Goal: Transaction & Acquisition: Purchase product/service

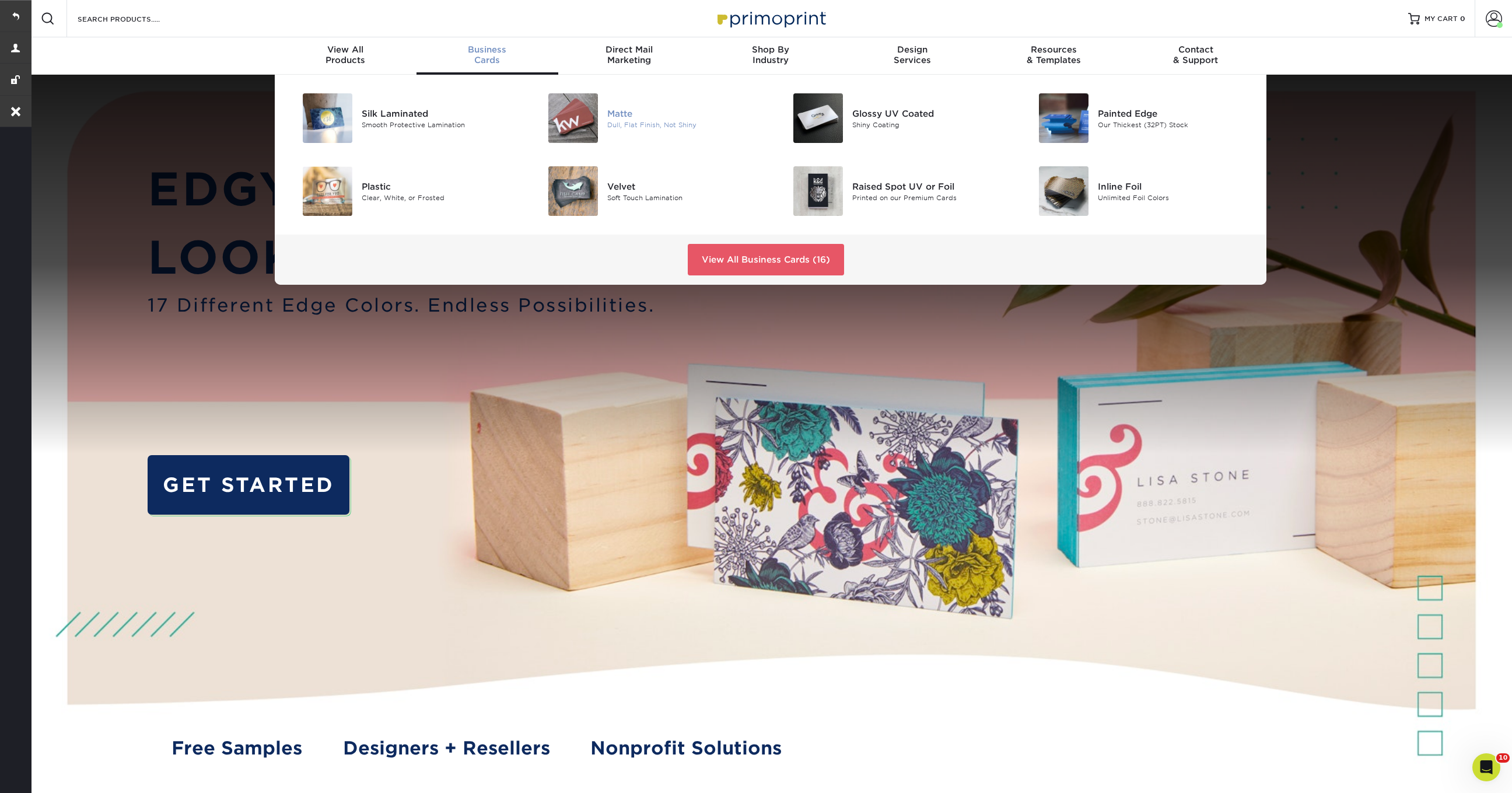
click at [625, 123] on div "Dull, Flat Finish, Not Shiny" at bounding box center [684, 125] width 154 height 10
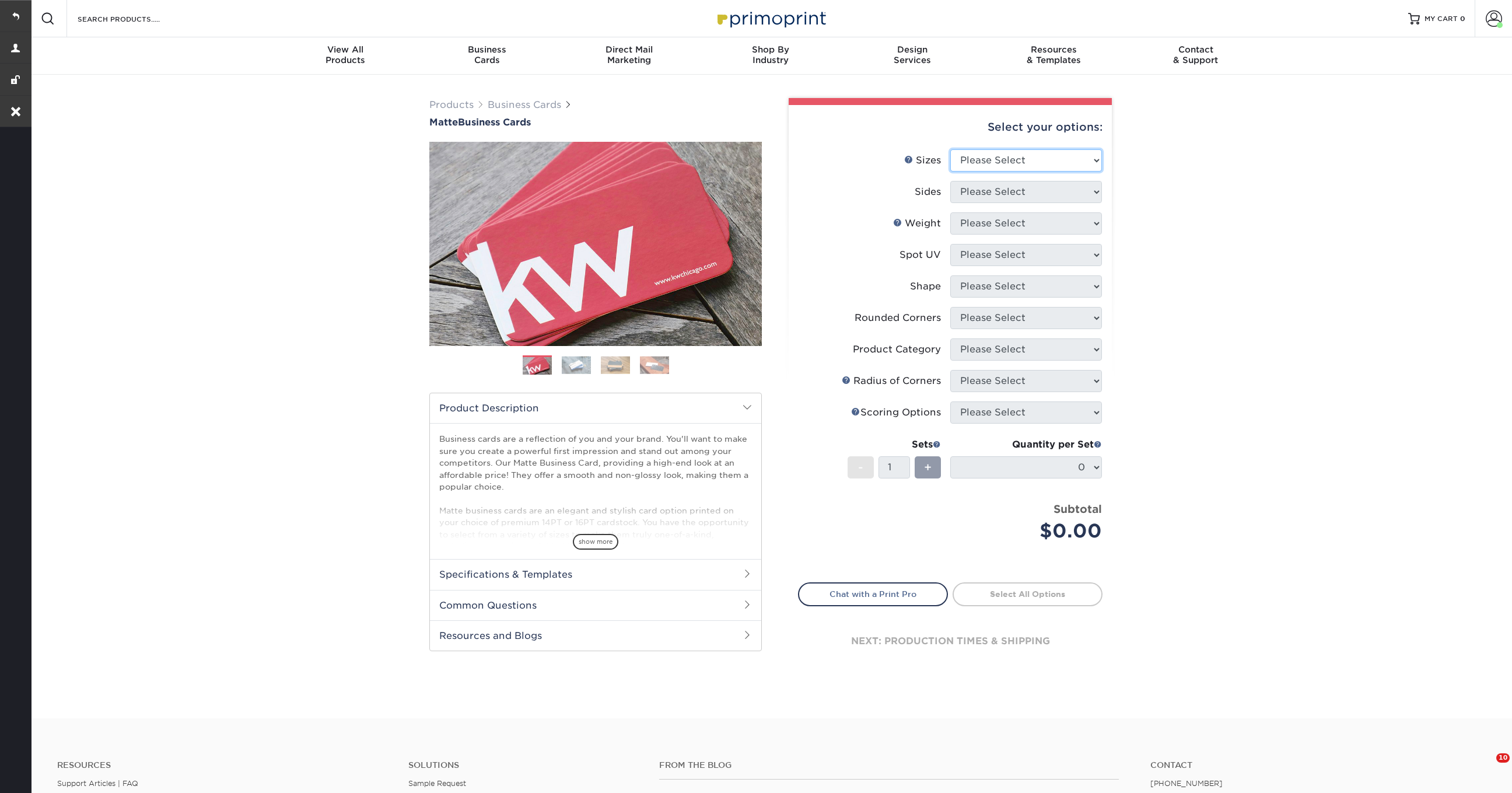
click at [1049, 158] on select "Please Select 1.5" x 3.5" - Mini 1.75" x 3.5" - Mini 2" x 2" - Square 2" x 3" -…" at bounding box center [1026, 160] width 152 height 22
select select "2.00x3.50"
click at [950, 149] on select "Please Select 1.5" x 3.5" - Mini 1.75" x 3.5" - Mini 2" x 2" - Square 2" x 3" -…" at bounding box center [1026, 160] width 152 height 22
click at [1003, 191] on select "Please Select Print Both Sides Print Front Only" at bounding box center [1026, 191] width 152 height 22
select select "13abbda7-1d64-4f25-8bb2-c179b224825d"
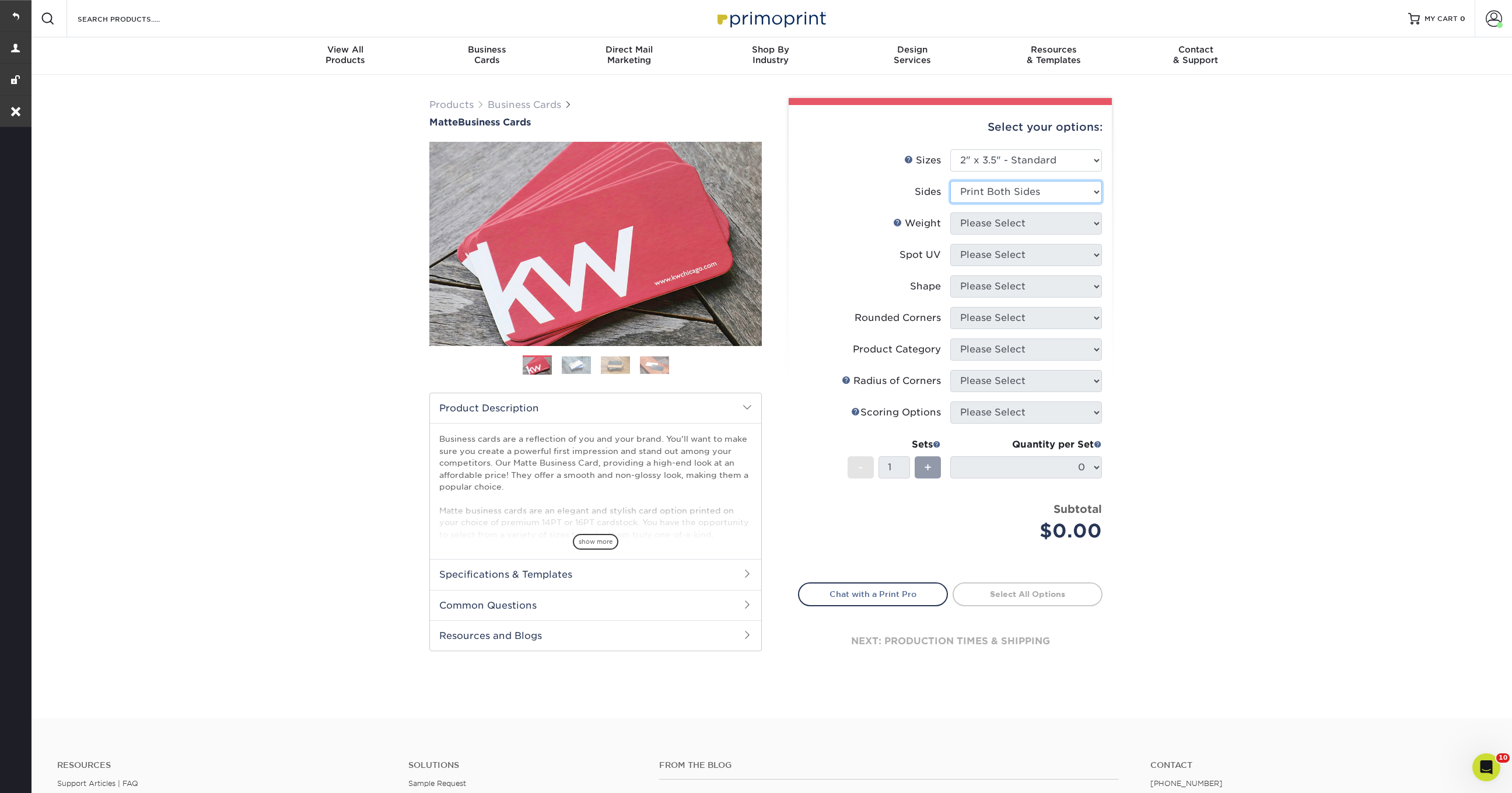
click at [950, 181] on select "Please Select Print Both Sides Print Front Only" at bounding box center [1026, 191] width 152 height 22
click at [1012, 220] on select "Please Select 16PT 14PT" at bounding box center [1026, 223] width 152 height 22
select select "16PT"
click at [950, 213] on select "Please Select 16PT 14PT" at bounding box center [1026, 223] width 152 height 22
click at [996, 257] on select "Please Select No Spot UV Front and Back (Both Sides) Front Only Back Only" at bounding box center [1026, 254] width 152 height 22
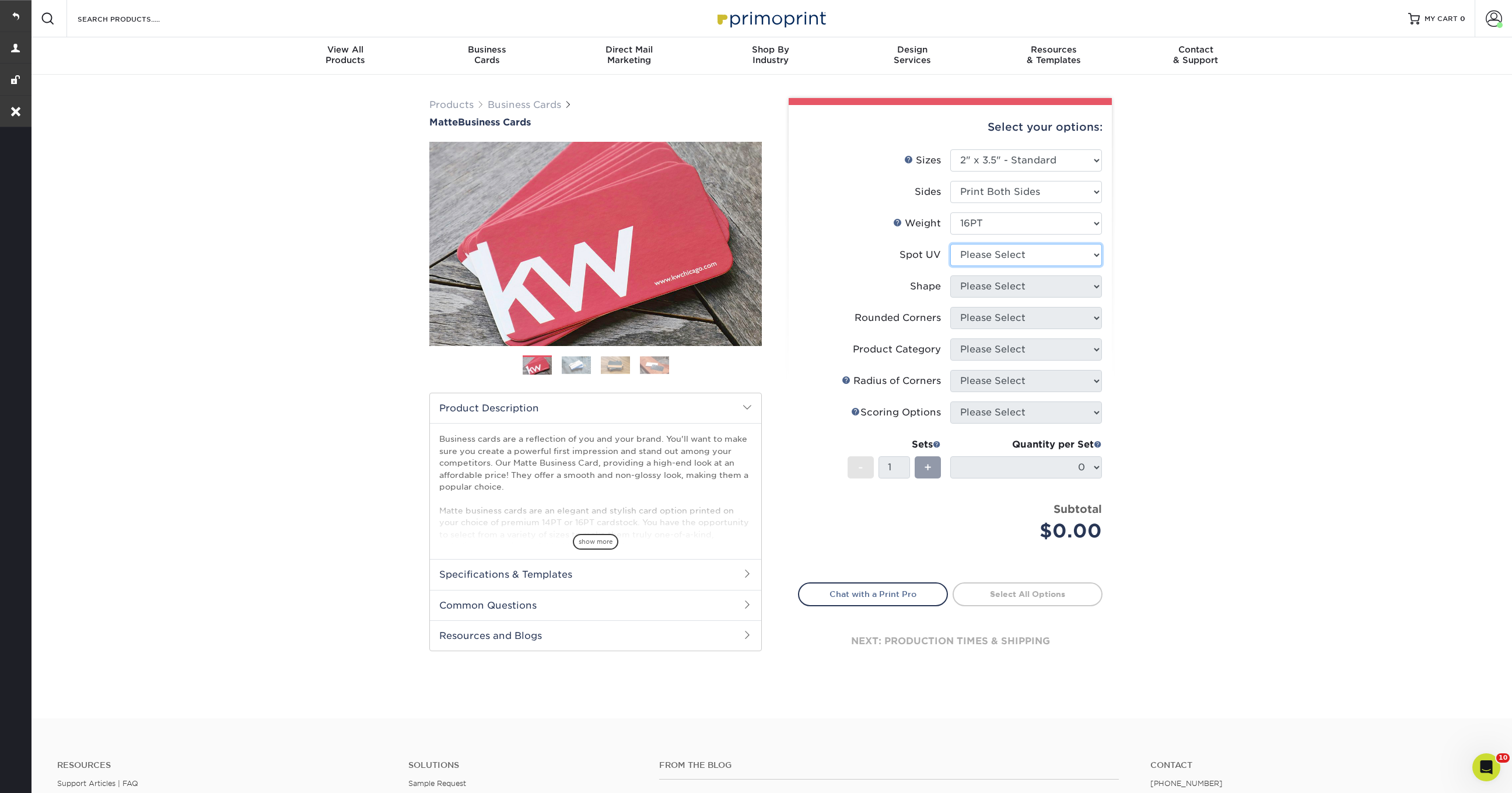
select select "3"
click at [950, 244] on select "Please Select No Spot UV Front and Back (Both Sides) Front Only Back Only" at bounding box center [1026, 254] width 152 height 22
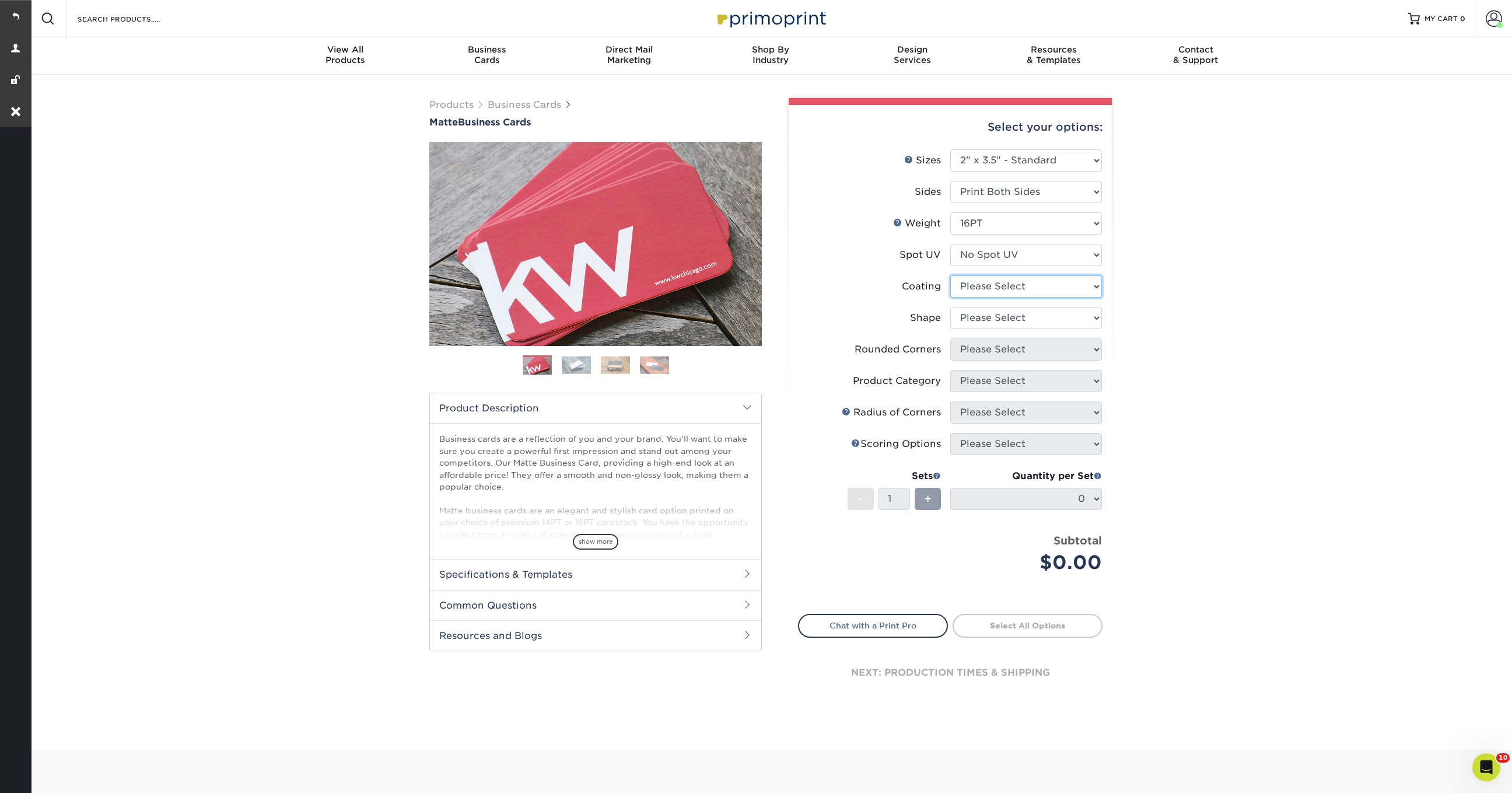
click at [992, 286] on select at bounding box center [1026, 286] width 152 height 22
select select "121bb7b5-3b4d-429f-bd8d-bbf80e953313"
click at [950, 276] on select at bounding box center [1026, 286] width 152 height 22
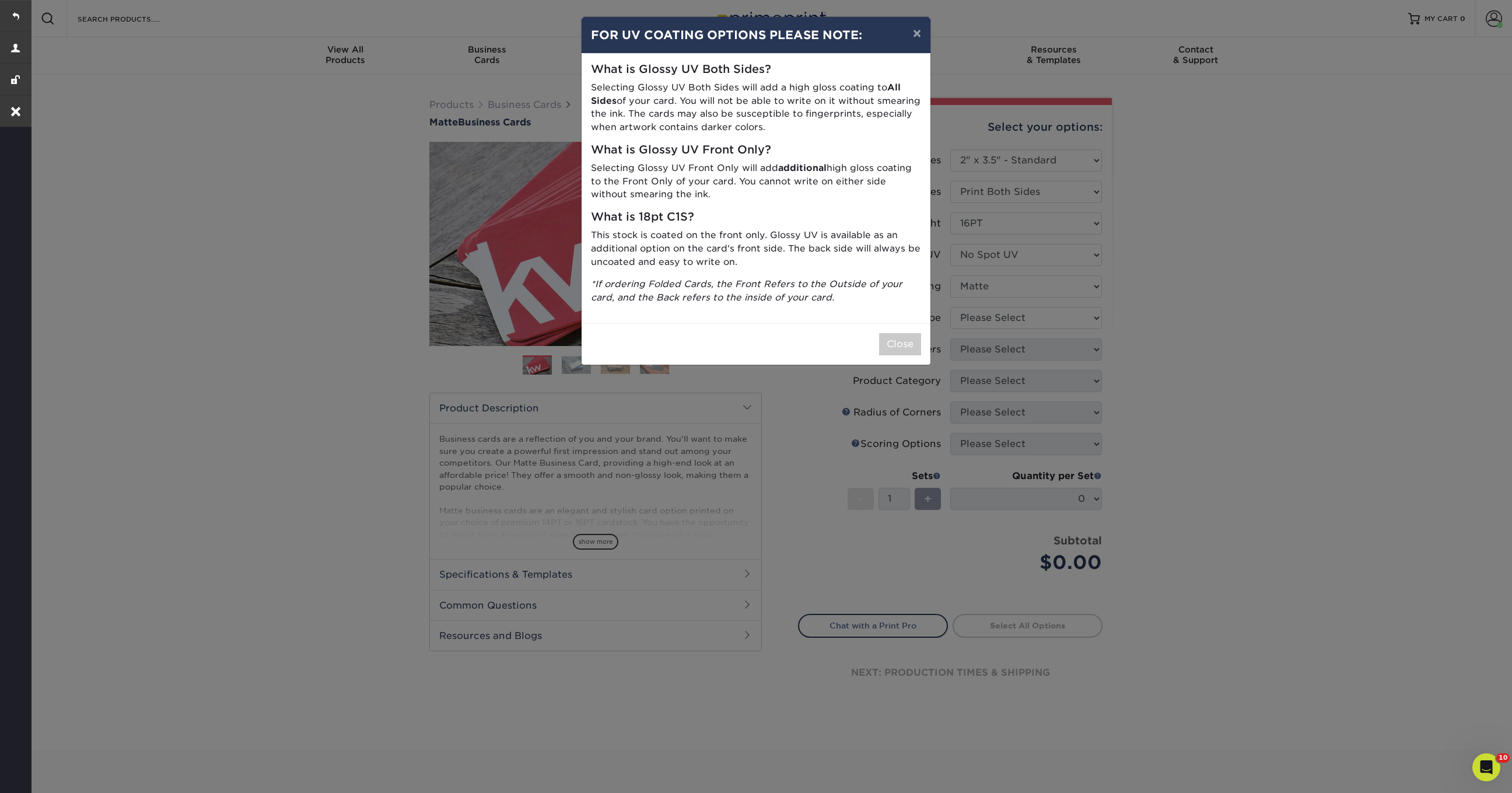
click at [989, 321] on div "× FOR UV COATING OPTIONS PLEASE NOTE: What is Glossy UV Both Sides? Selecting G…" at bounding box center [756, 396] width 1512 height 793
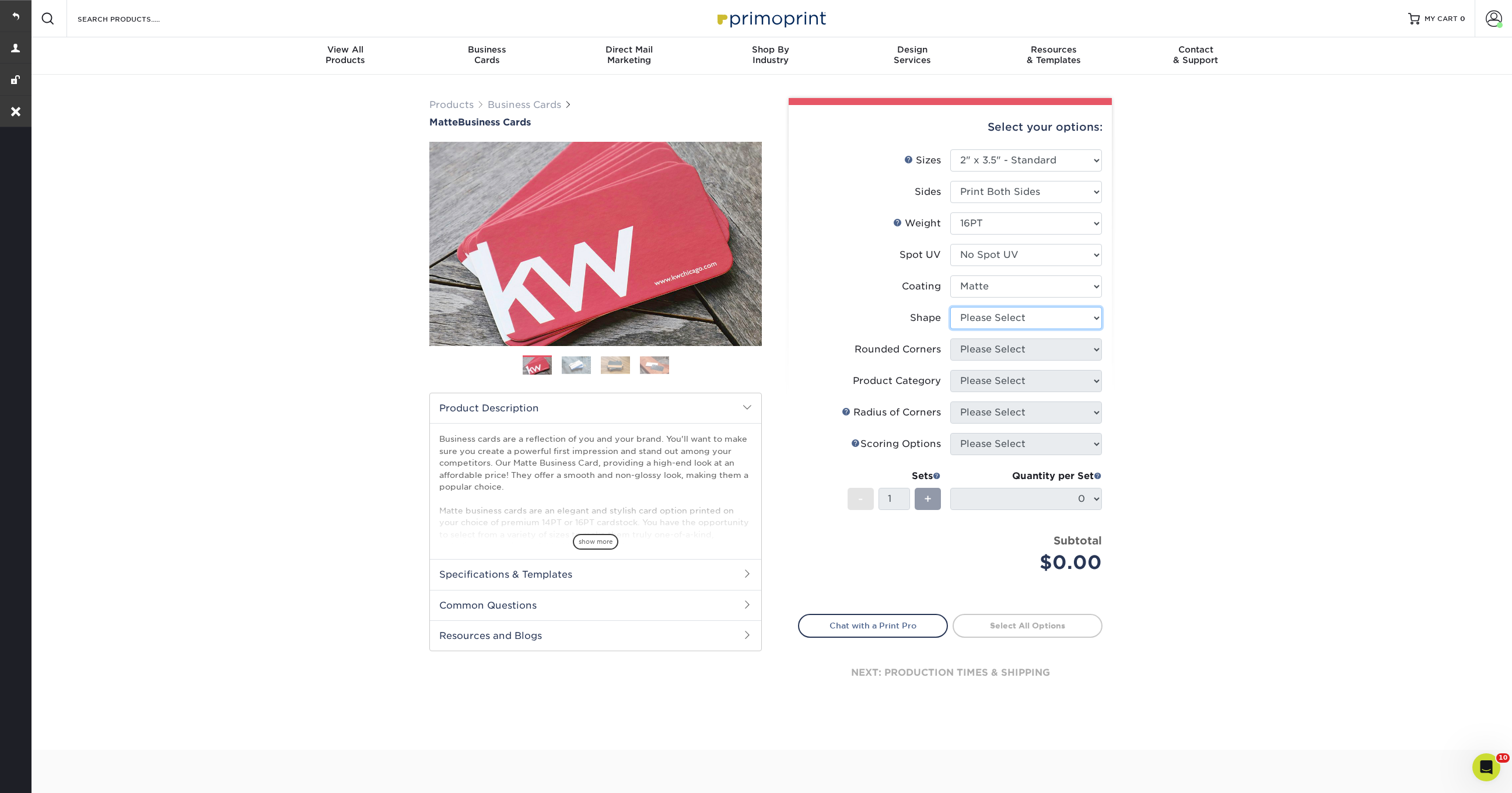
click at [982, 321] on select "Please Select Standard Oval" at bounding box center [1026, 317] width 152 height 22
select select "standard"
click at [950, 307] on select "Please Select Standard Oval" at bounding box center [1026, 317] width 152 height 22
click at [979, 351] on select "Please Select Yes - Round 2 Corners Yes - Round 4 Corners No" at bounding box center [1026, 349] width 152 height 22
select select "0"
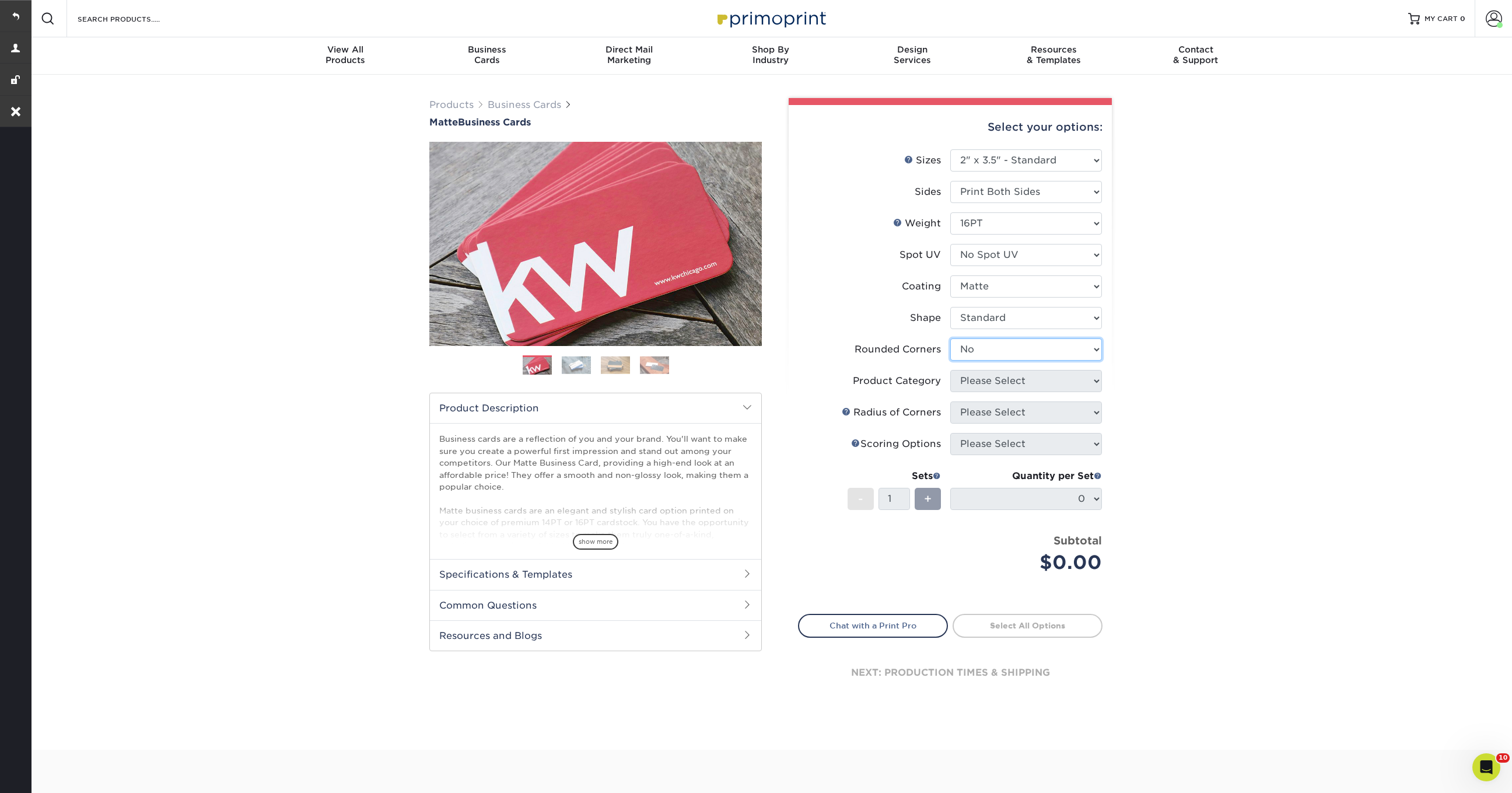
click at [950, 339] on select "Please Select Yes - Round 2 Corners Yes - Round 4 Corners No" at bounding box center [1026, 349] width 152 height 22
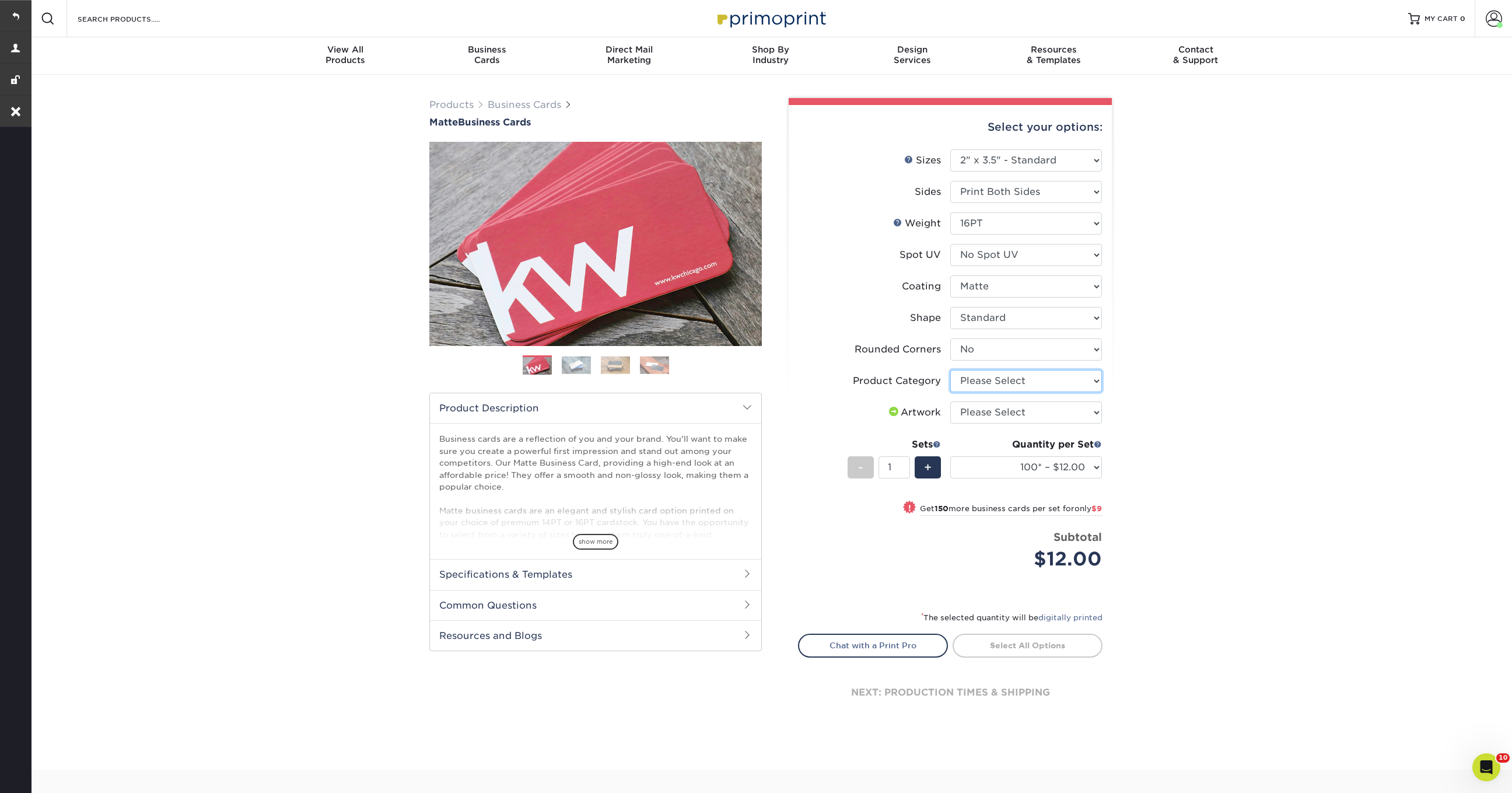
click at [982, 379] on select "Please Select Business Cards" at bounding box center [1026, 380] width 152 height 22
select select "3b5148f1-0588-4f88-a218-97bcfdce65c1"
click at [950, 370] on select "Please Select Business Cards" at bounding box center [1026, 380] width 152 height 22
click at [1089, 413] on select "Please Select I will upload files I need a design - $100" at bounding box center [1026, 412] width 152 height 22
select select "upload"
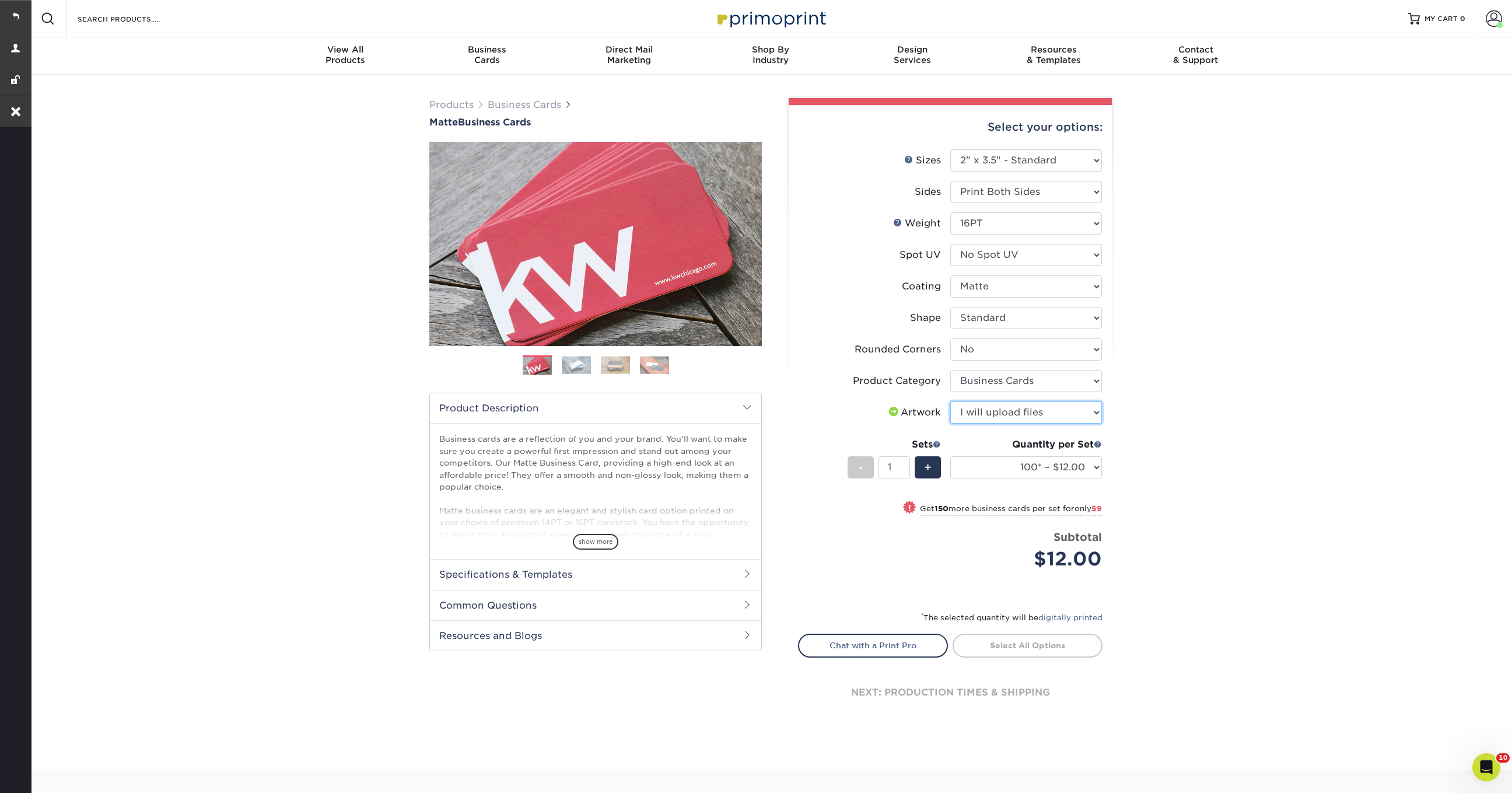
click at [950, 401] on select "Please Select I will upload files I need a design - $100" at bounding box center [1026, 412] width 152 height 22
click at [929, 469] on span "+" at bounding box center [927, 467] width 7 height 17
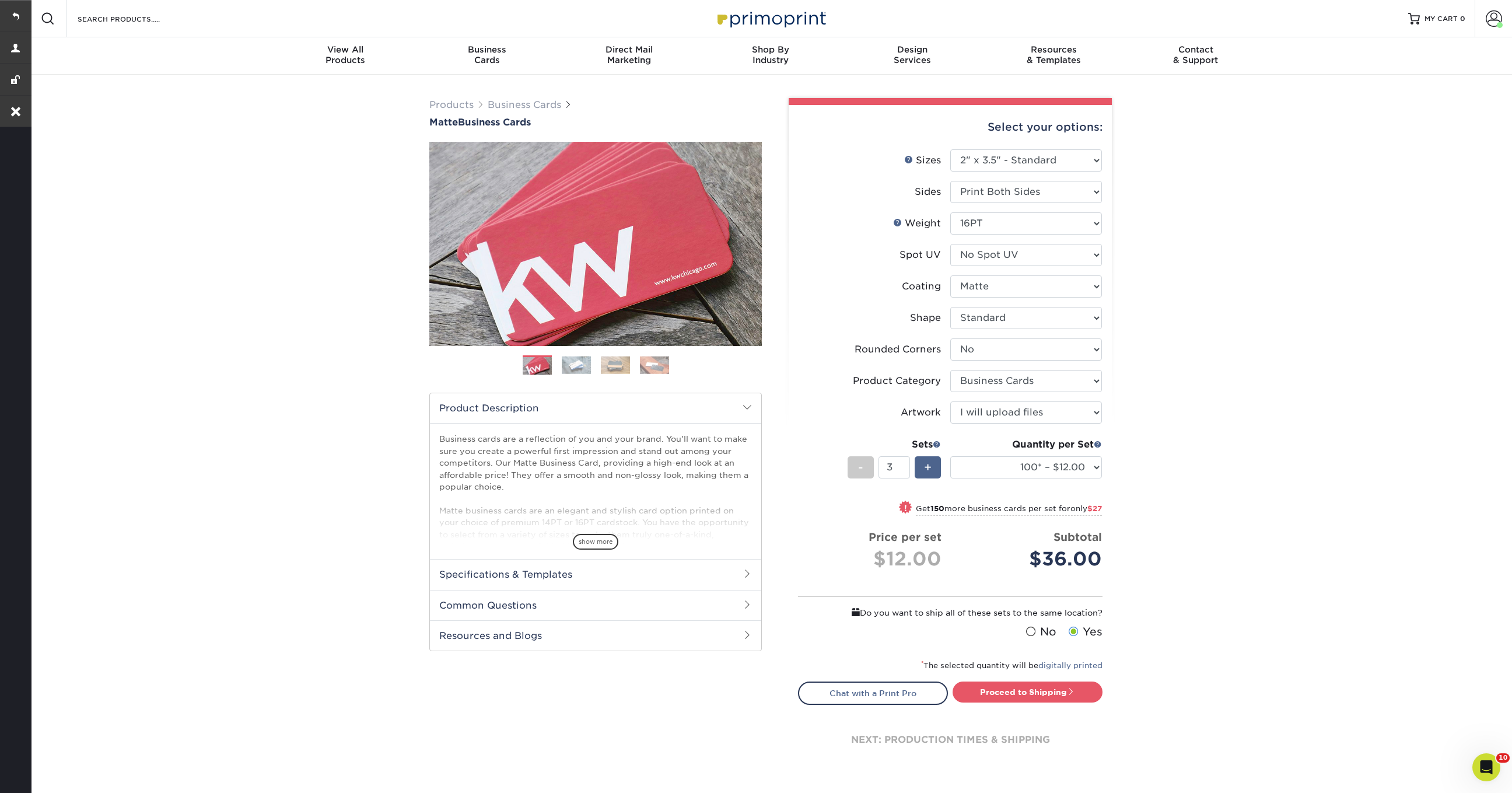
click at [929, 469] on span "+" at bounding box center [927, 467] width 7 height 17
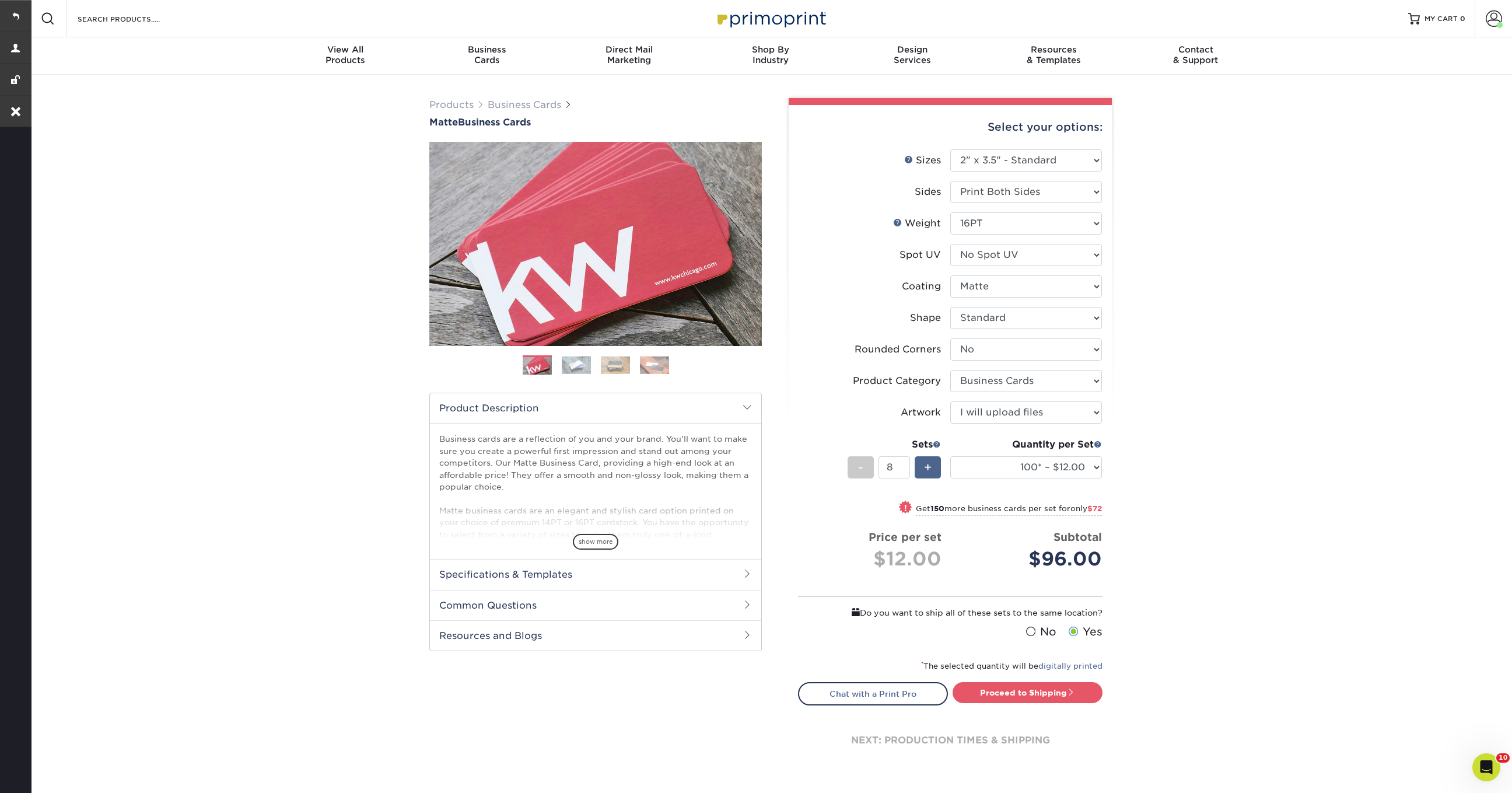
click at [929, 469] on span "+" at bounding box center [927, 467] width 7 height 17
click at [1029, 627] on span at bounding box center [1030, 631] width 10 height 11
click at [0, 0] on input "No" at bounding box center [0, 0] width 0 height 0
click at [862, 466] on span "-" at bounding box center [861, 467] width 5 height 17
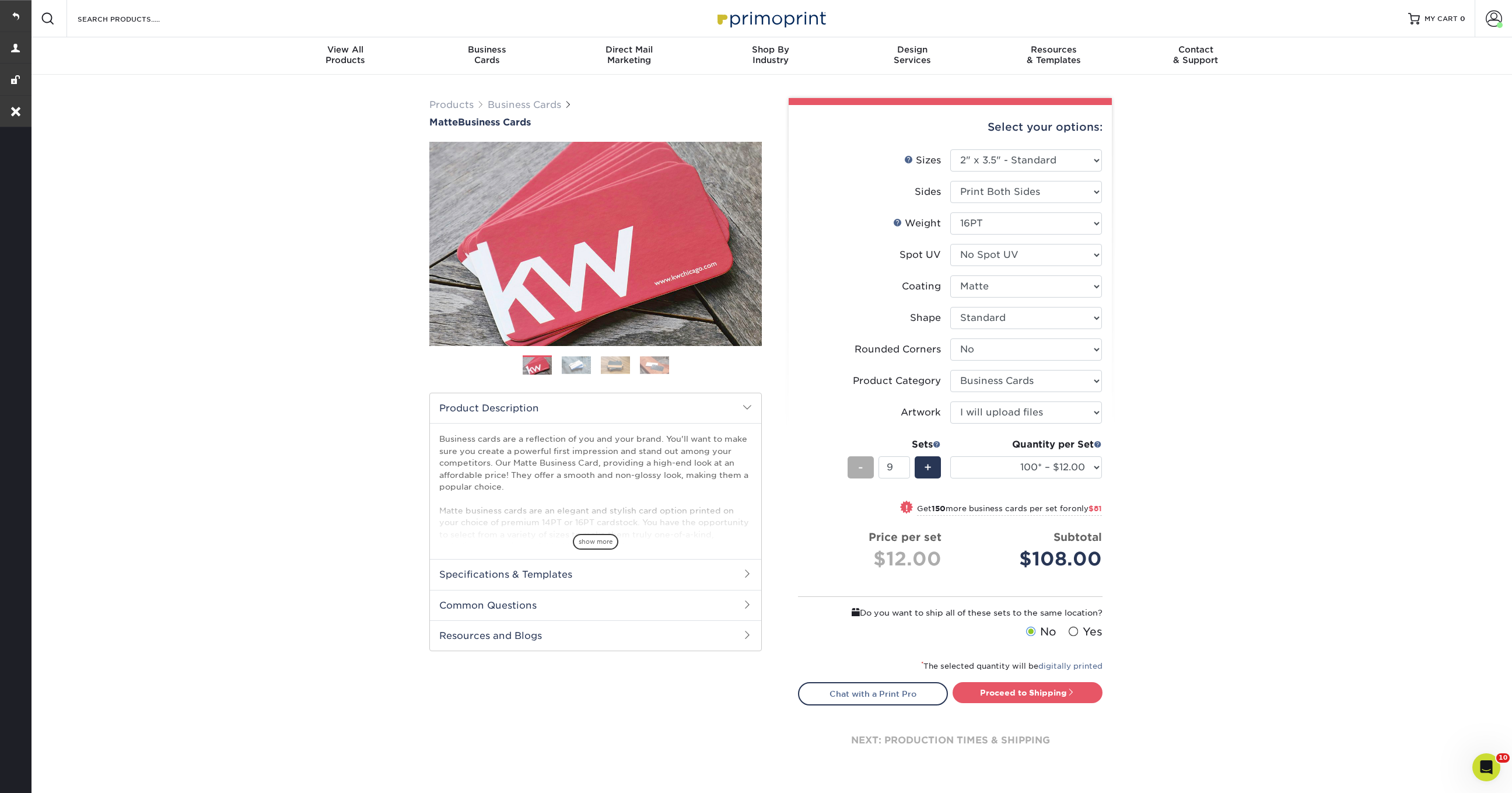
click at [862, 466] on span "-" at bounding box center [861, 467] width 5 height 17
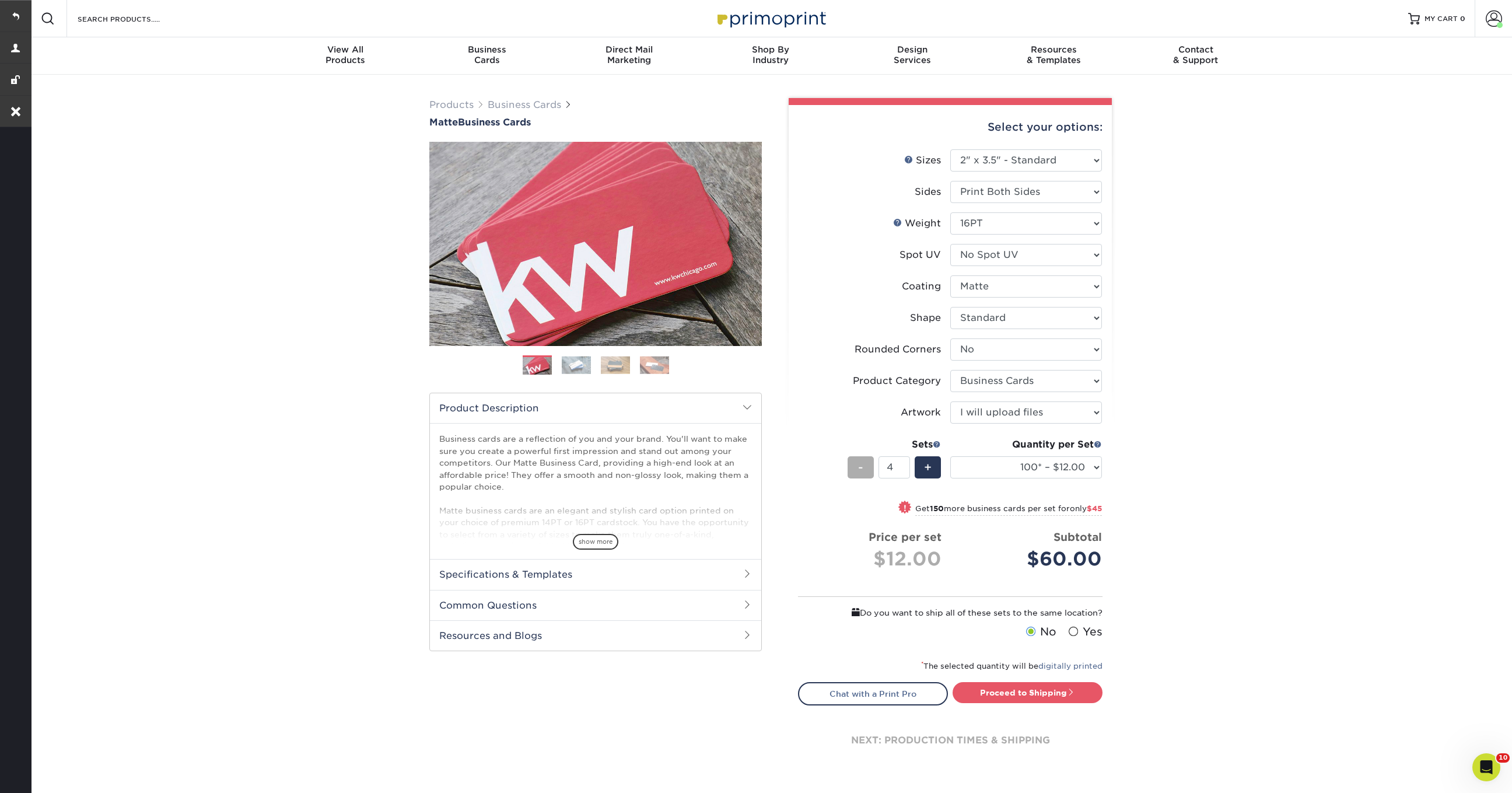
click at [862, 466] on span "-" at bounding box center [861, 467] width 5 height 17
type input "2"
click at [1069, 688] on span at bounding box center [1071, 692] width 8 height 8
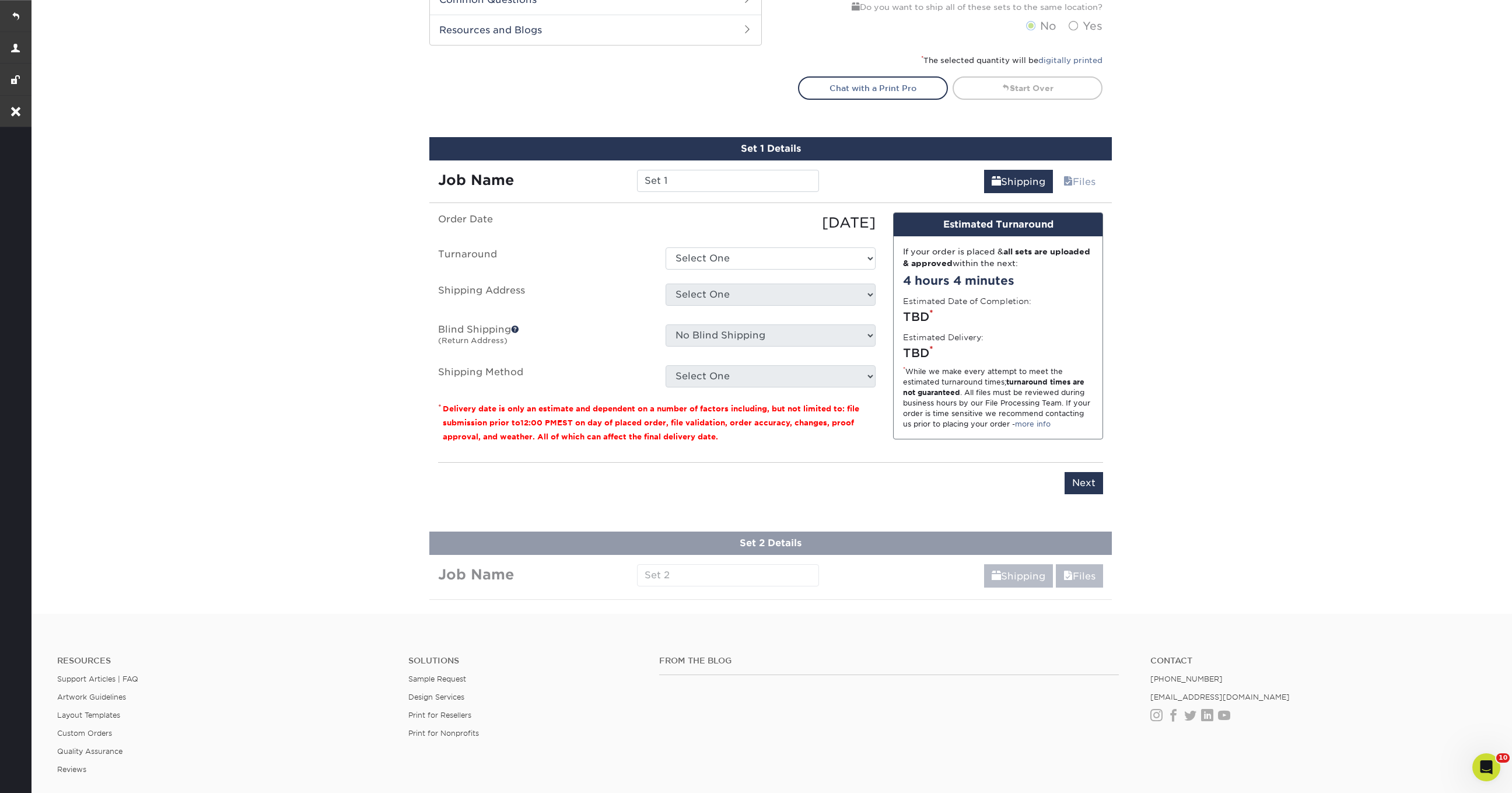
scroll to position [712, 0]
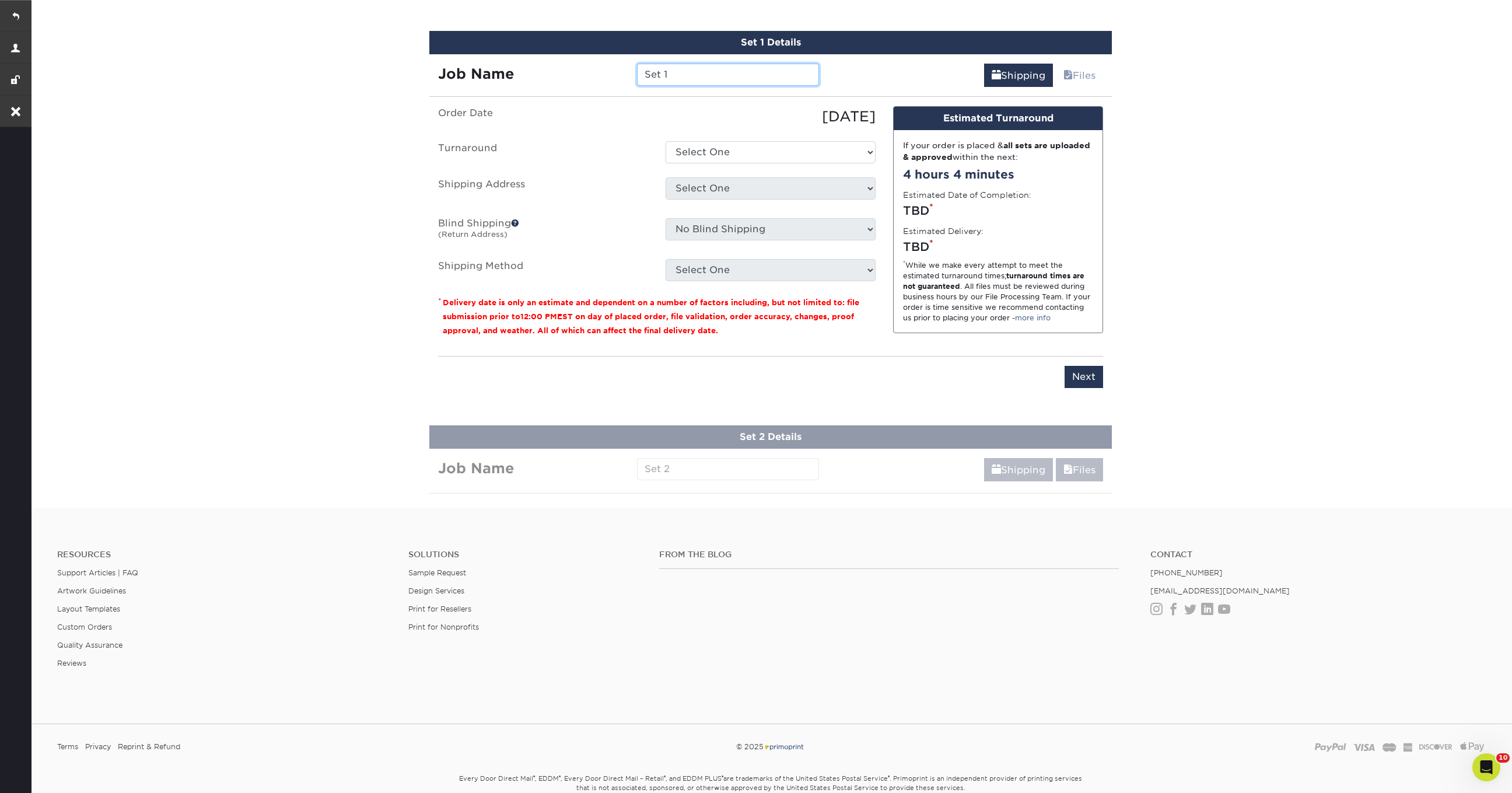
click at [706, 73] on input "Set 1" at bounding box center [728, 74] width 181 height 22
type input "Set 1 - Test"
click at [746, 152] on select "Select One 2-4 Business Days 2 Day Next Business Day" at bounding box center [770, 152] width 210 height 22
select select "47dbf4b1-3bfd-4687-b793-fcd3ee179f06"
click at [666, 141] on select "Select One 2-4 Business Days 2 Day Next Business Day" at bounding box center [770, 152] width 210 height 22
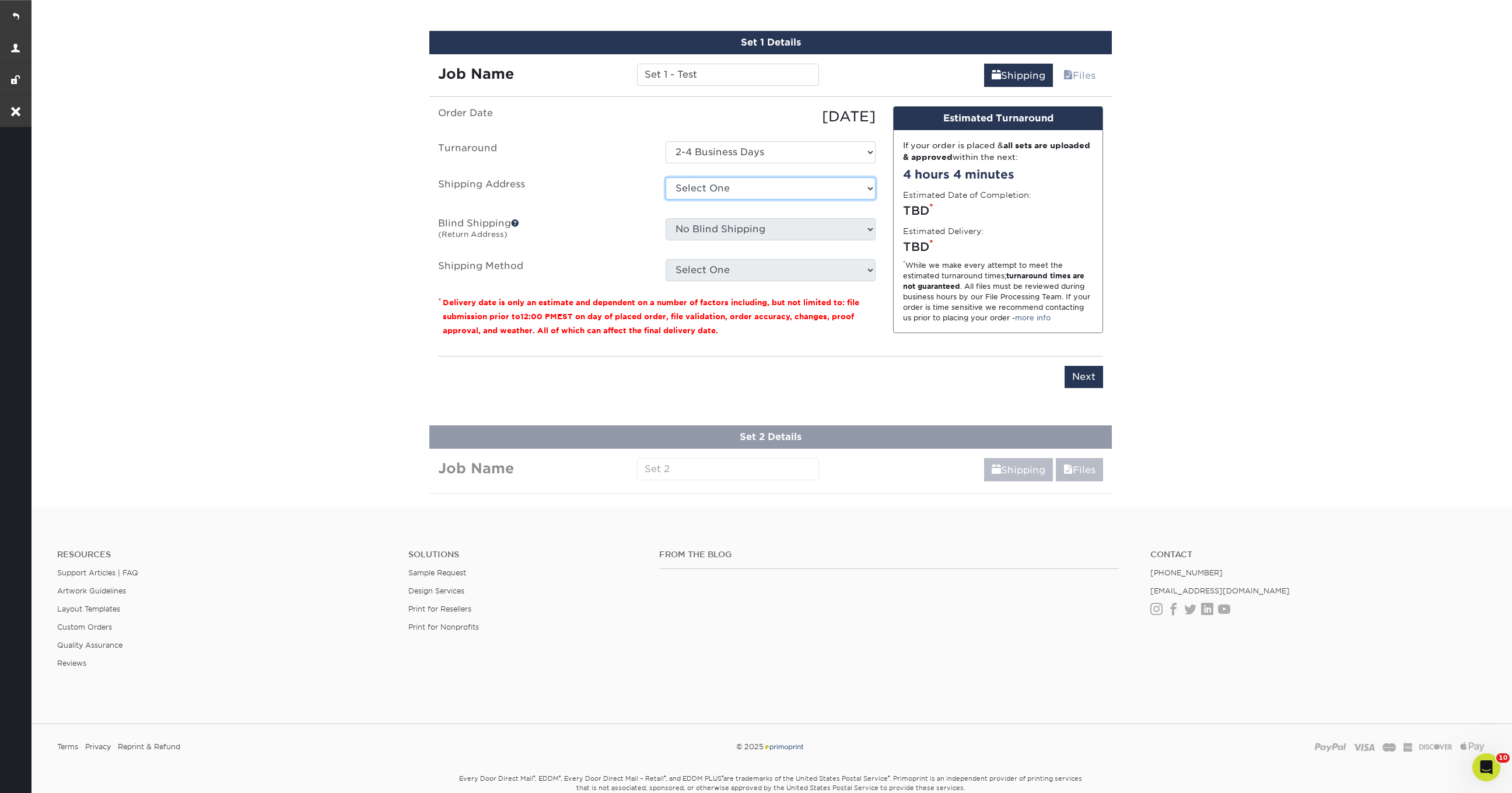
click at [731, 191] on select "Select One [PERSON_NAME] NYC Test Address [PERSON_NAME] Xhenis + Add New Address" at bounding box center [770, 188] width 210 height 22
select select "281756"
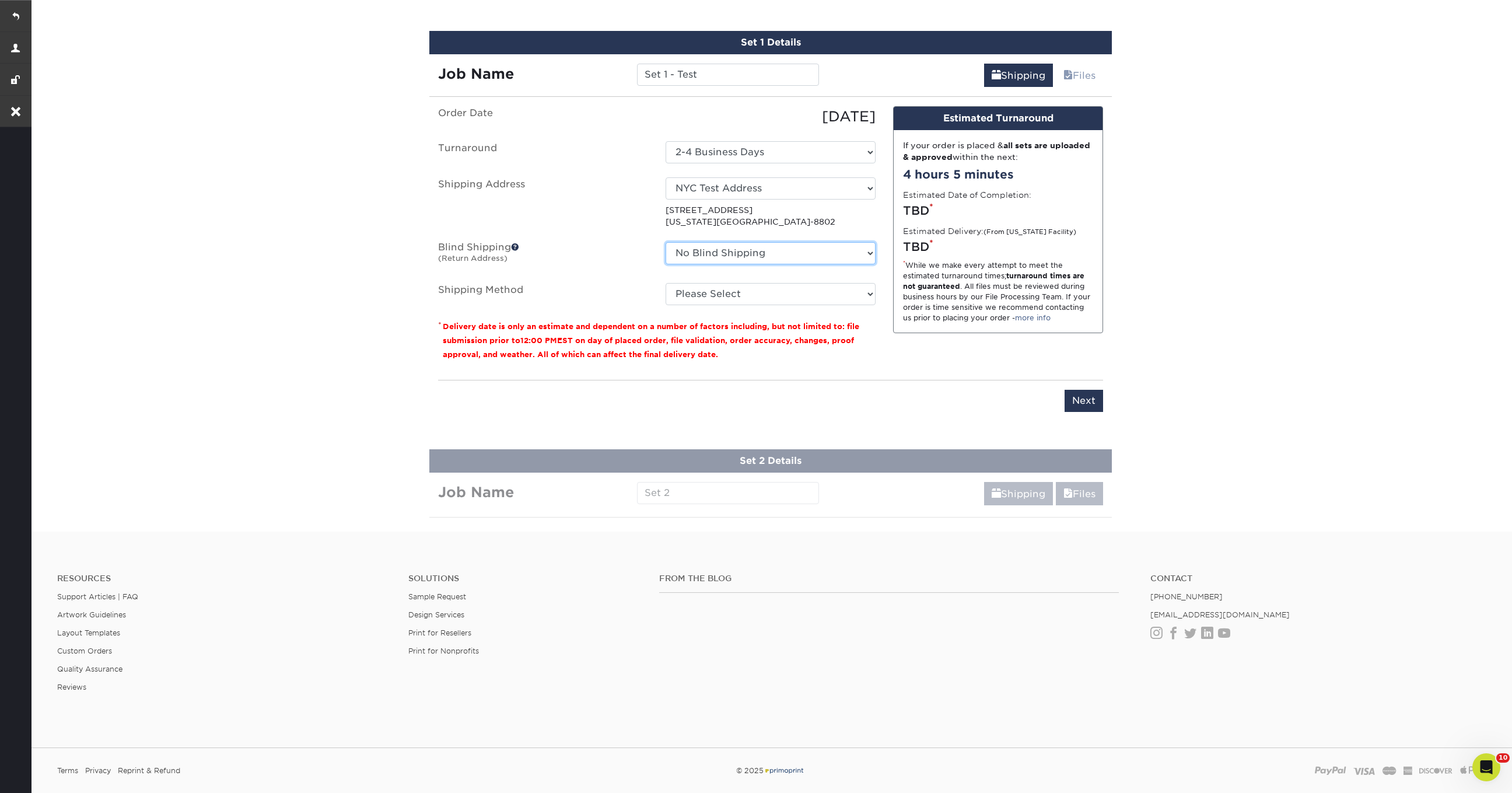
click at [785, 252] on select "No Blind Shipping [PERSON_NAME] [GEOGRAPHIC_DATA] Test Address [PERSON_NAME] Xh…" at bounding box center [770, 253] width 210 height 22
click at [666, 242] on select "No Blind Shipping [PERSON_NAME] [GEOGRAPHIC_DATA] Test Address [PERSON_NAME] Xh…" at bounding box center [770, 253] width 210 height 22
click at [852, 296] on select "Please Select Ground Shipping (+$7.84) 3 Day Shipping Service (+$24.94) 2 Day A…" at bounding box center [770, 293] width 210 height 22
select select "03"
click at [666, 283] on select "Please Select Ground Shipping (+$7.84) 3 Day Shipping Service (+$24.94) 2 Day A…" at bounding box center [770, 293] width 210 height 22
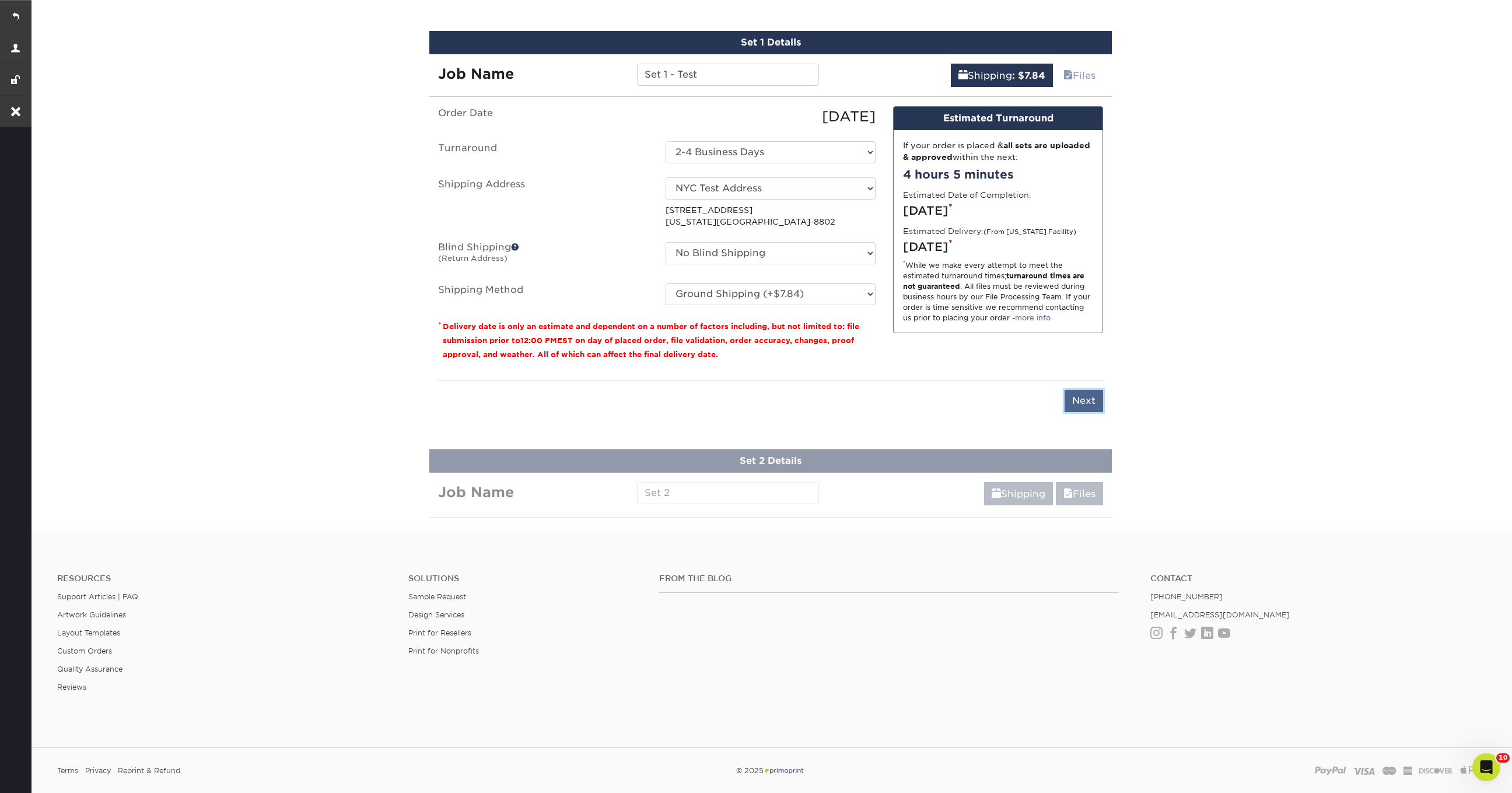
click at [1089, 400] on input "Next" at bounding box center [1084, 400] width 38 height 22
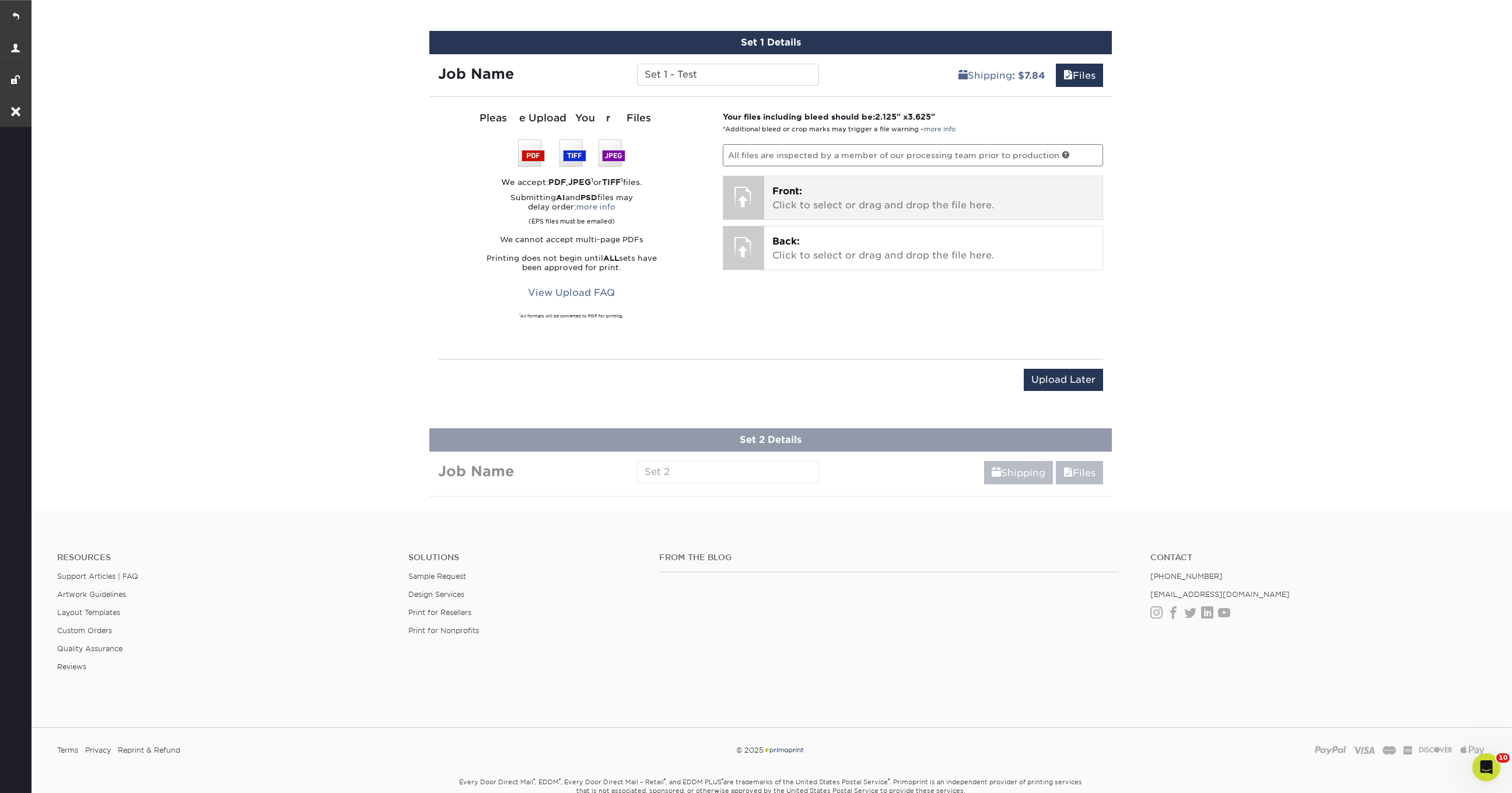
click at [832, 202] on p "Front: Click to select or drag and drop the file here." at bounding box center [933, 198] width 323 height 28
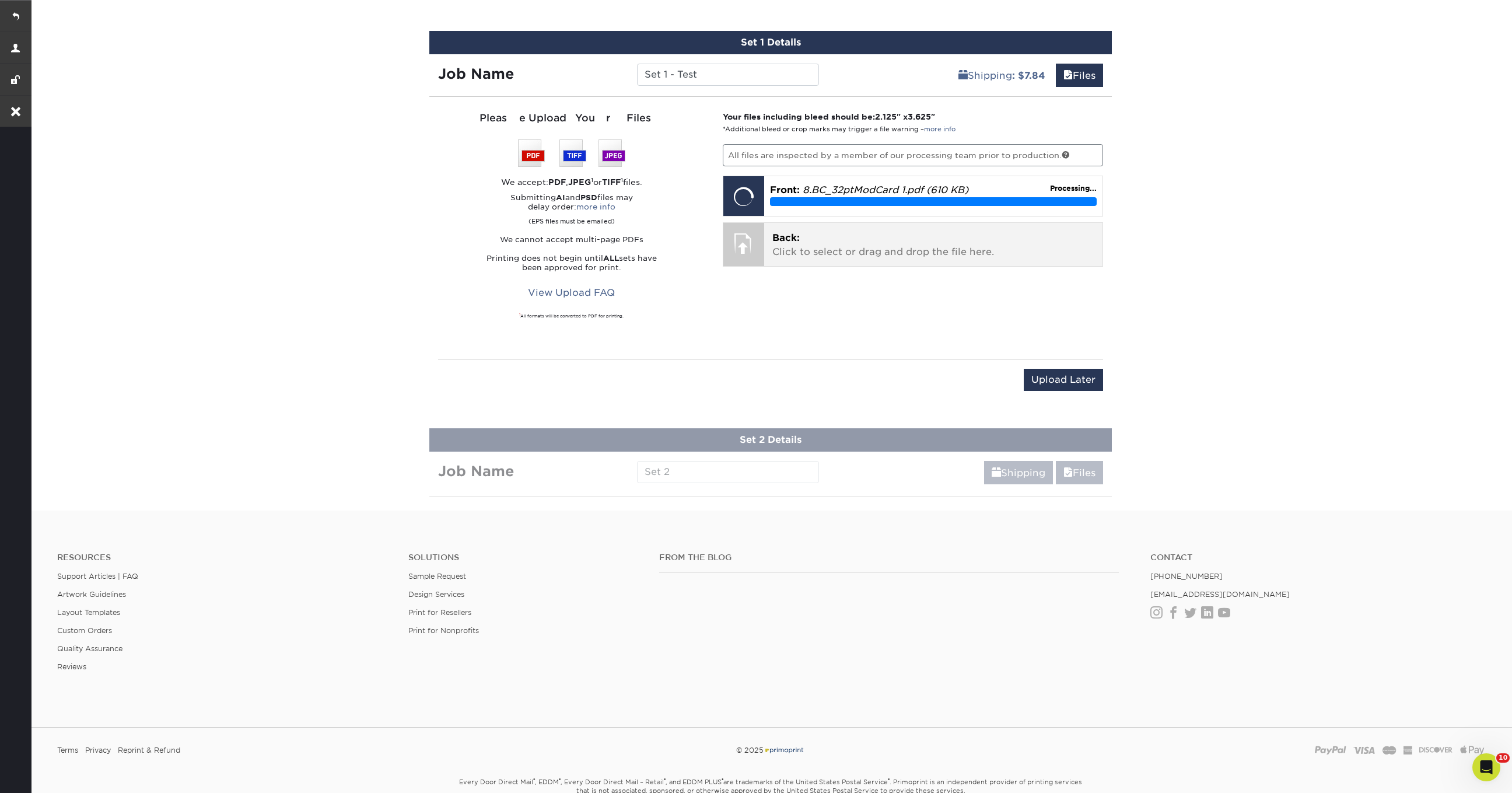
click at [840, 237] on p "Back: Click to select or drag and drop the file here." at bounding box center [933, 245] width 323 height 28
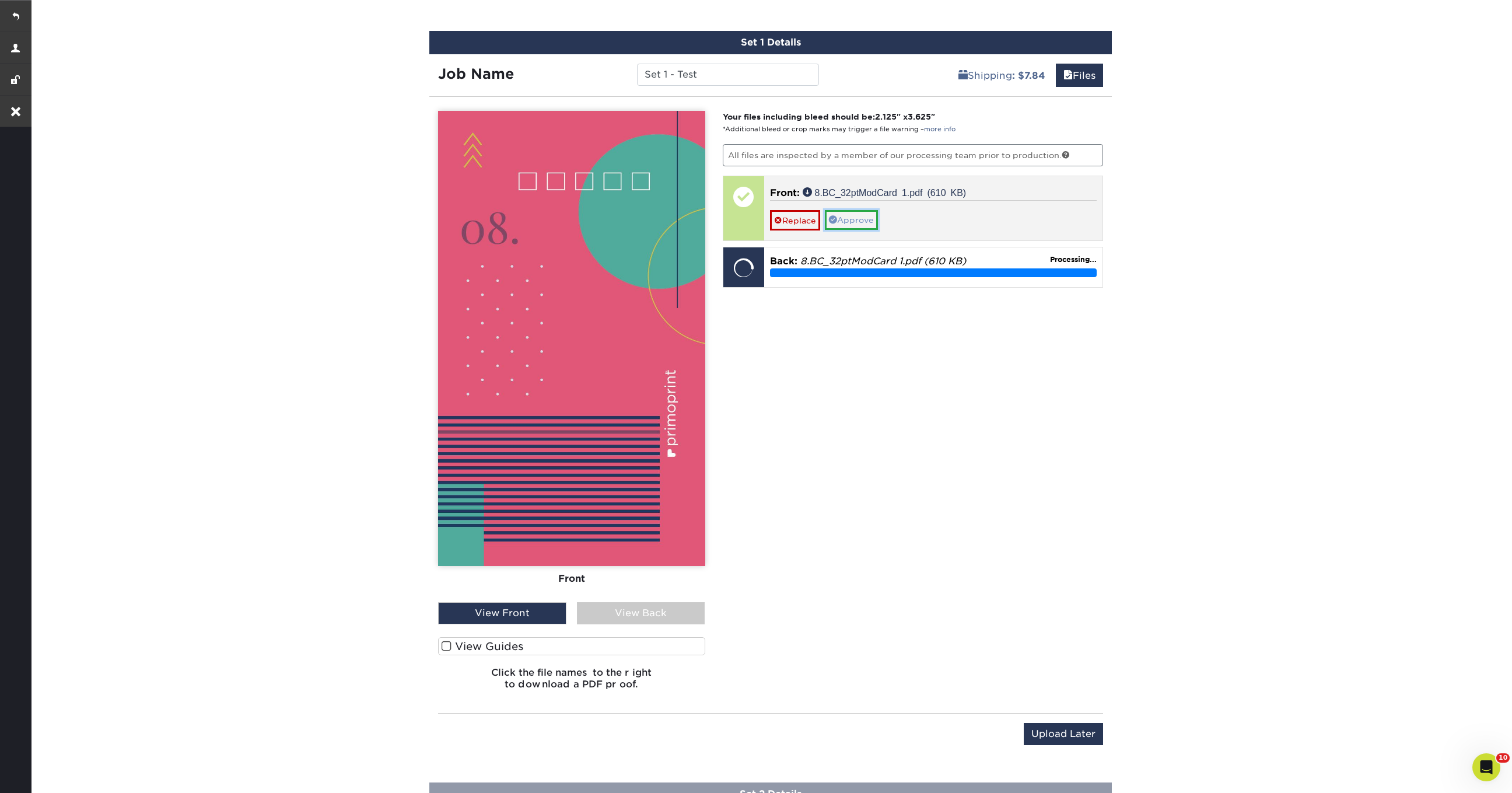
click at [860, 215] on link "Approve" at bounding box center [851, 220] width 53 height 20
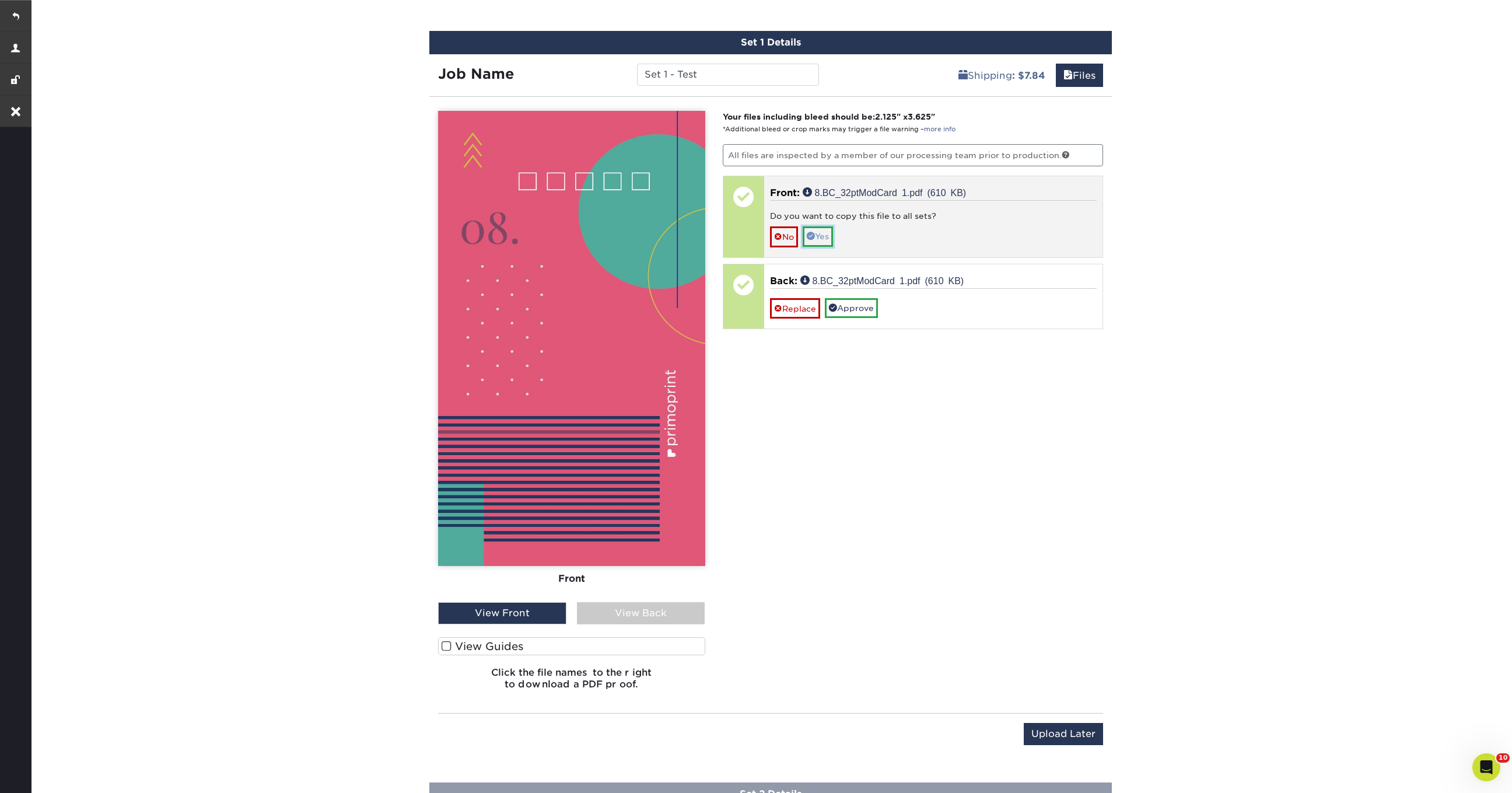
click at [827, 233] on link "Yes" at bounding box center [818, 237] width 30 height 20
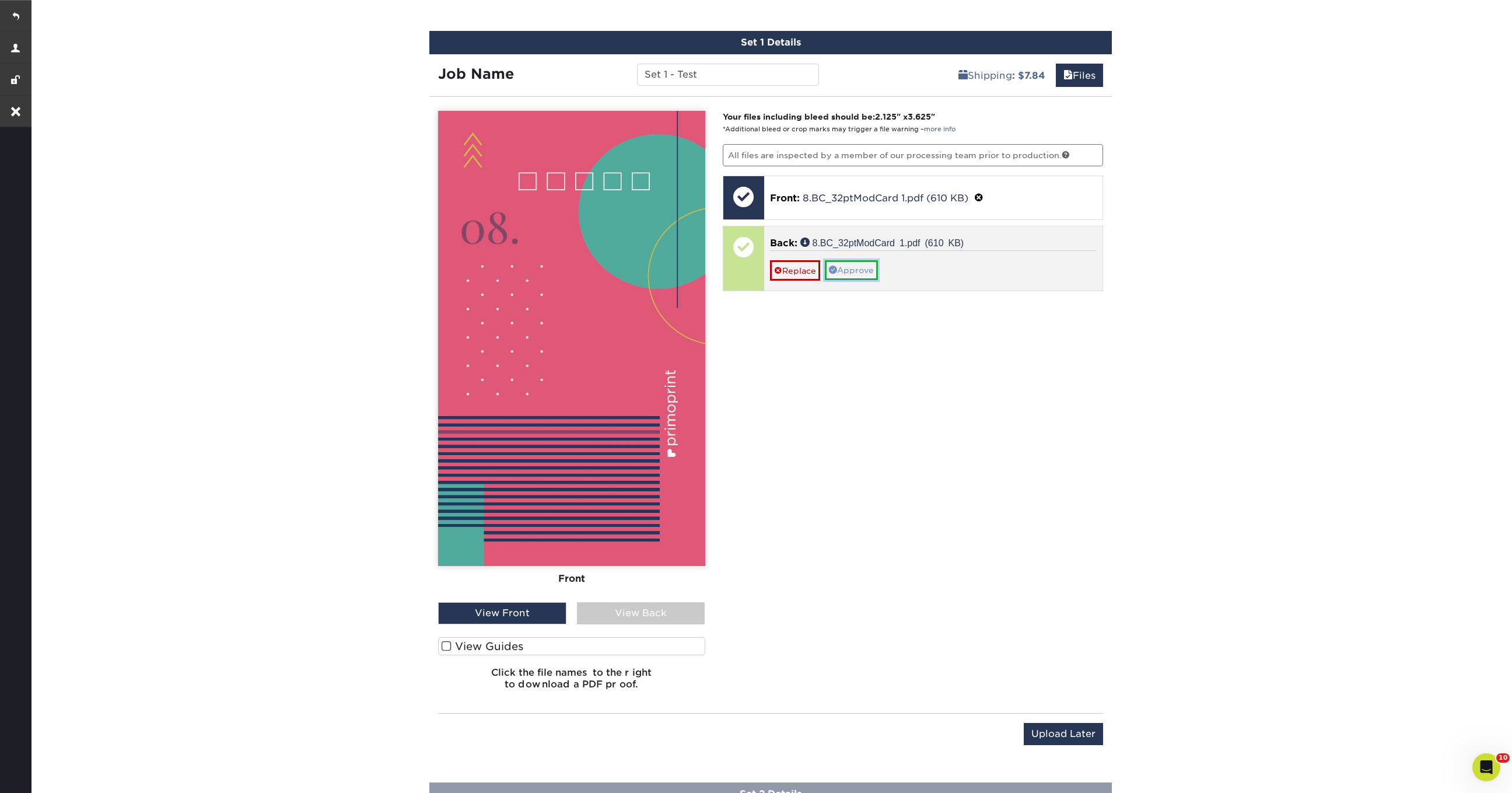
click at [866, 266] on link "Approve" at bounding box center [851, 270] width 53 height 20
click at [824, 284] on link "Yes" at bounding box center [818, 286] width 30 height 20
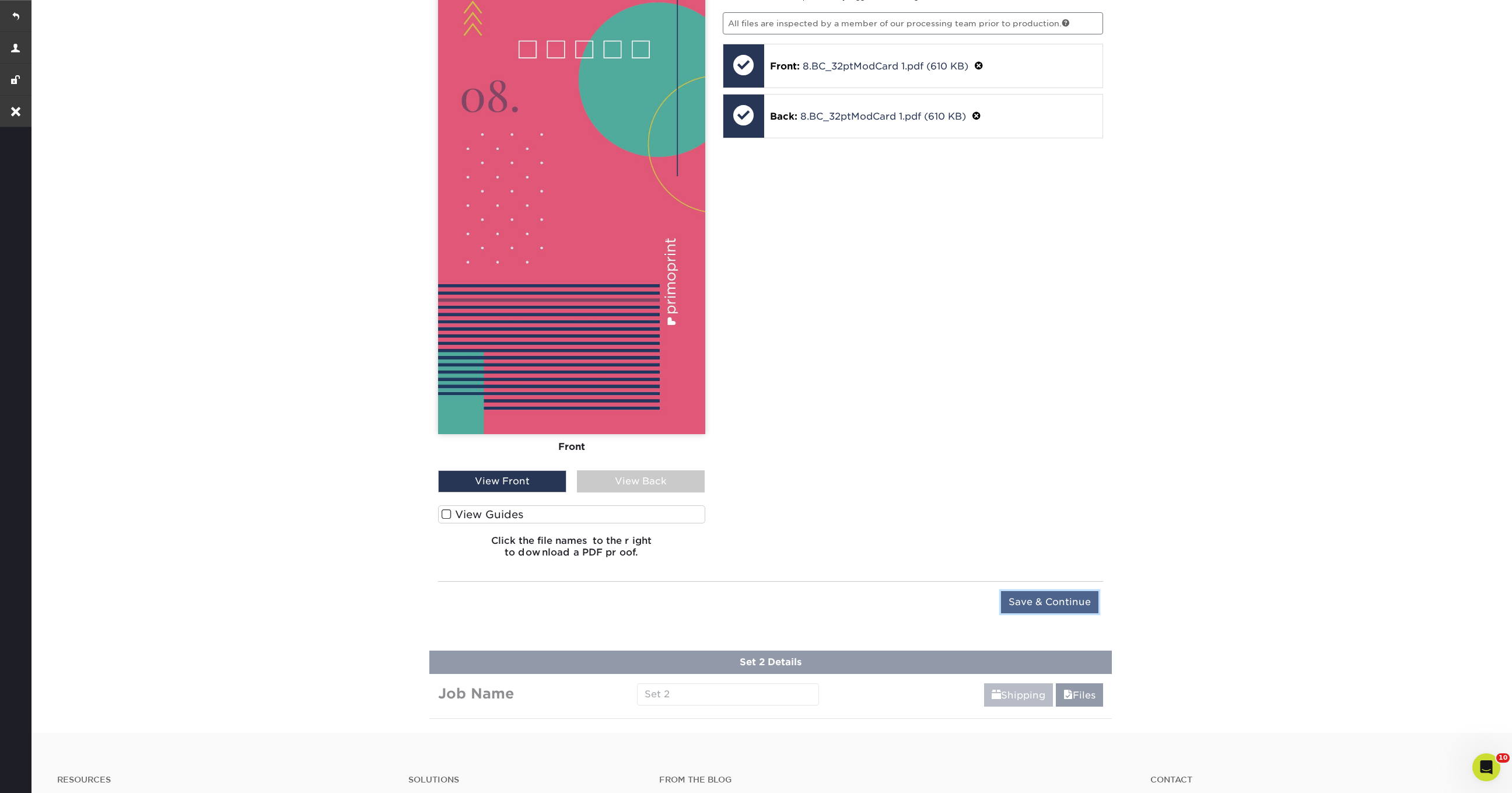
click at [1063, 598] on input "Save & Continue" at bounding box center [1049, 602] width 97 height 22
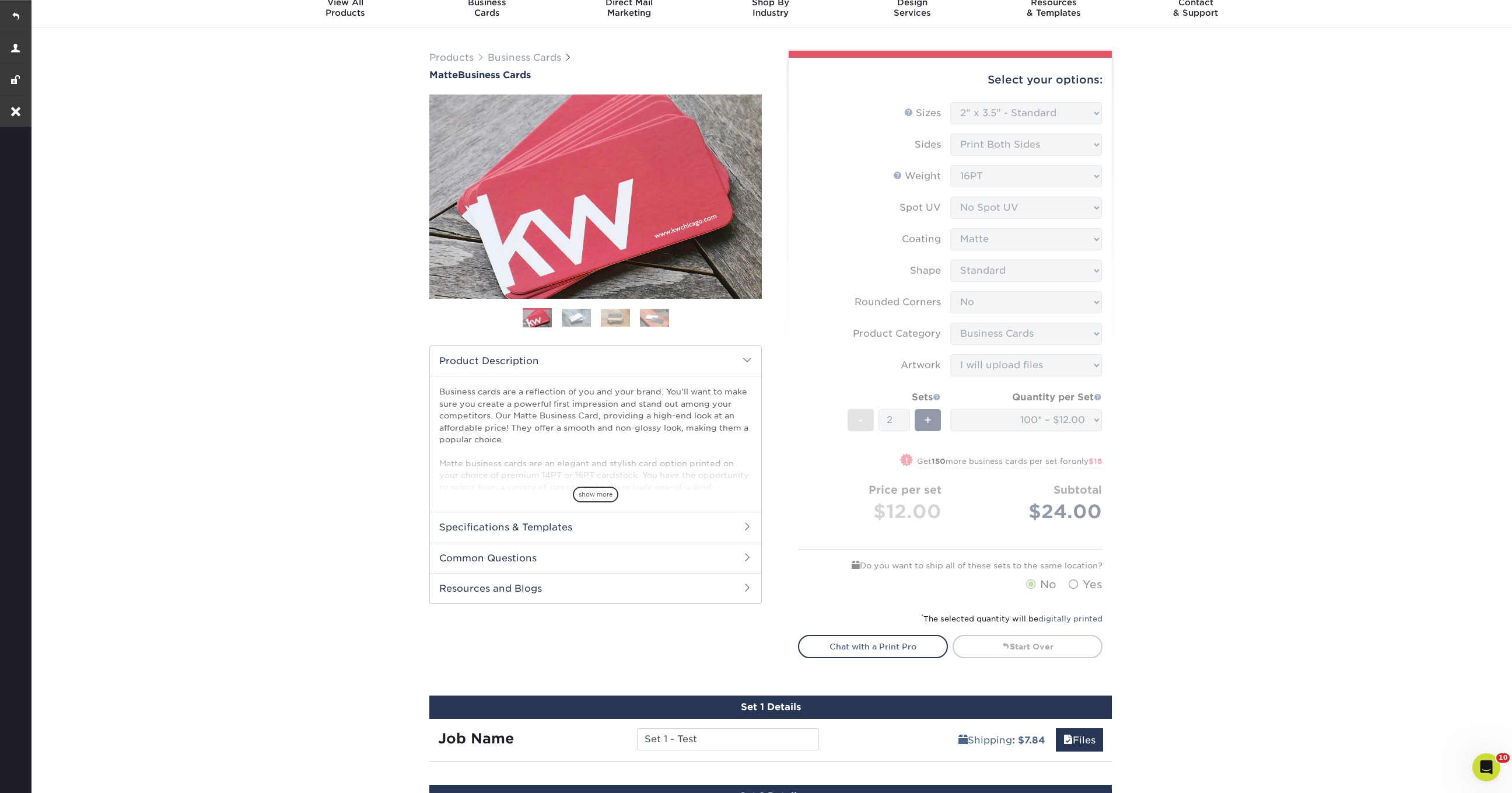
scroll to position [73, 0]
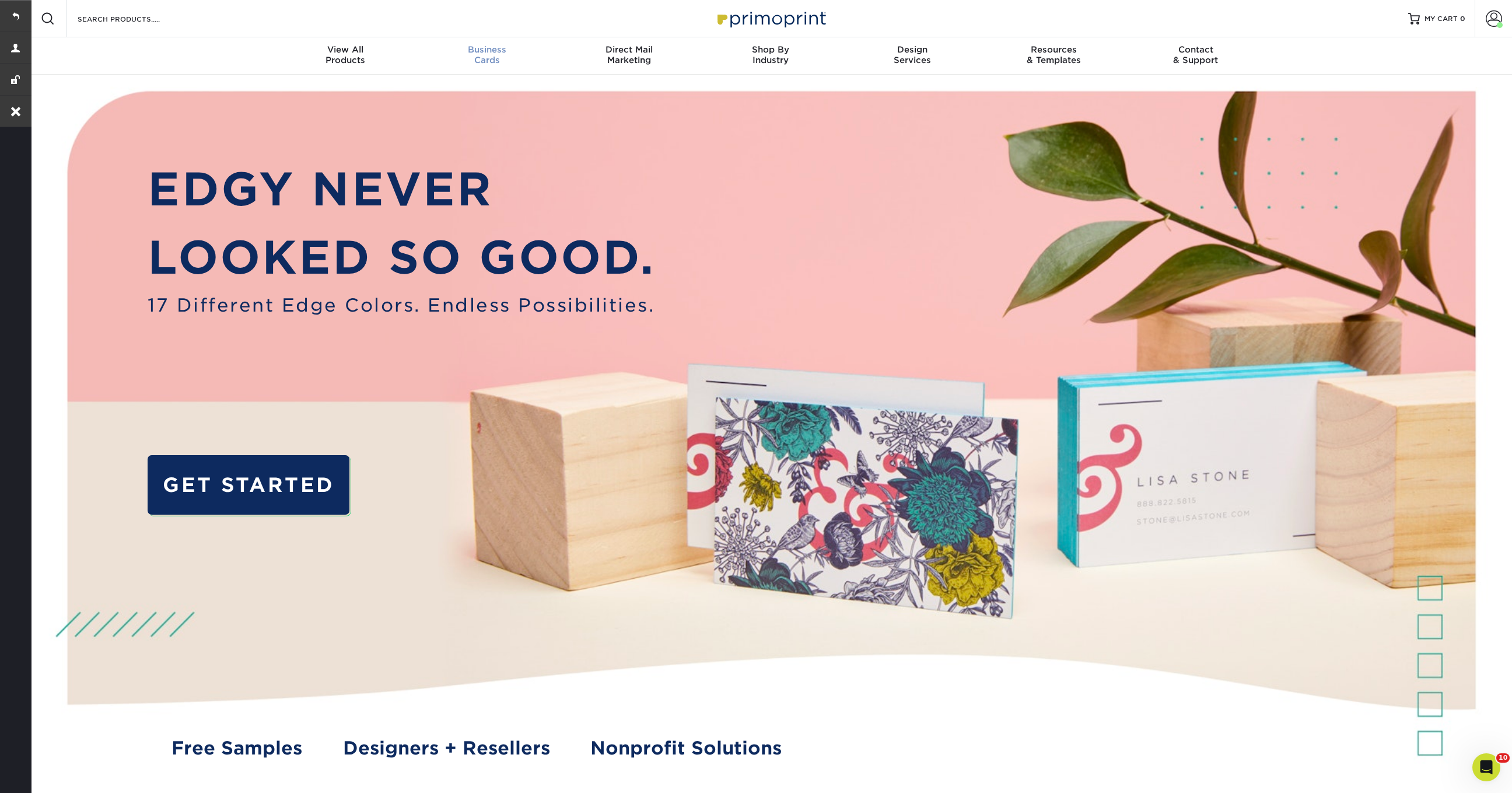
click at [486, 69] on link "Business Cards" at bounding box center [487, 56] width 142 height 37
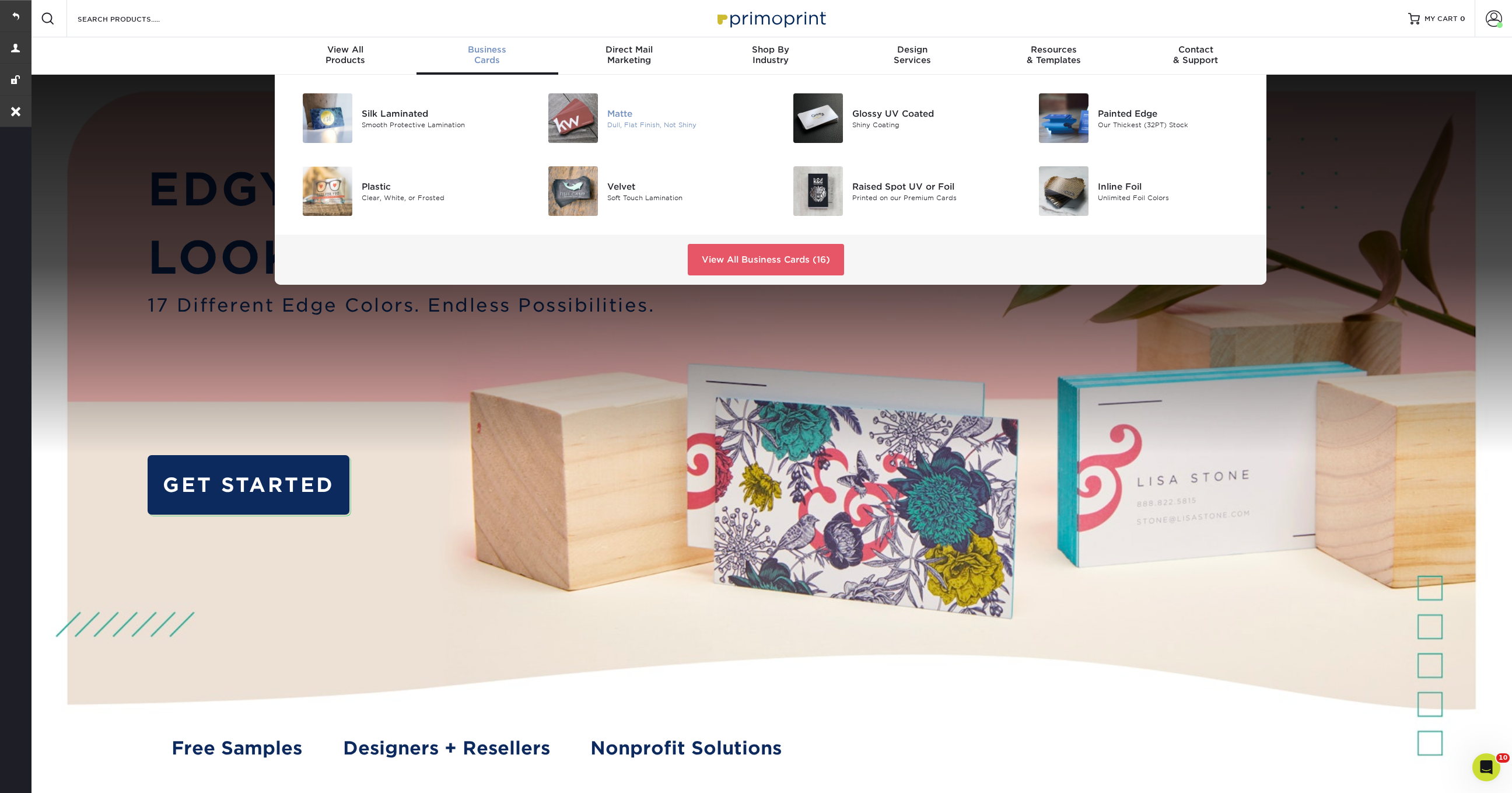
click at [602, 134] on div at bounding box center [566, 118] width 81 height 50
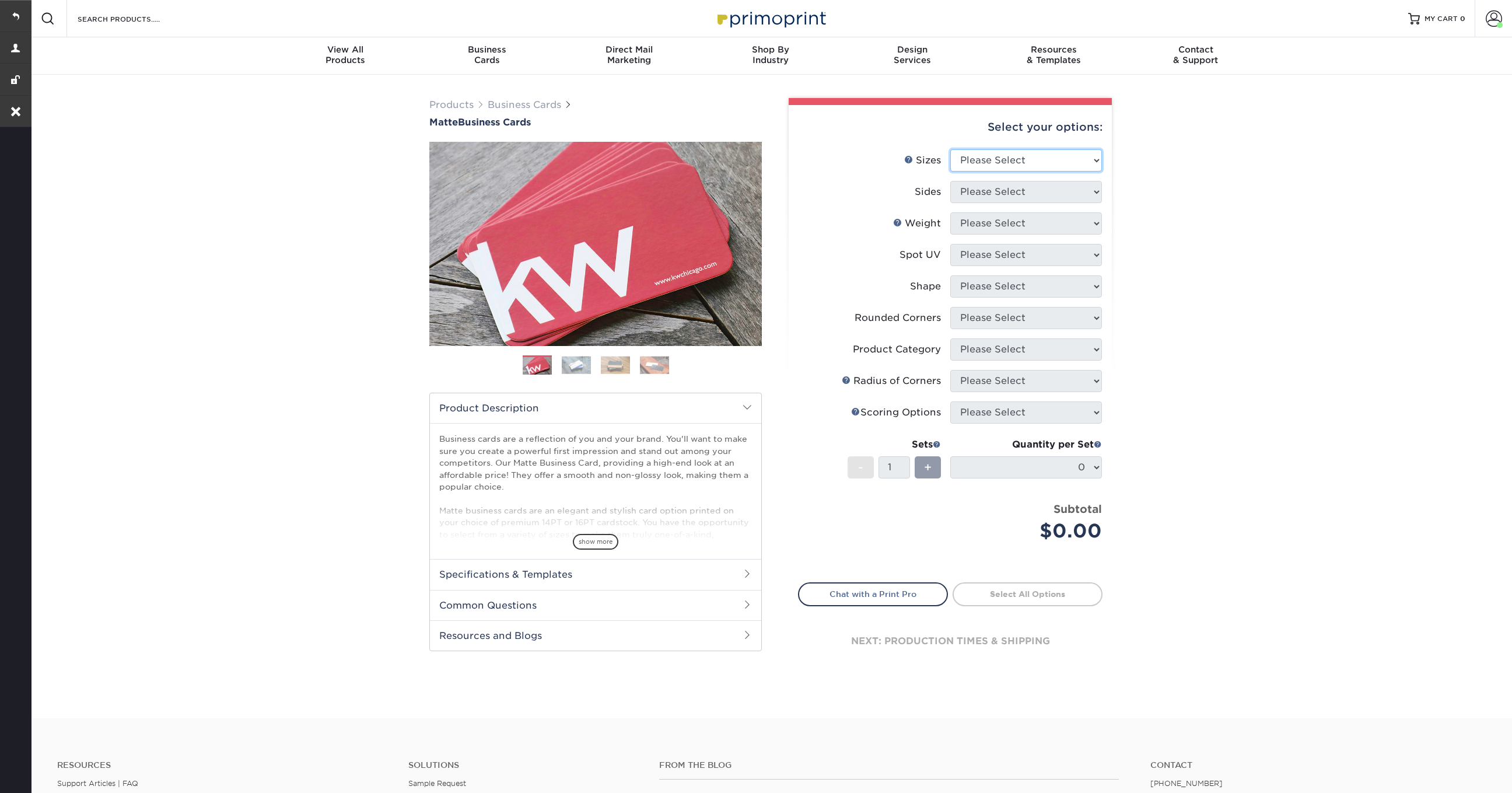
click at [999, 166] on select "Please Select 1.5" x 3.5" - Mini 1.75" x 3.5" - Mini 2" x 2" - Square 2" x 3" -…" at bounding box center [1026, 160] width 152 height 22
select select "2.00x3.50"
click at [950, 149] on select "Please Select 1.5" x 3.5" - Mini 1.75" x 3.5" - Mini 2" x 2" - Square 2" x 3" -…" at bounding box center [1026, 160] width 152 height 22
click at [995, 194] on select "Please Select Print Both Sides Print Front Only" at bounding box center [1026, 191] width 152 height 22
select select "13abbda7-1d64-4f25-8bb2-c179b224825d"
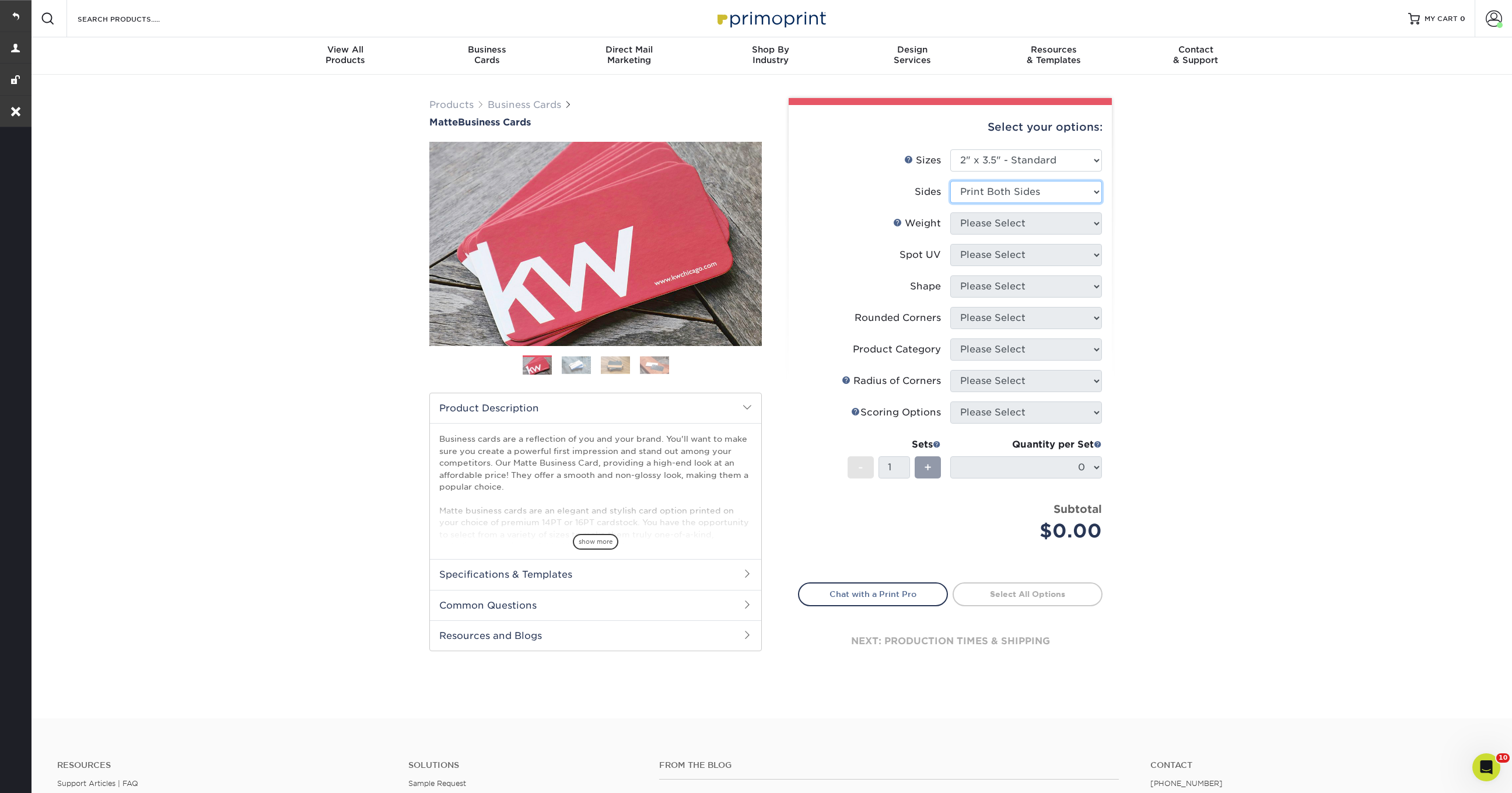
click at [950, 181] on select "Please Select Print Both Sides Print Front Only" at bounding box center [1026, 191] width 152 height 22
click at [990, 223] on select "Please Select 16PT 14PT" at bounding box center [1026, 223] width 152 height 22
select select "16PT"
click at [950, 213] on select "Please Select 16PT 14PT" at bounding box center [1026, 223] width 152 height 22
click at [985, 252] on select "Please Select No Spot UV Front and Back (Both Sides) Front Only Back Only" at bounding box center [1026, 254] width 152 height 22
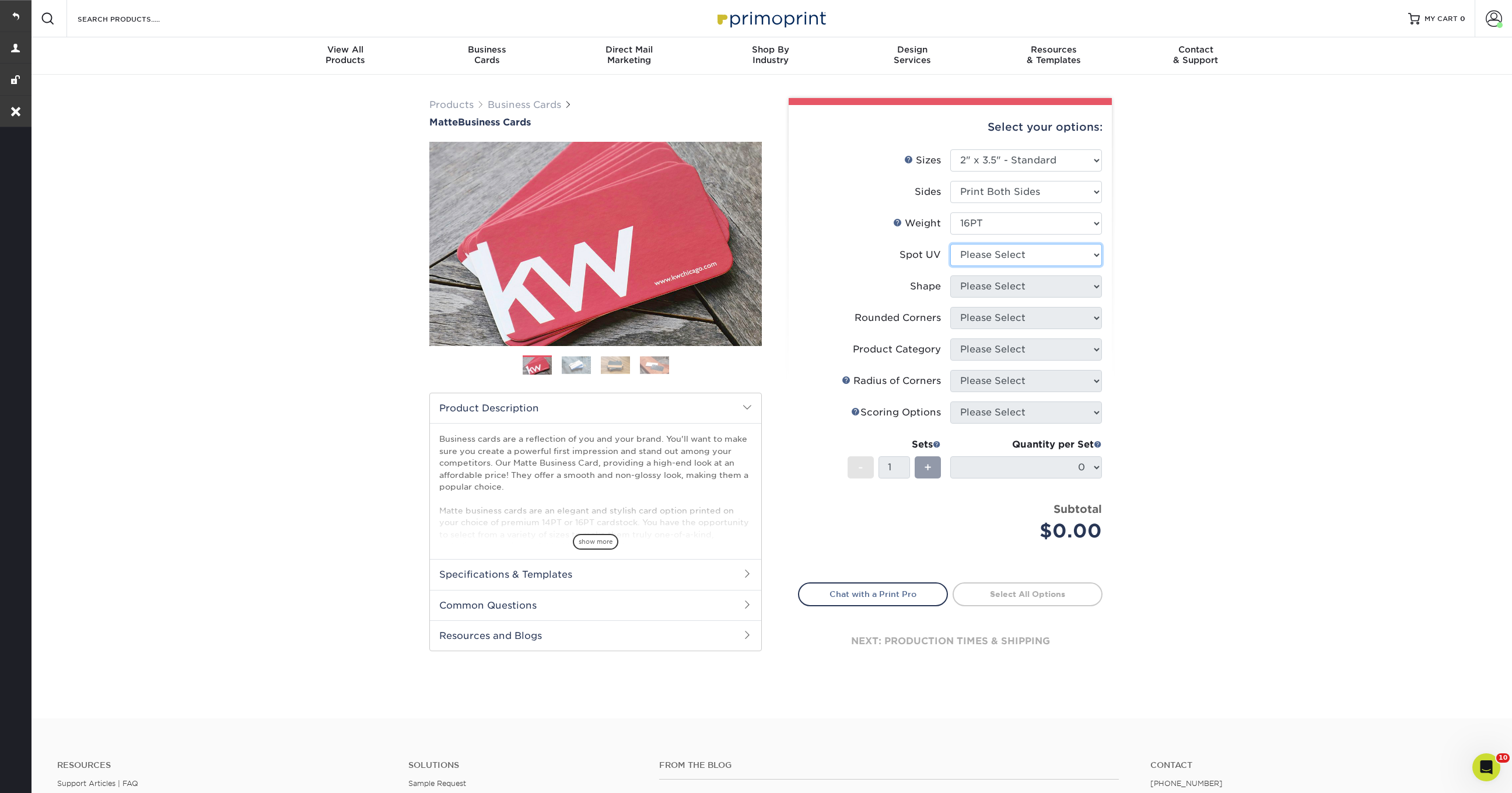
select select "3"
click at [950, 244] on select "Please Select No Spot UV Front and Back (Both Sides) Front Only Back Only" at bounding box center [1026, 254] width 152 height 22
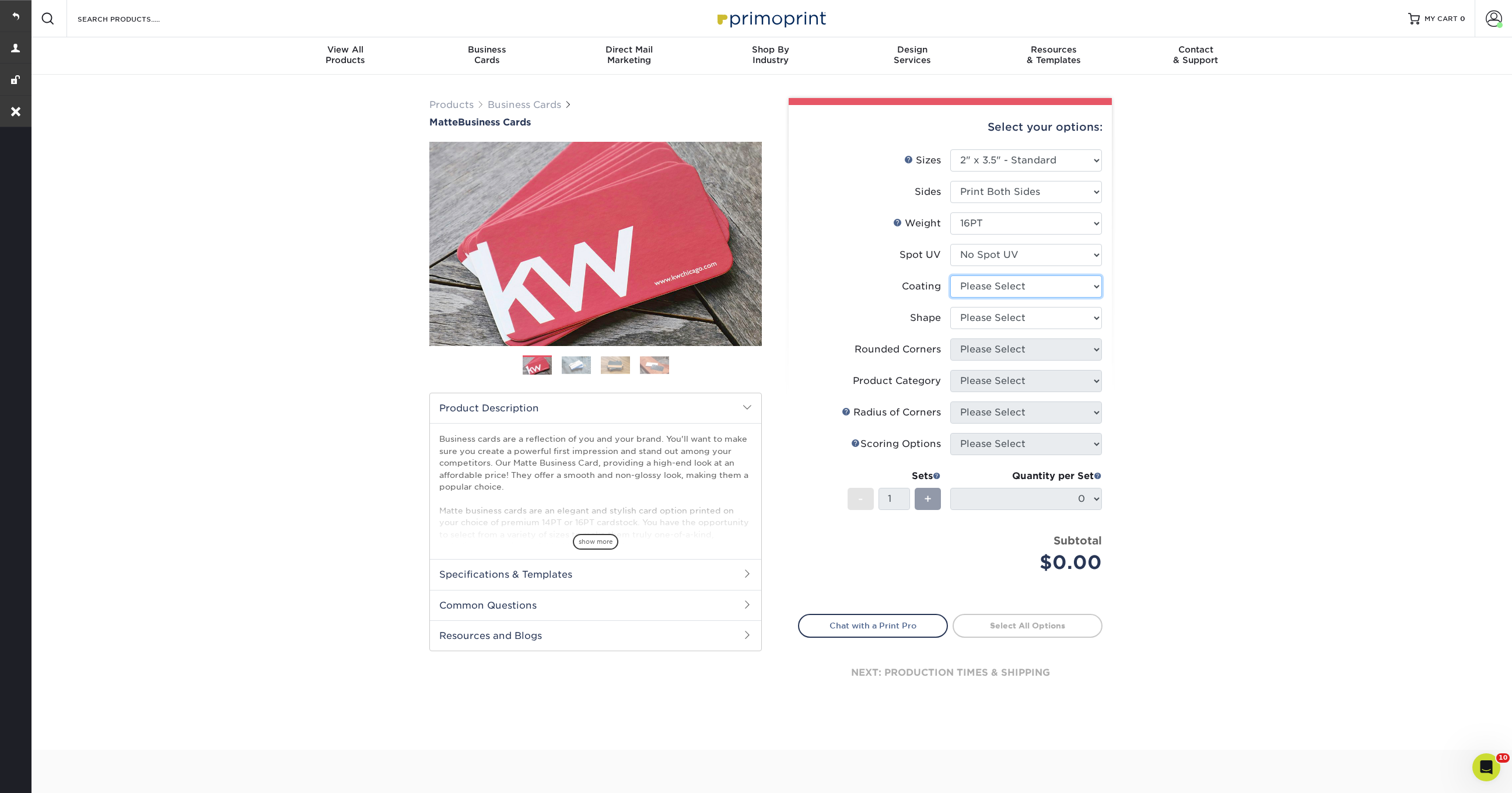
click at [983, 285] on select at bounding box center [1026, 286] width 152 height 22
select select "121bb7b5-3b4d-429f-bd8d-bbf80e953313"
click at [950, 276] on select at bounding box center [1026, 286] width 152 height 22
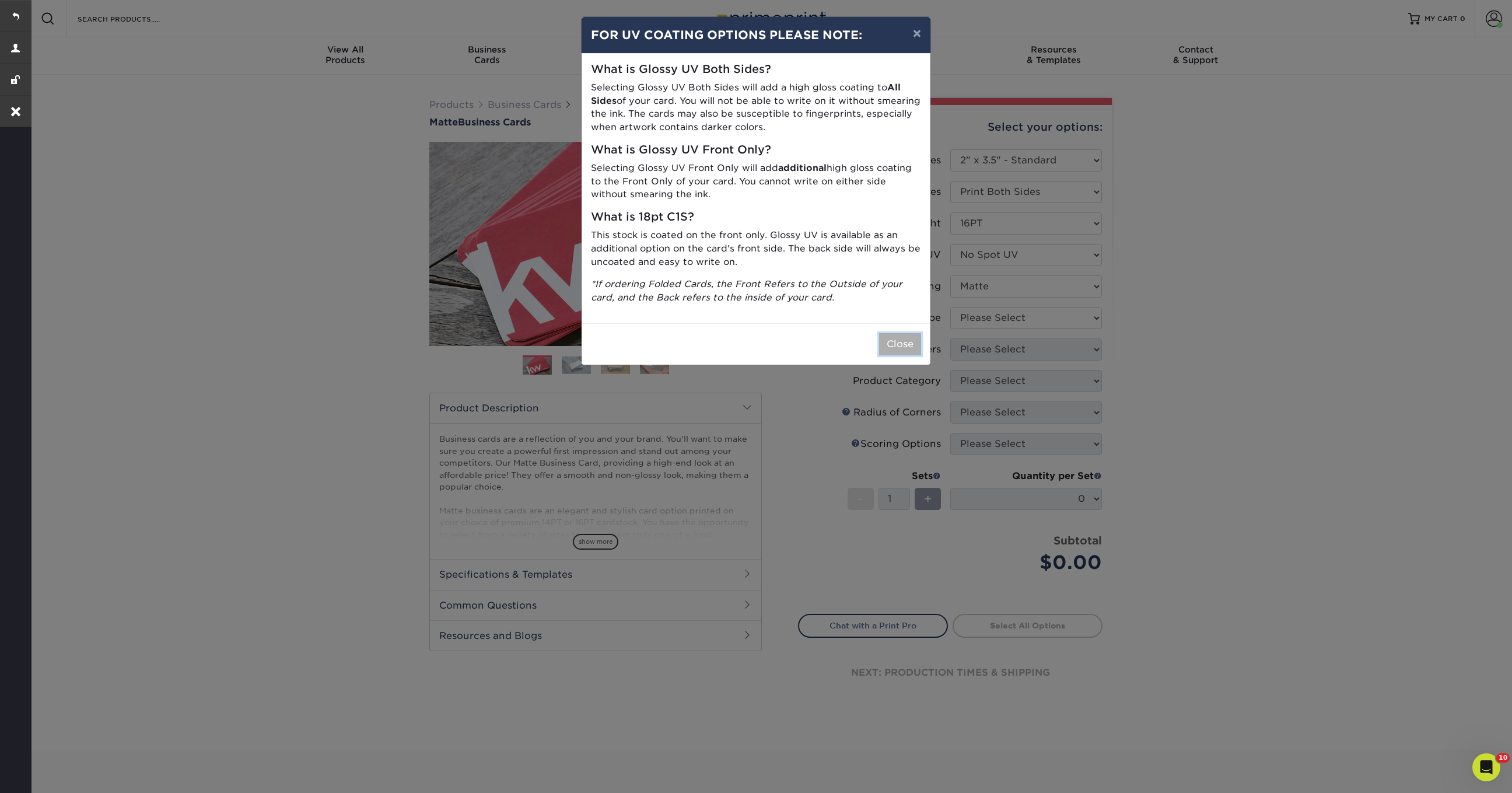
click at [899, 346] on button "Close" at bounding box center [899, 344] width 42 height 22
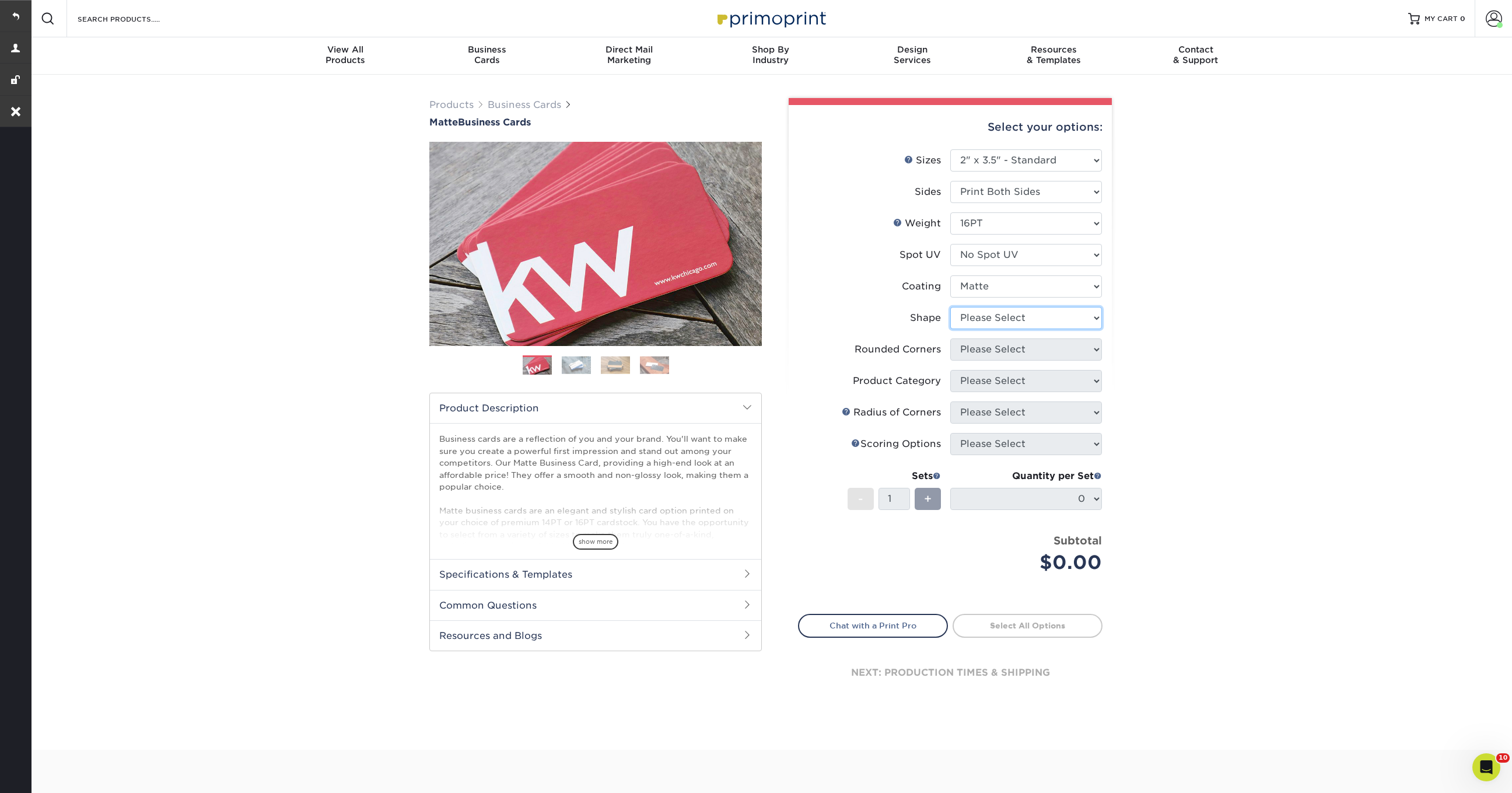
click at [986, 327] on select "Please Select Standard Oval" at bounding box center [1026, 317] width 152 height 22
select select "standard"
click at [950, 307] on select "Please Select Standard Oval" at bounding box center [1026, 317] width 152 height 22
click at [985, 352] on select "Please Select Yes - Round 2 Corners Yes - Round 4 Corners No" at bounding box center [1026, 349] width 152 height 22
select select "0"
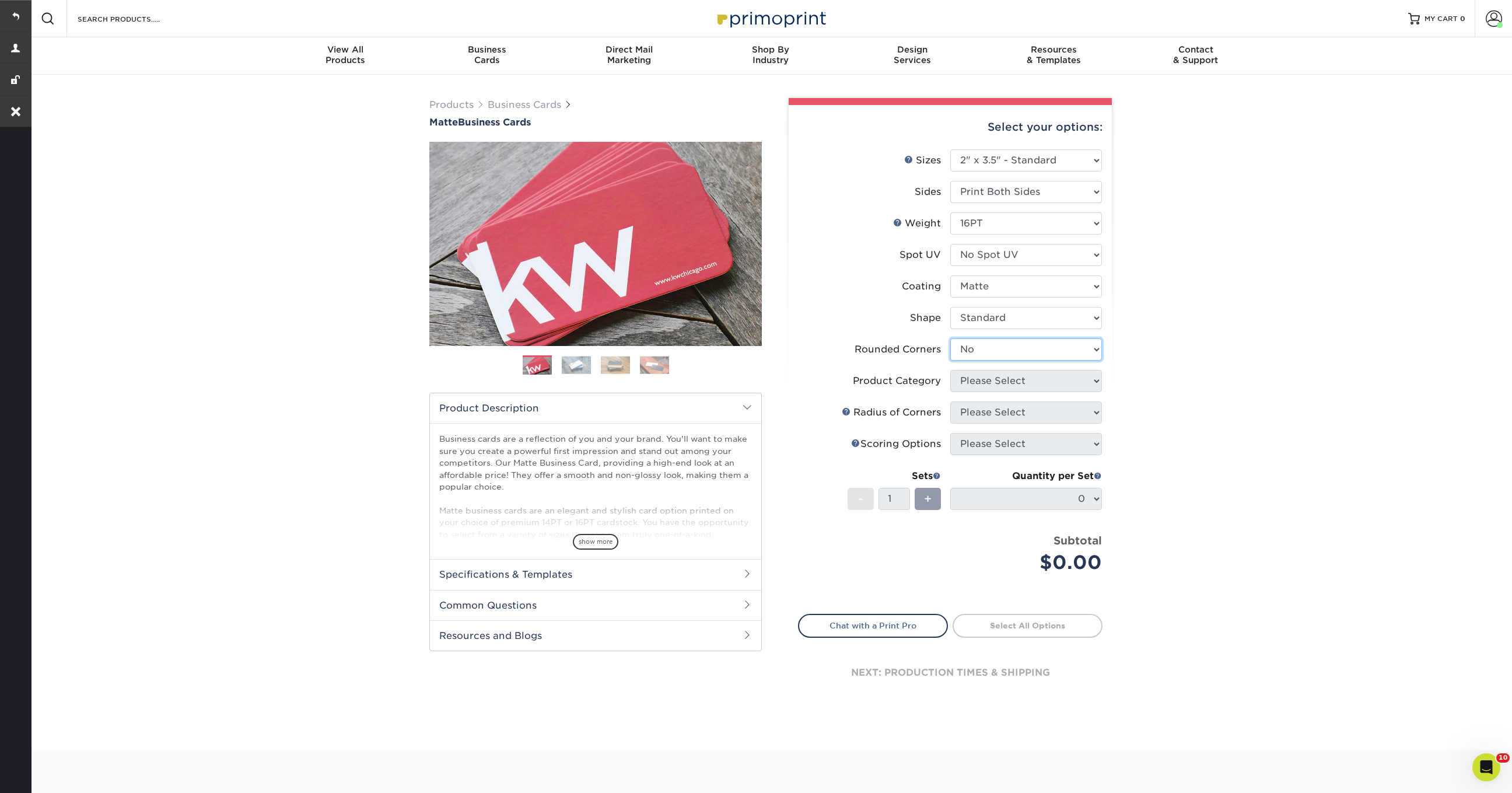
click at [950, 339] on select "Please Select Yes - Round 2 Corners Yes - Round 4 Corners No" at bounding box center [1026, 349] width 152 height 22
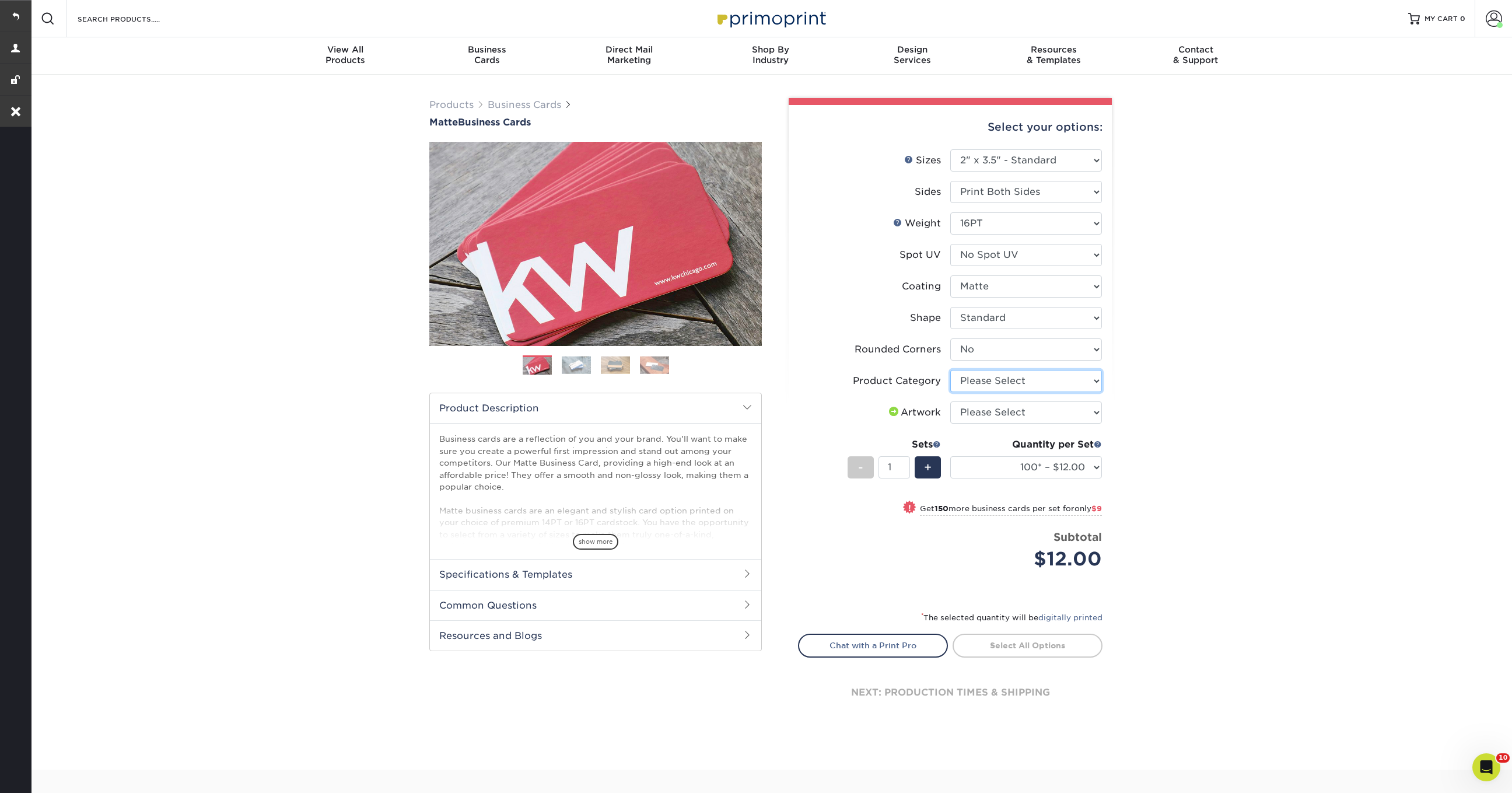
click at [980, 385] on select "Please Select Business Cards" at bounding box center [1026, 380] width 152 height 22
select select "3b5148f1-0588-4f88-a218-97bcfdce65c1"
click at [950, 370] on select "Please Select Business Cards" at bounding box center [1026, 380] width 152 height 22
click at [983, 410] on select "Please Select I will upload files I need a design - $100" at bounding box center [1026, 412] width 152 height 22
select select "upload"
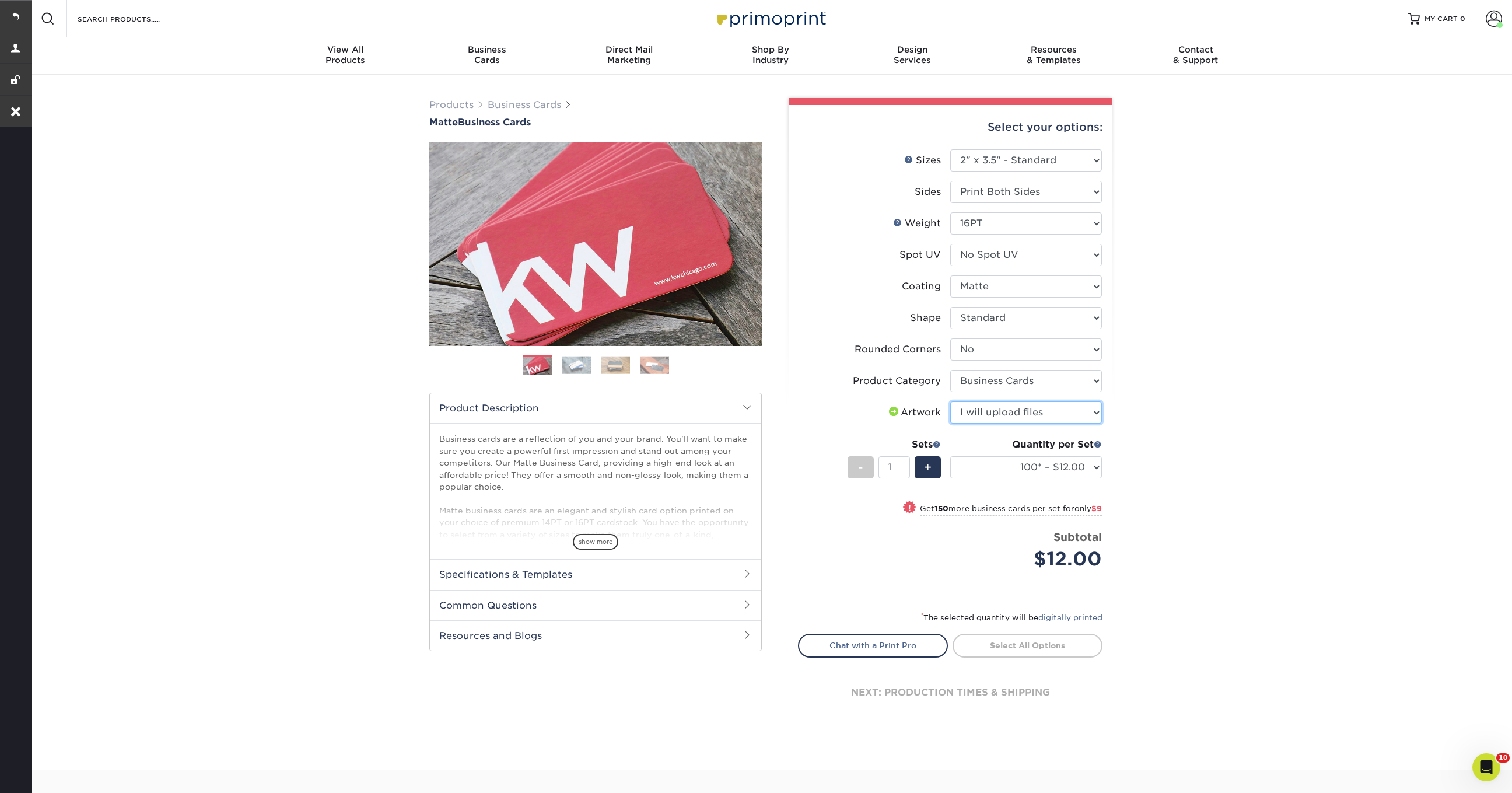
click at [950, 401] on select "Please Select I will upload files I need a design - $100" at bounding box center [1026, 412] width 152 height 22
click at [931, 469] on span "+" at bounding box center [927, 467] width 7 height 17
type input "2"
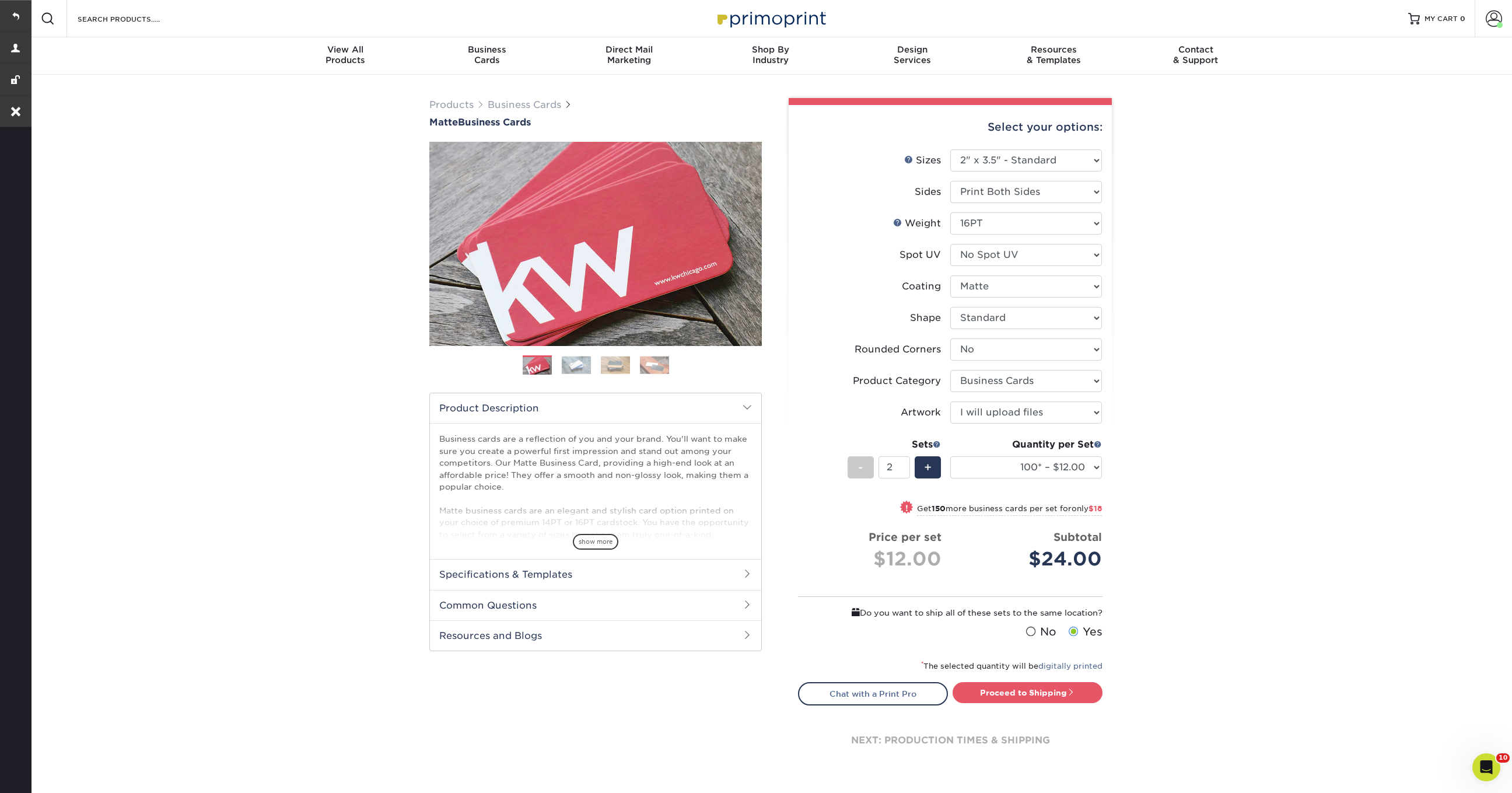
click at [1025, 629] on label "No" at bounding box center [1040, 632] width 33 height 17
click at [0, 0] on input "No" at bounding box center [0, 0] width 0 height 0
click at [1010, 692] on link "Proceed to Shipping" at bounding box center [1027, 693] width 150 height 21
type input "Set 1"
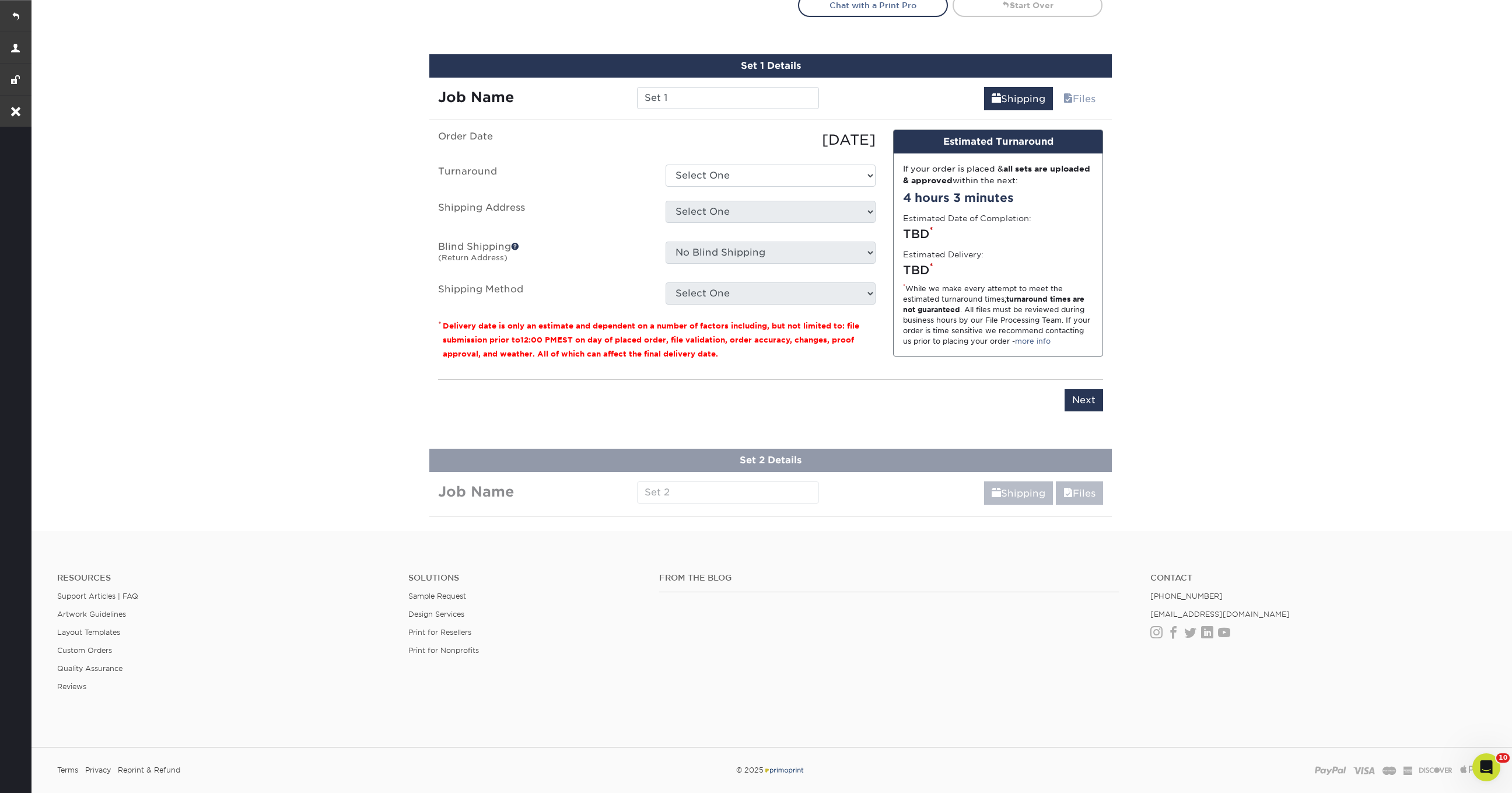
scroll to position [712, 0]
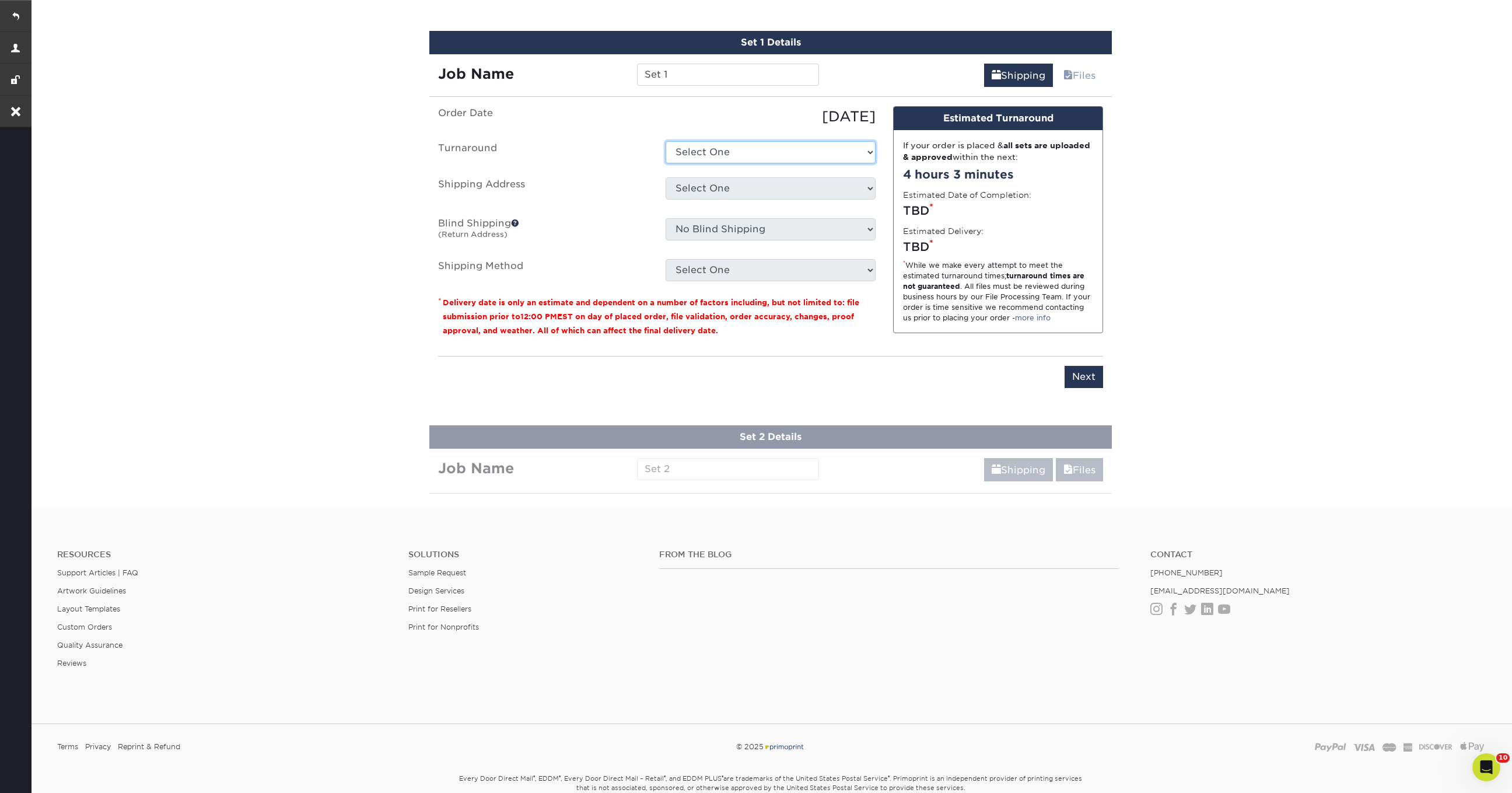
click at [753, 148] on select "Select One 2-4 Business Days 2 Day Next Business Day" at bounding box center [770, 152] width 210 height 22
select select "47dbf4b1-3bfd-4687-b793-fcd3ee179f06"
click at [666, 141] on select "Select One 2-4 Business Days 2 Day Next Business Day" at bounding box center [770, 152] width 210 height 22
click at [732, 185] on select "Select One Jen Manning NYC Test Address Stephenie Backes Xhenis + Add New Addre…" at bounding box center [770, 188] width 210 height 22
select select "276418"
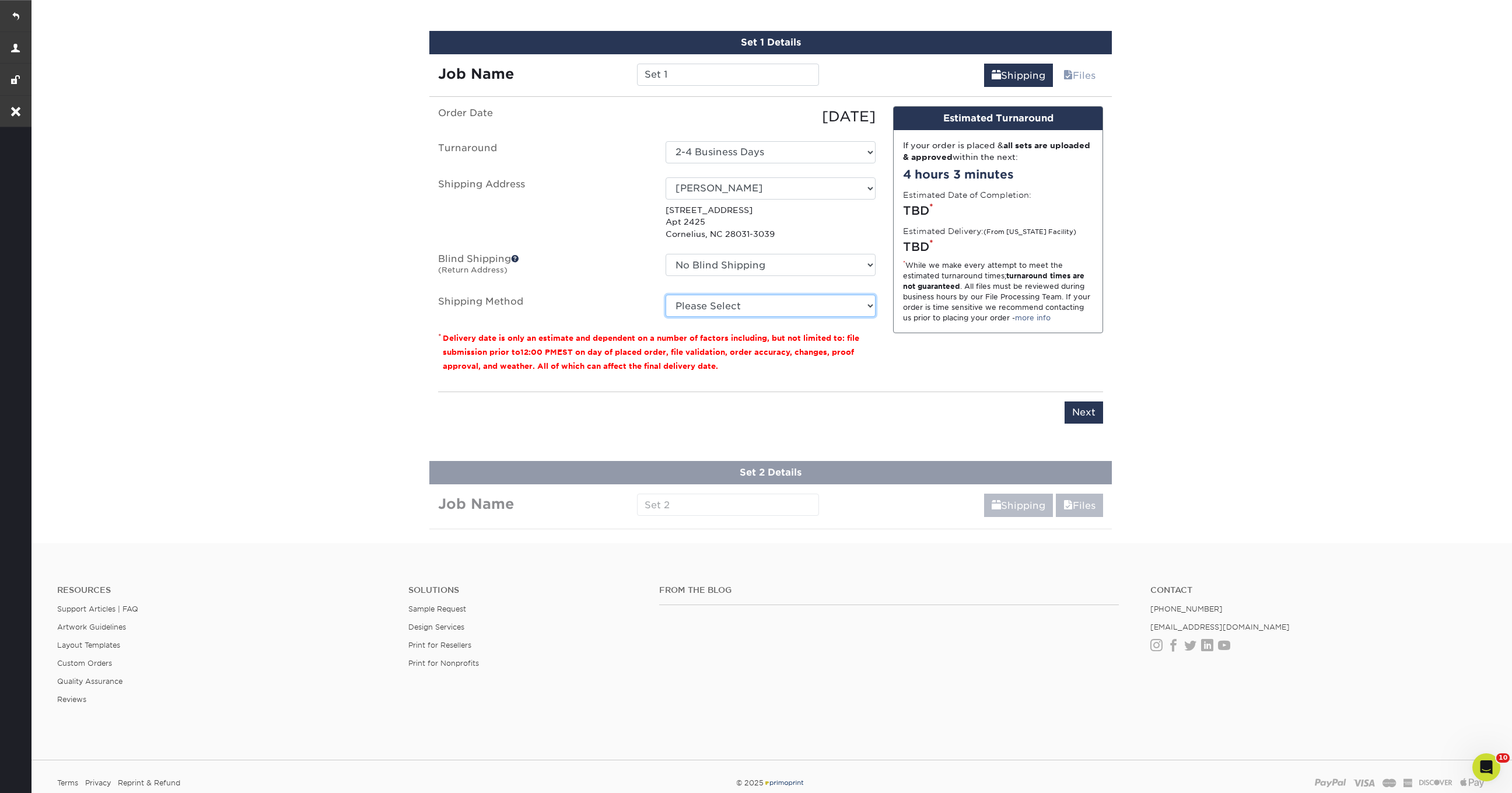
click at [753, 303] on select "Please Select Ground Shipping (+$7.84) 3 Day Shipping Service (+$20.04) 2 Day A…" at bounding box center [770, 305] width 210 height 22
select select "03"
click at [666, 295] on select "Please Select Ground Shipping (+$7.84) 3 Day Shipping Service (+$20.04) 2 Day A…" at bounding box center [770, 305] width 210 height 22
click at [1087, 413] on input "Next" at bounding box center [1084, 412] width 38 height 22
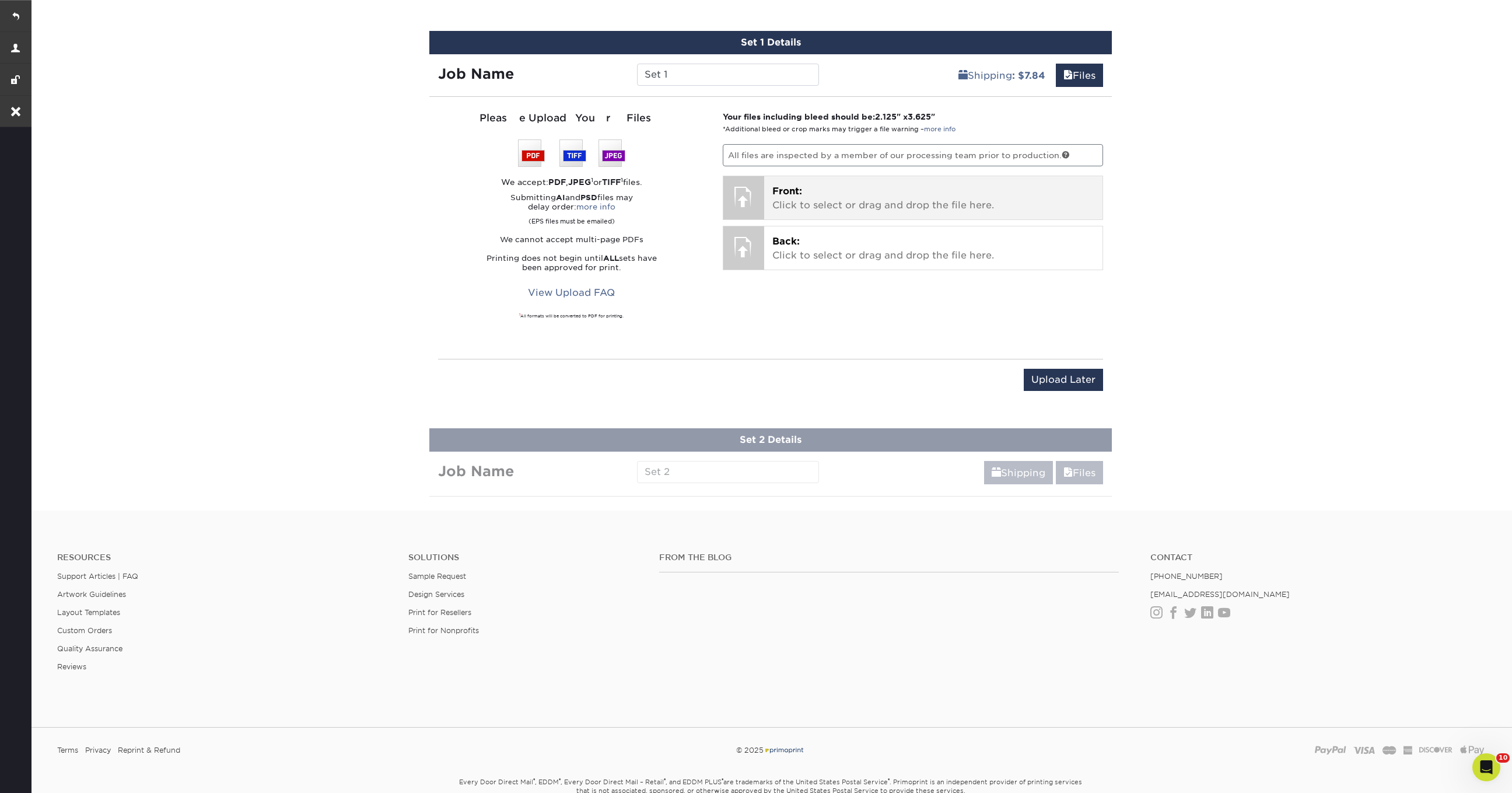
click at [844, 193] on p "Front: Click to select or drag and drop the file here." at bounding box center [933, 198] width 323 height 28
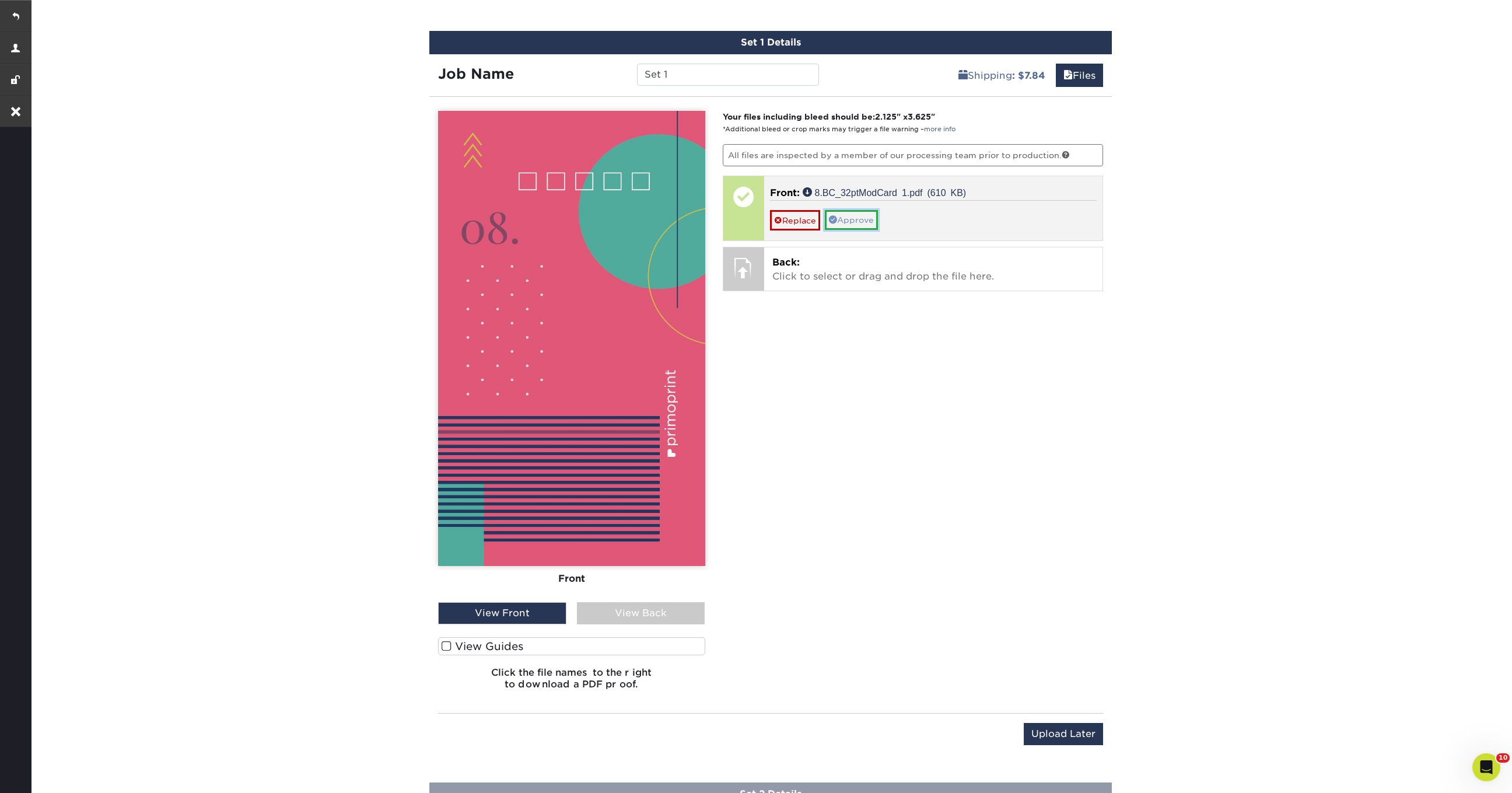
click at [864, 217] on link "Approve" at bounding box center [851, 220] width 53 height 20
click at [783, 235] on link "No" at bounding box center [784, 237] width 28 height 21
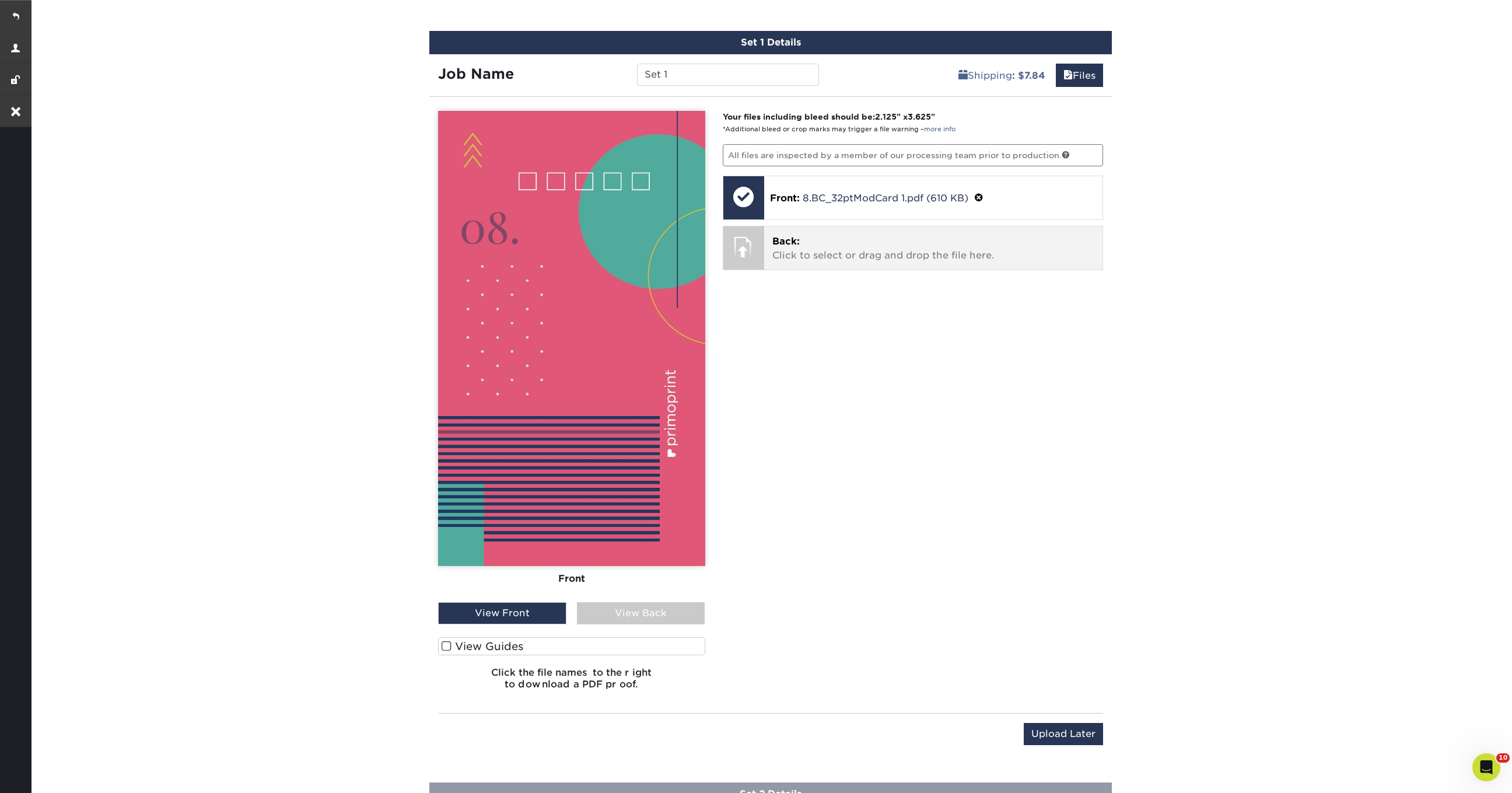
click at [789, 247] on p "Back: Click to select or drag and drop the file here." at bounding box center [933, 248] width 323 height 28
click at [860, 265] on link "Approve" at bounding box center [851, 270] width 53 height 20
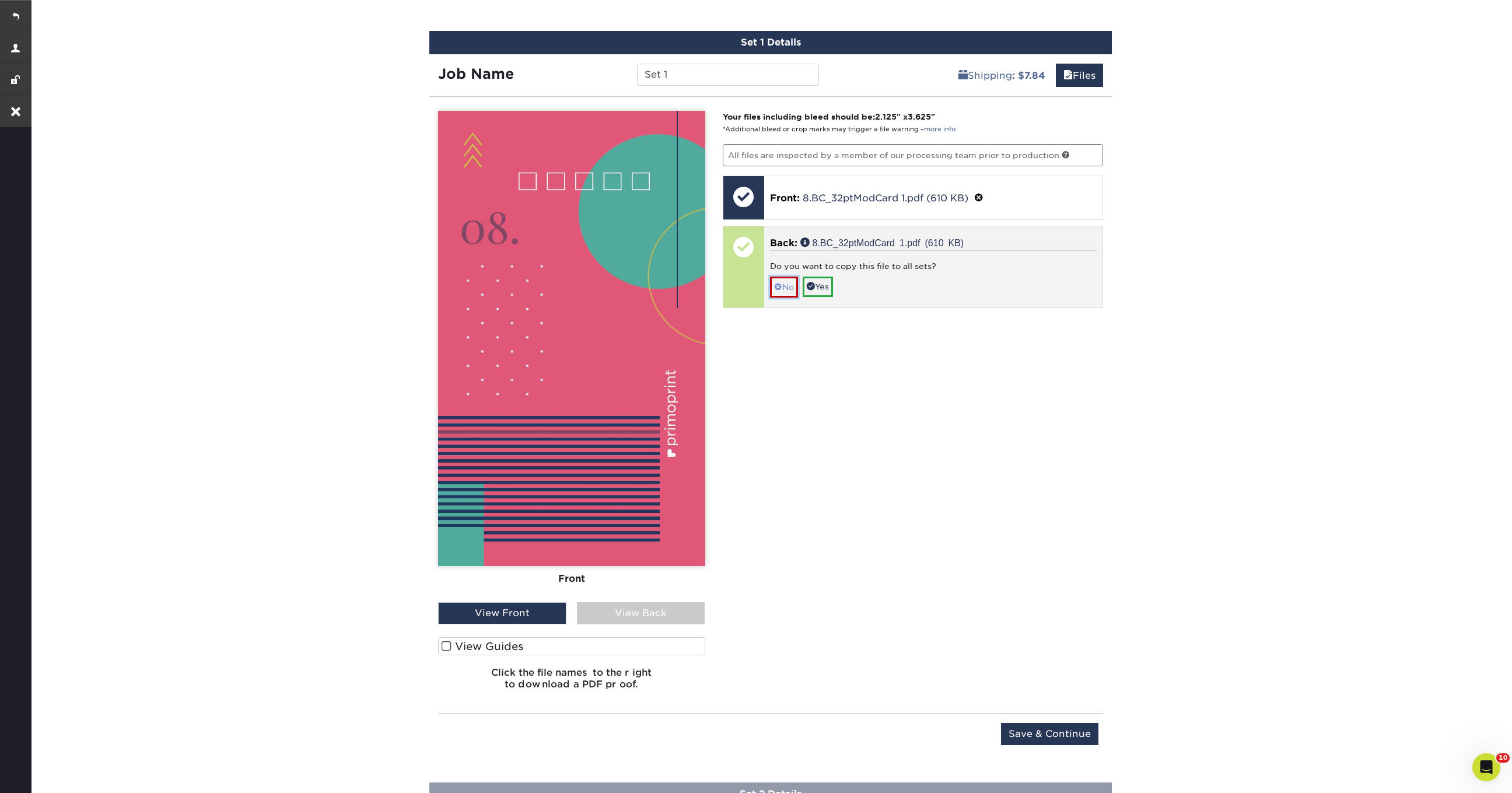
click at [786, 288] on link "No" at bounding box center [784, 286] width 28 height 21
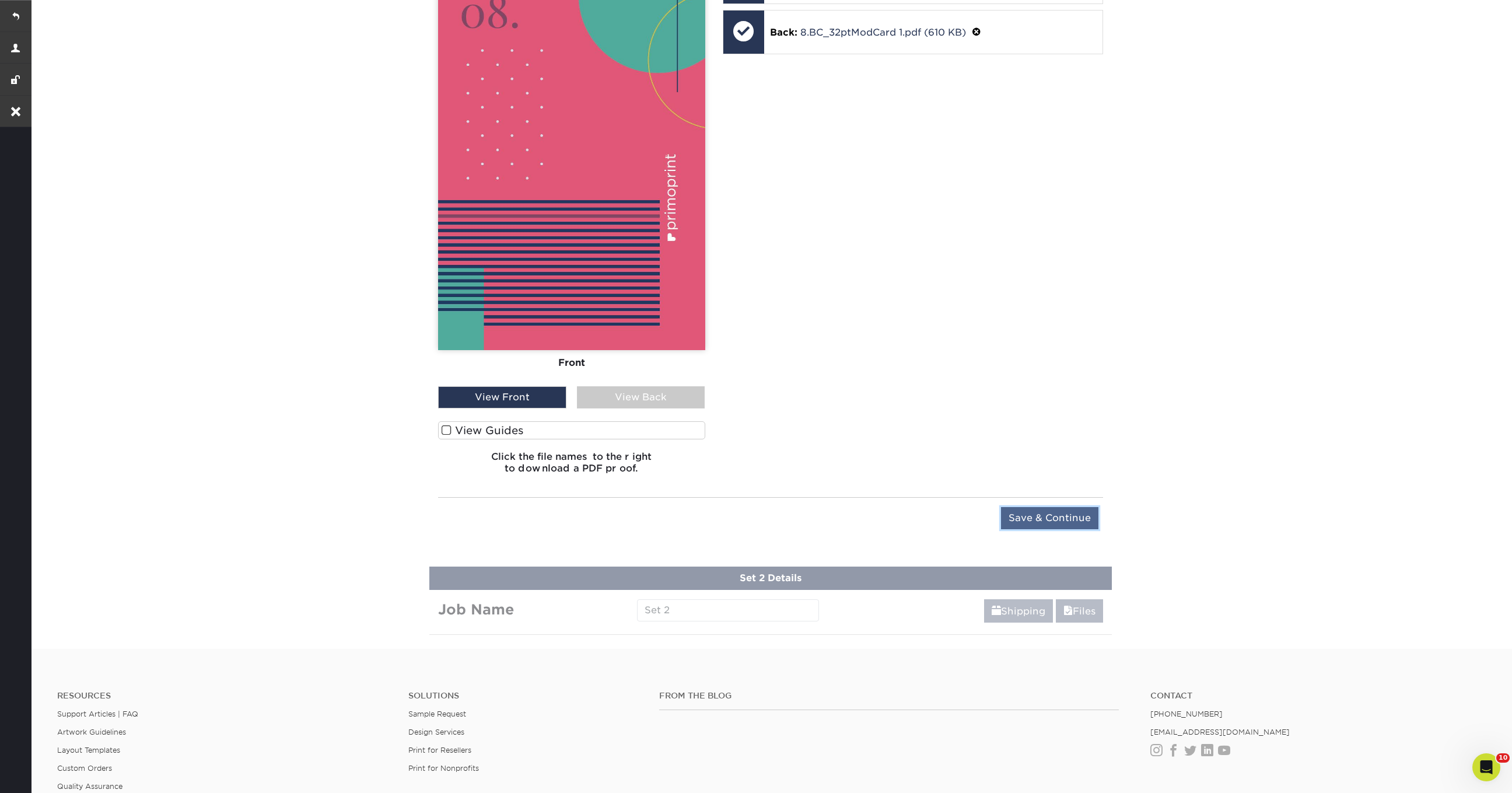
click at [1074, 515] on input "Save & Continue" at bounding box center [1049, 517] width 97 height 22
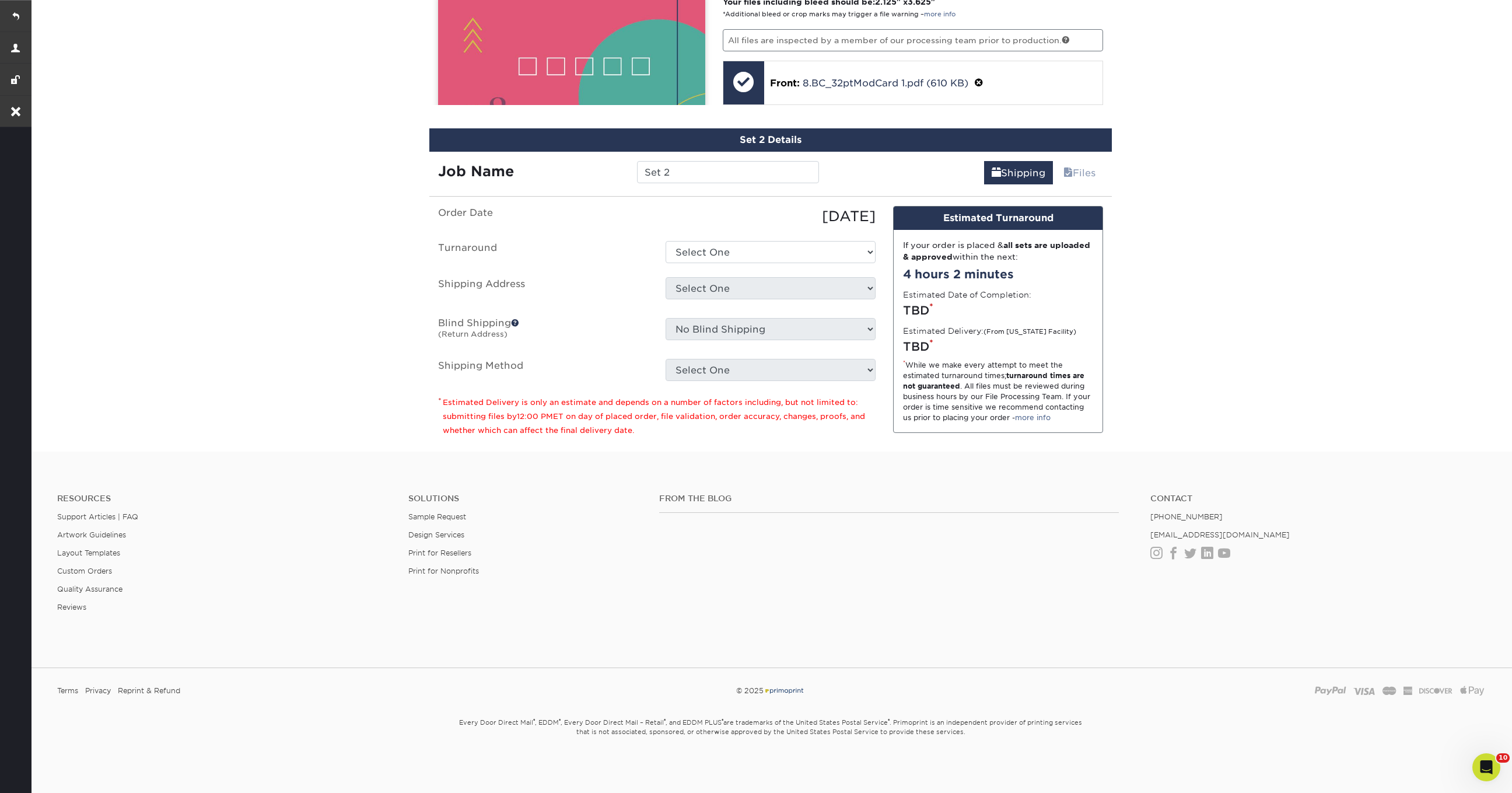
scroll to position [755, 0]
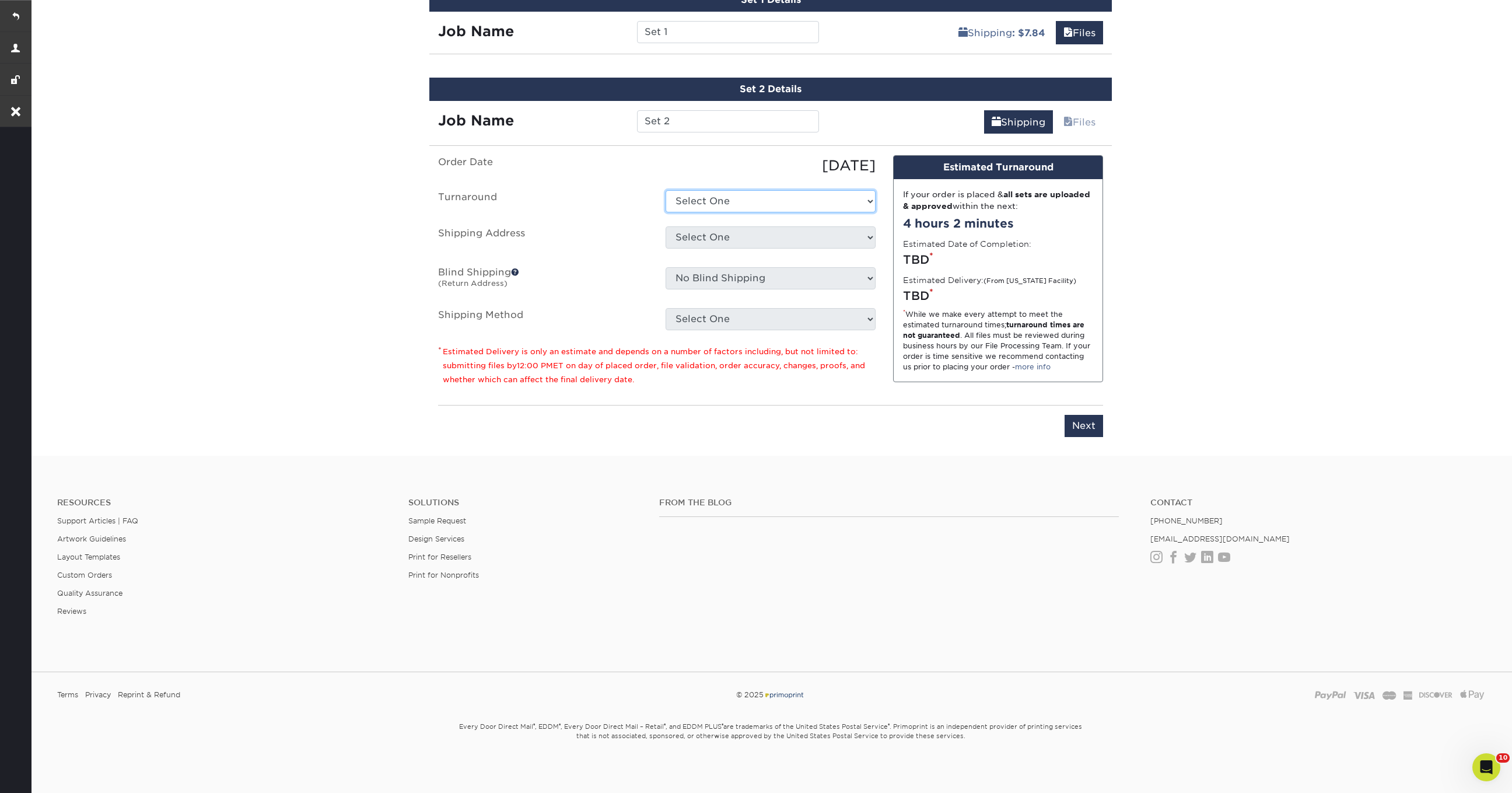
click at [747, 203] on select "Select One 2-4 Business Days 2 Day Next Business Day" at bounding box center [770, 201] width 210 height 22
select select "47dbf4b1-3bfd-4687-b793-fcd3ee179f06"
click at [666, 190] on select "Select One 2-4 Business Days 2 Day Next Business Day" at bounding box center [770, 201] width 210 height 22
click at [711, 235] on select "Select One Jen Manning NYC Test Address Stephenie Backes Xhenis + Add New Addre…" at bounding box center [770, 237] width 210 height 22
select select "281756"
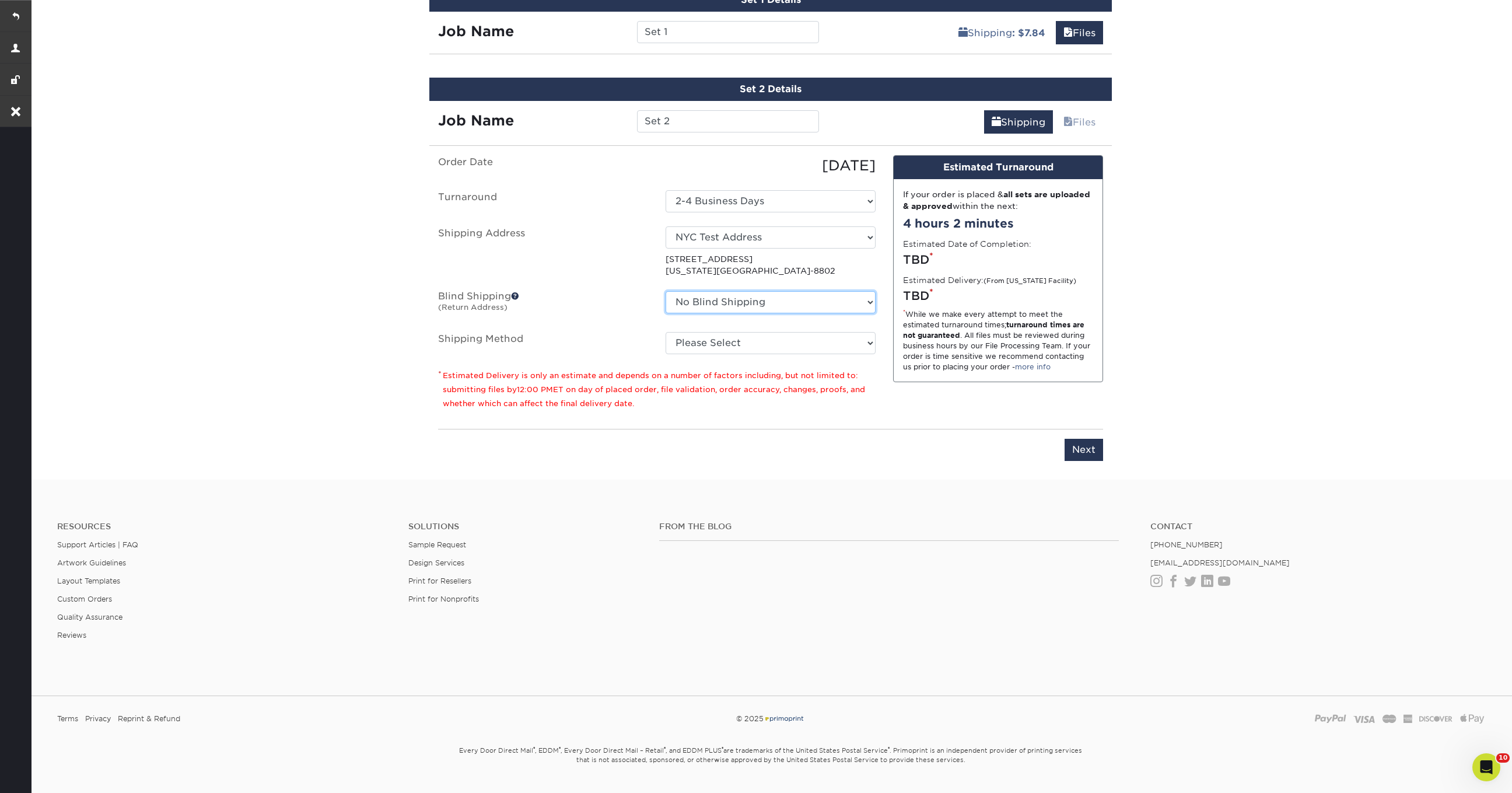
click at [725, 298] on select "No Blind Shipping Jen Manning NYC Test Address Stephenie Backes Xhenis + Add Ne…" at bounding box center [770, 301] width 210 height 22
select select "281756"
click at [666, 291] on select "No Blind Shipping Jen Manning NYC Test Address Stephenie Backes Xhenis + Add Ne…" at bounding box center [770, 301] width 210 height 22
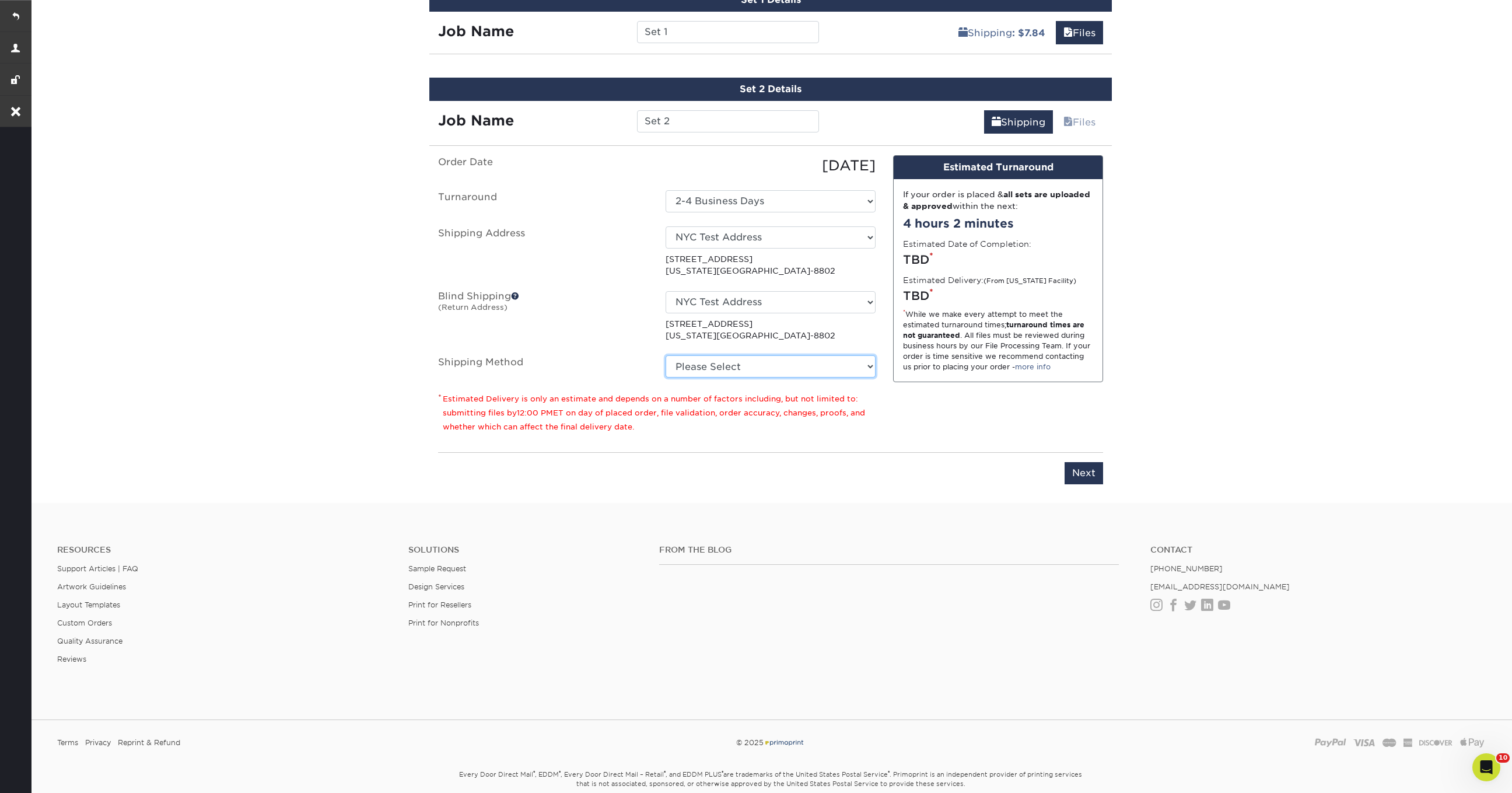
click at [706, 360] on select "Please Select Ground Shipping (+$7.84) 3 Day Shipping Service (+$24.94) 2 Day A…" at bounding box center [770, 366] width 210 height 22
select select "03"
click at [666, 355] on select "Please Select Ground Shipping (+$7.84) 3 Day Shipping Service (+$24.94) 2 Day A…" at bounding box center [770, 366] width 210 height 22
click at [1080, 468] on input "Next" at bounding box center [1084, 473] width 38 height 22
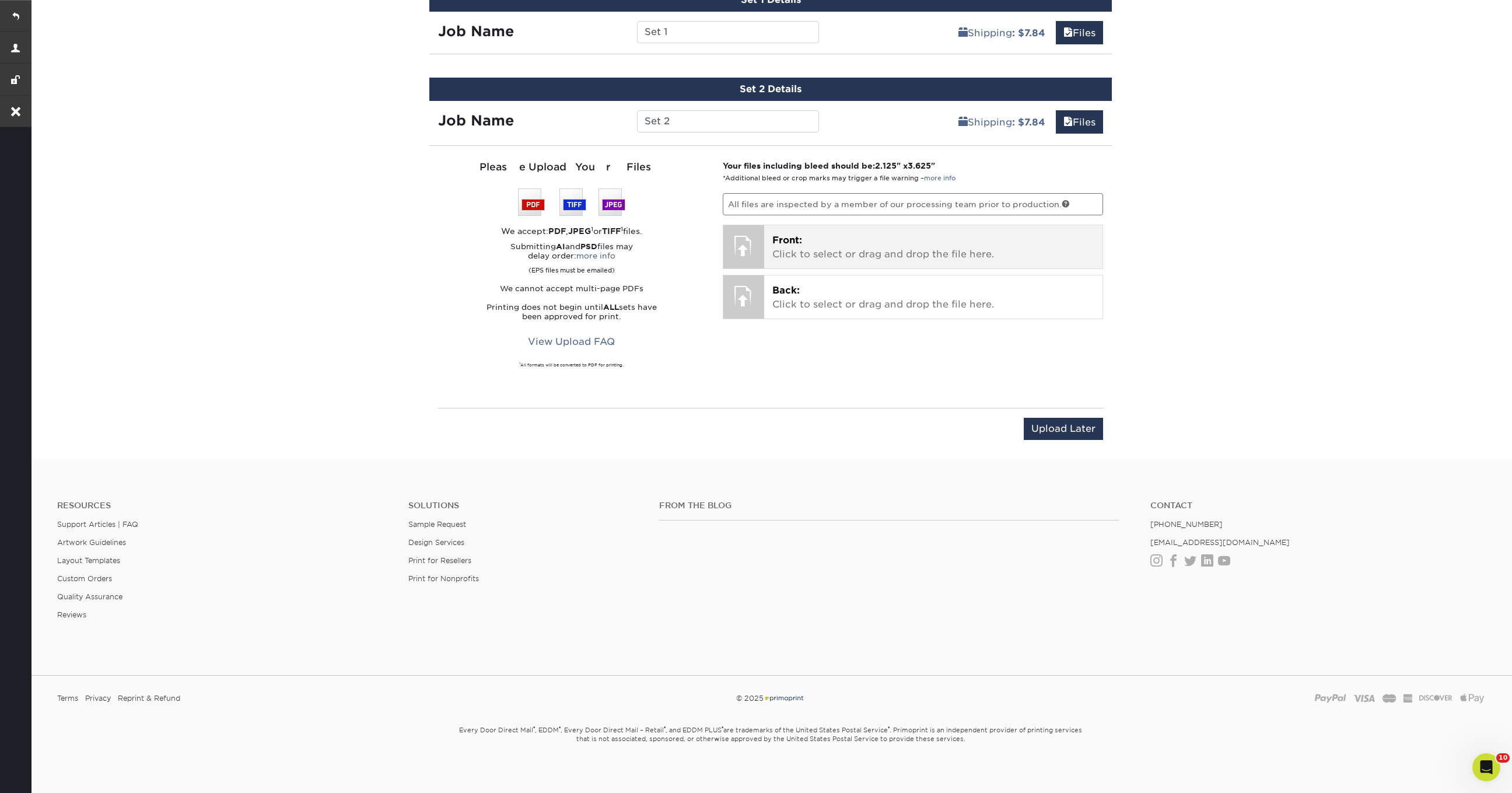
click at [834, 236] on p "Front: Click to select or drag and drop the file here." at bounding box center [933, 247] width 323 height 28
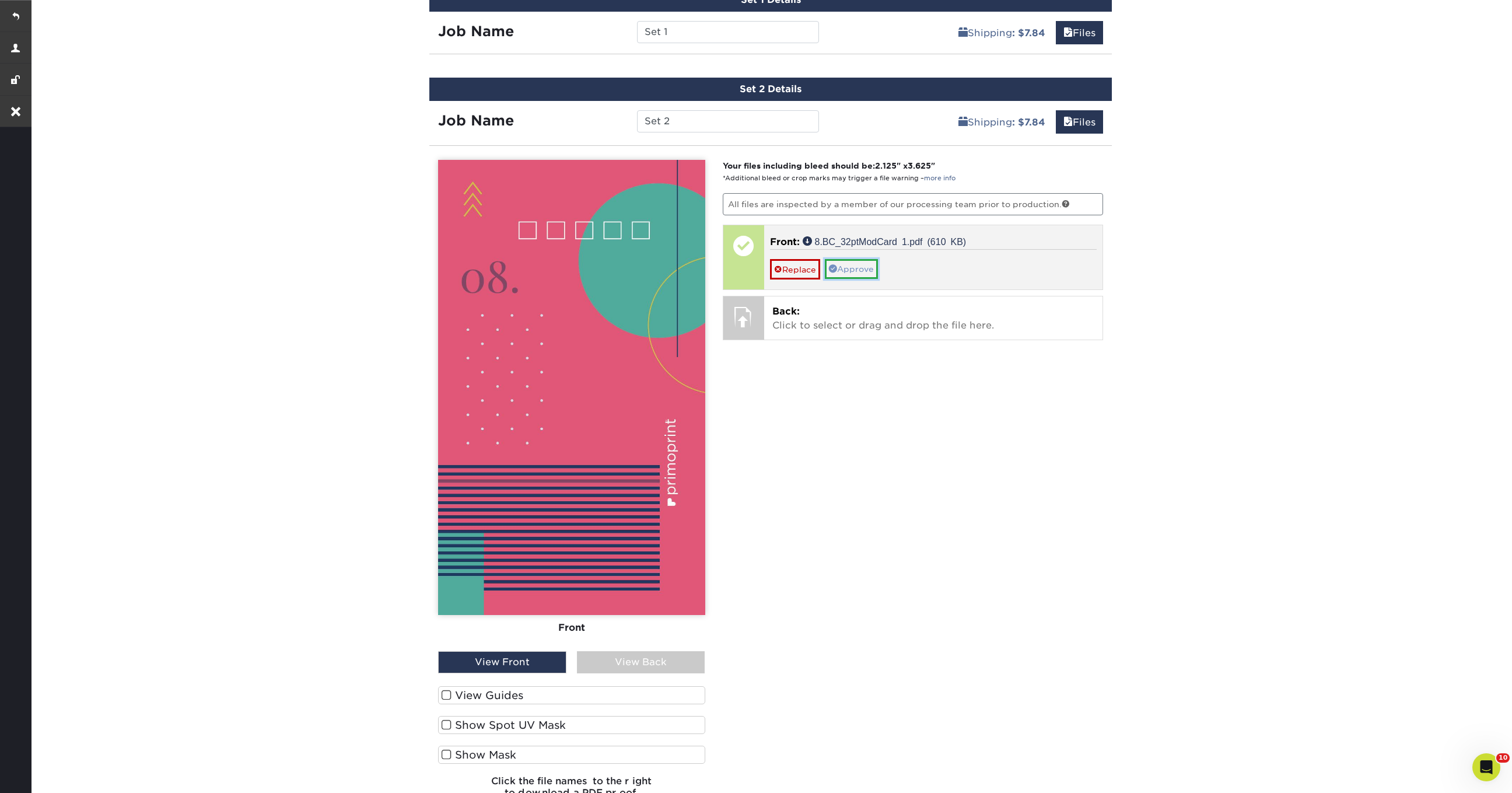
click at [864, 264] on link "Approve" at bounding box center [851, 269] width 53 height 20
click at [789, 282] on link "No" at bounding box center [784, 286] width 28 height 21
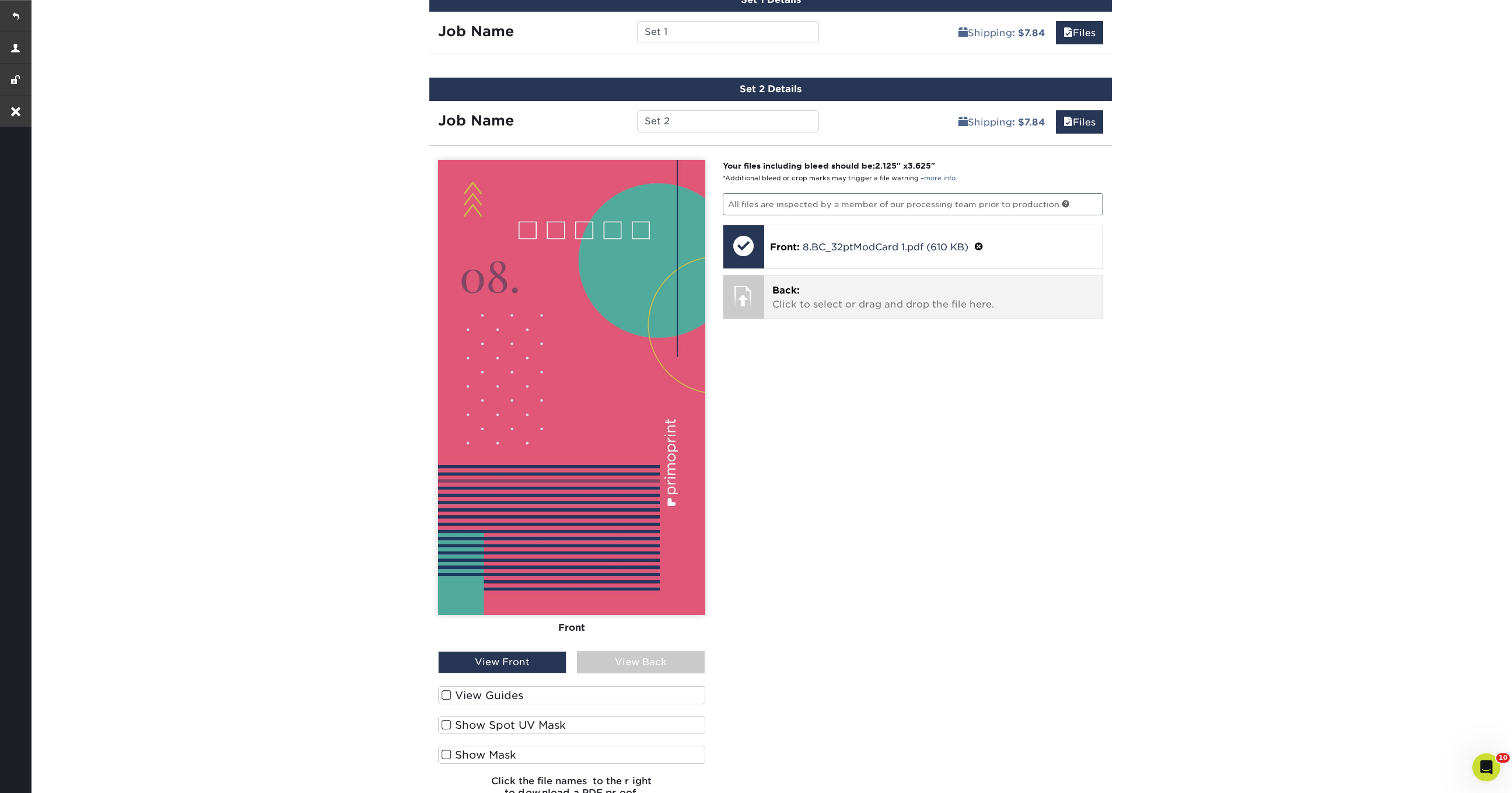
click at [791, 292] on p "Back: Click to select or drag and drop the file here." at bounding box center [933, 297] width 323 height 28
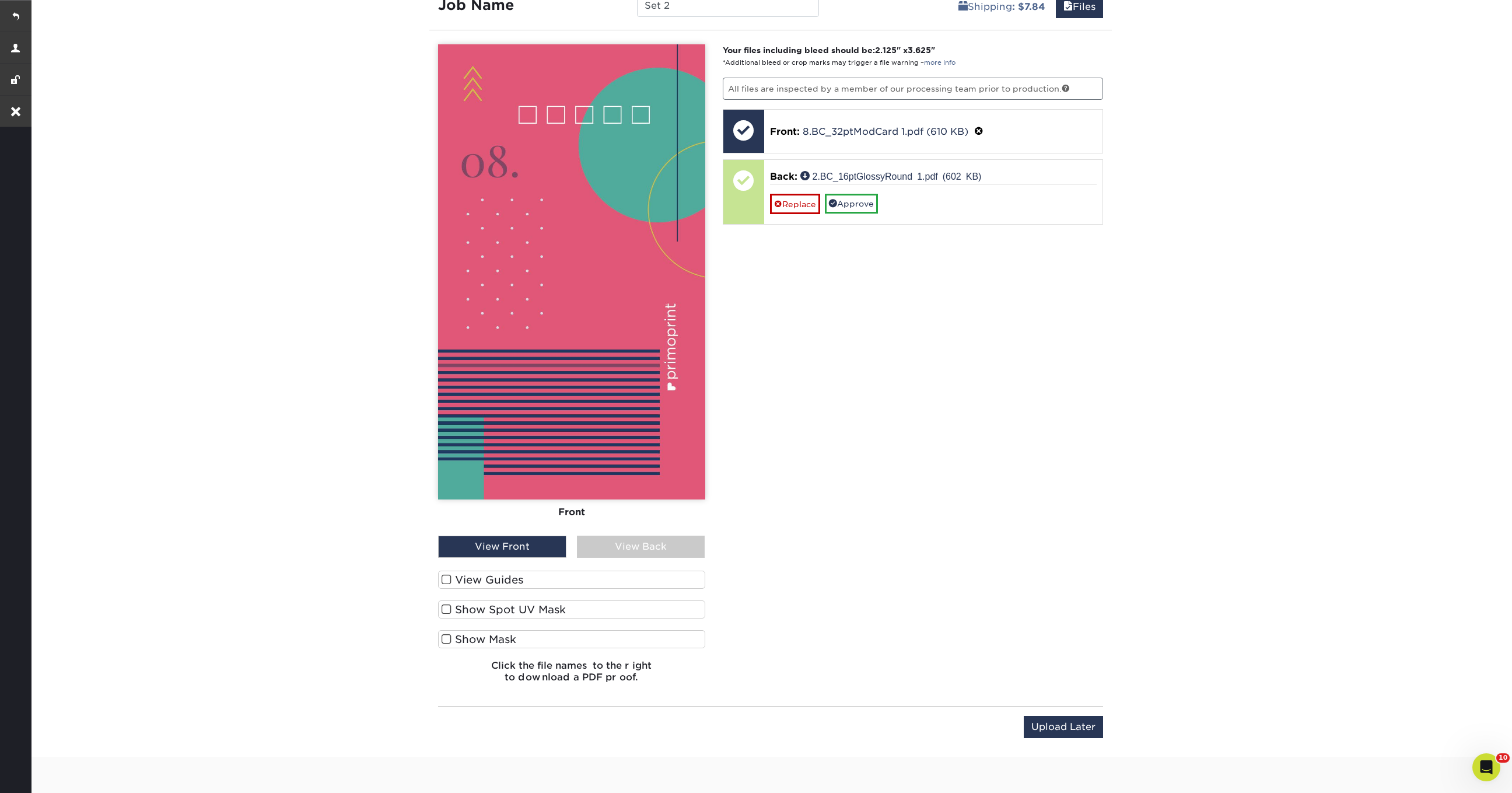
scroll to position [873, 0]
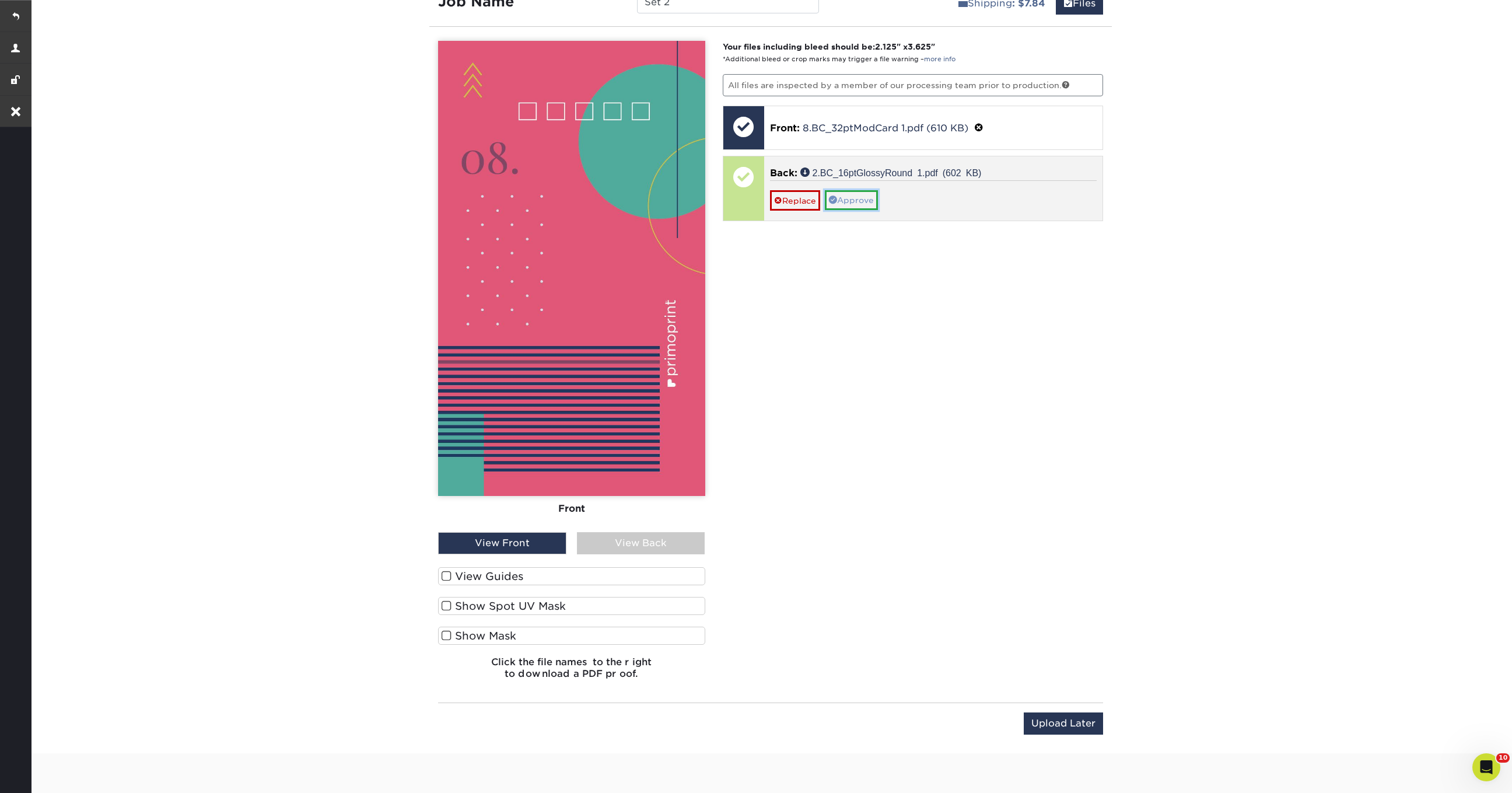
click at [858, 200] on link "Approve" at bounding box center [851, 200] width 53 height 20
click at [790, 213] on link "No" at bounding box center [784, 217] width 28 height 21
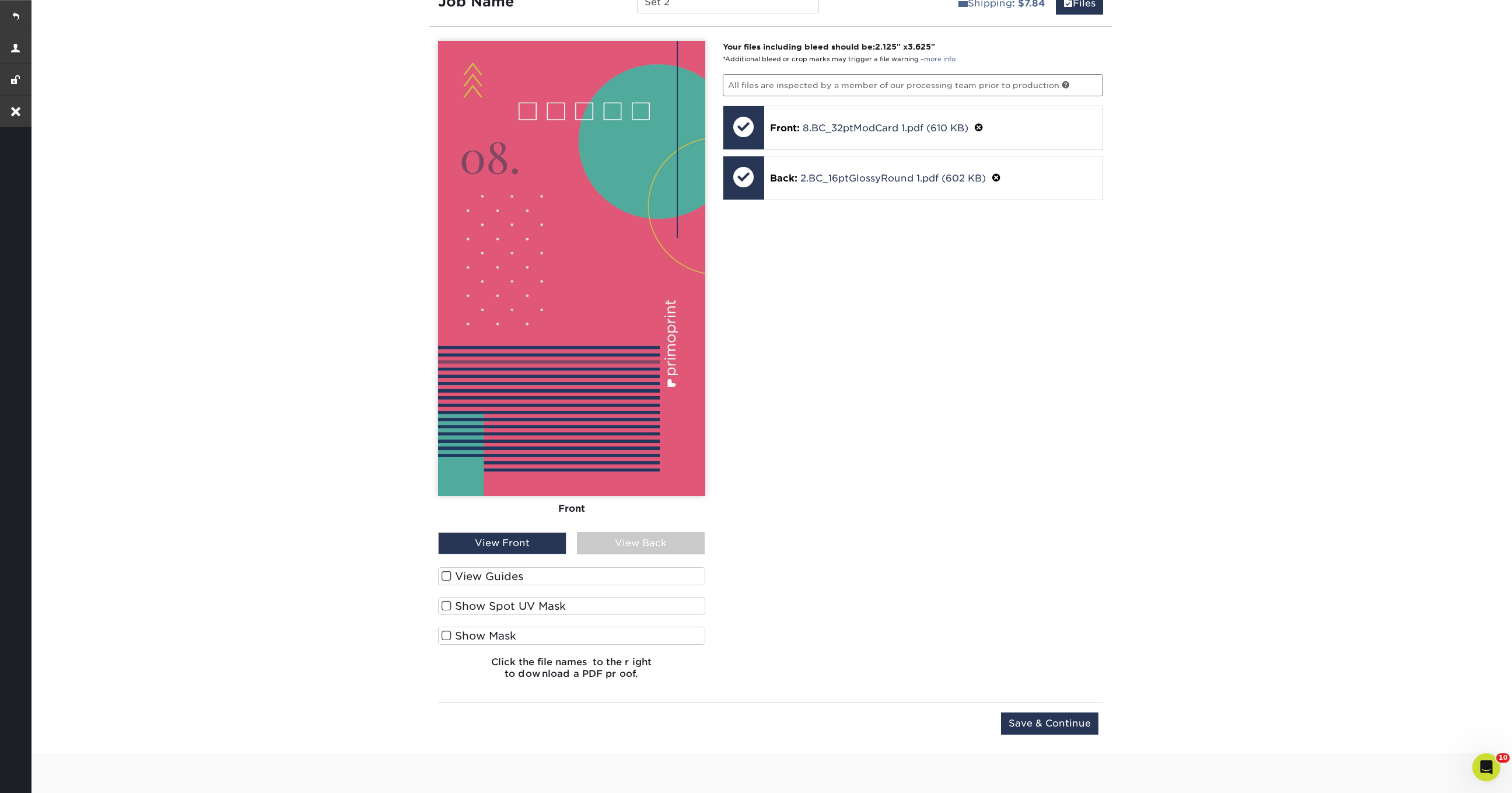
click at [634, 544] on div "View Back" at bounding box center [641, 543] width 128 height 22
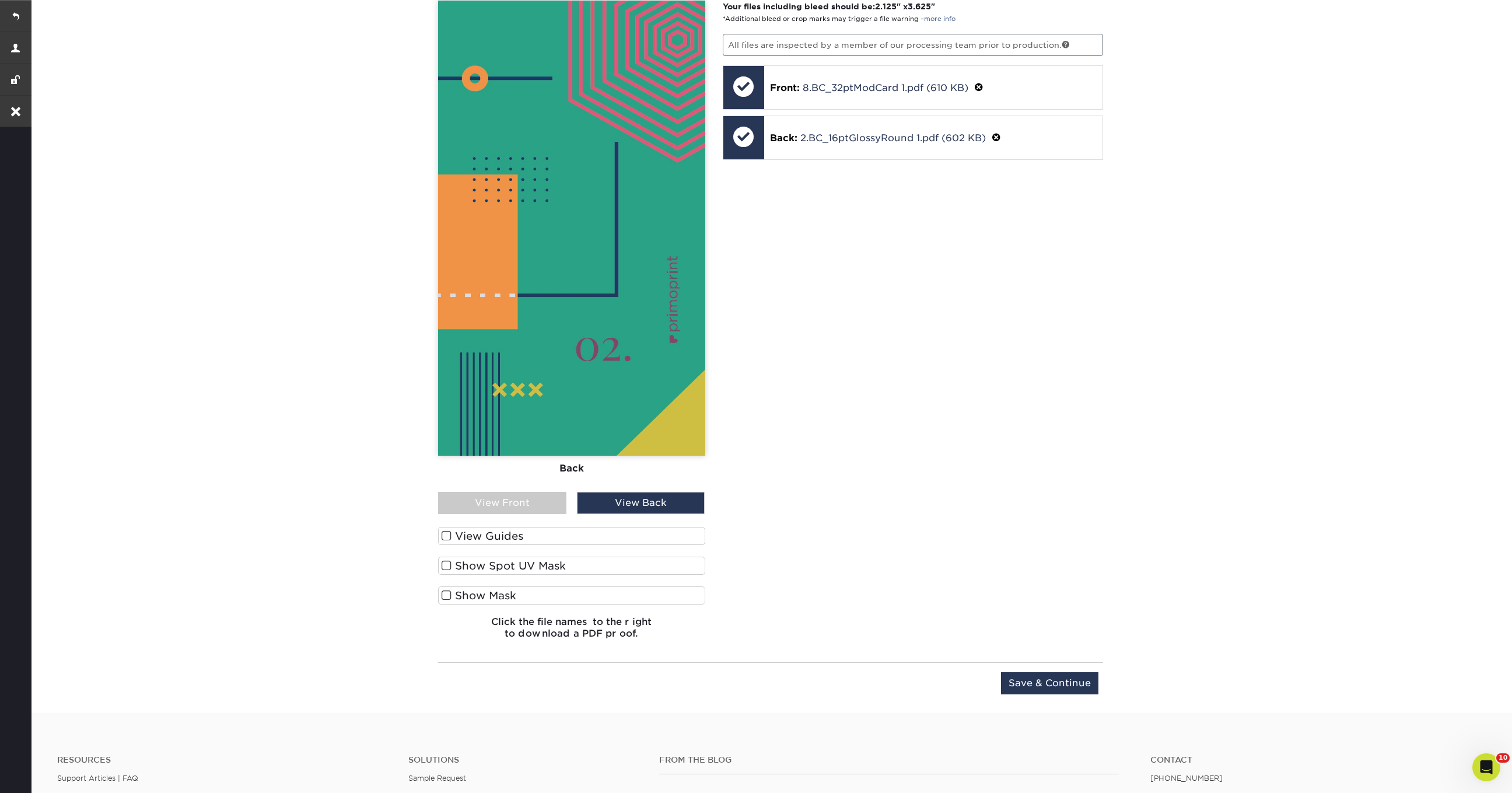
scroll to position [888, 0]
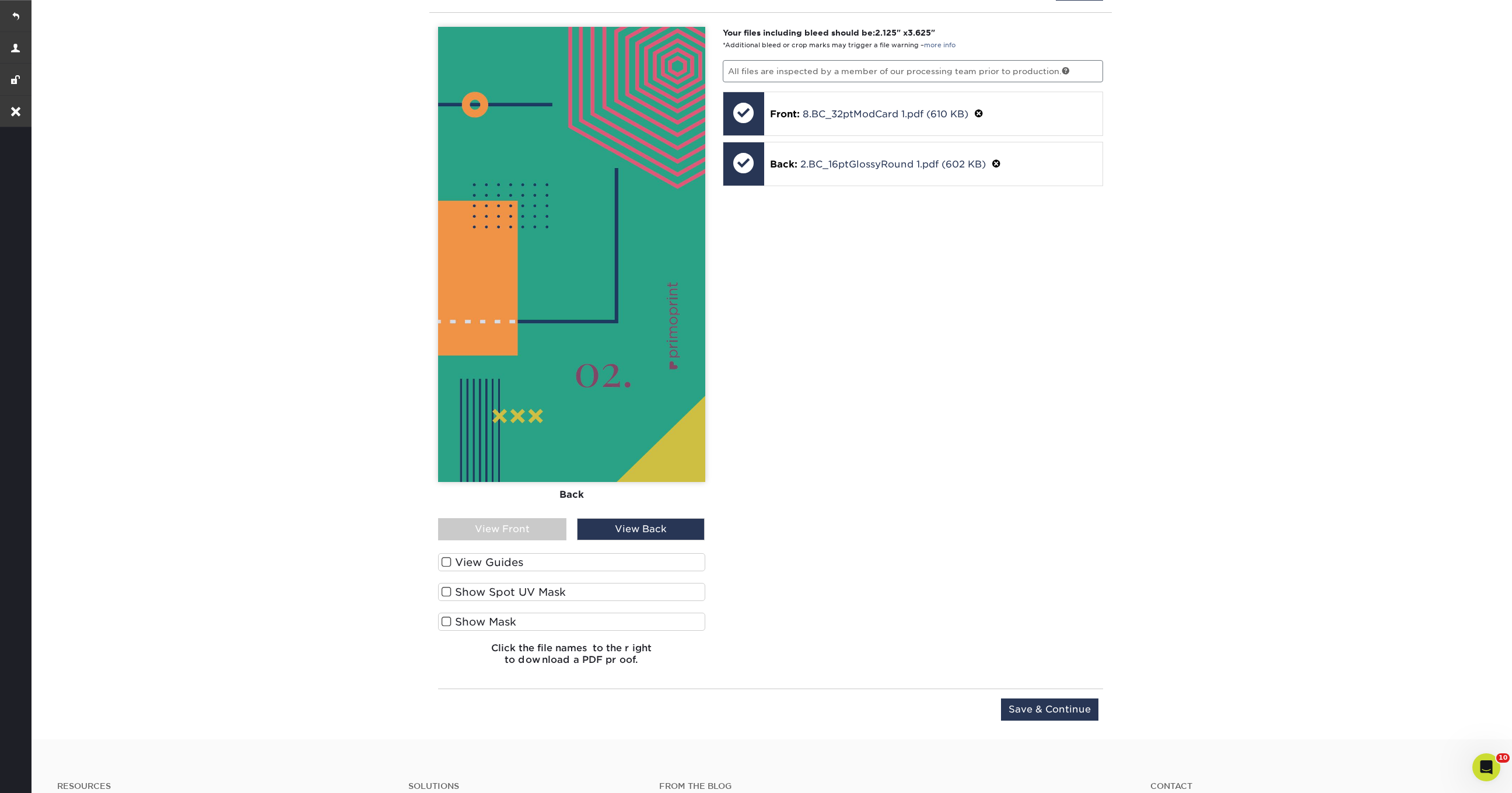
click at [525, 527] on div "View Front" at bounding box center [502, 529] width 128 height 22
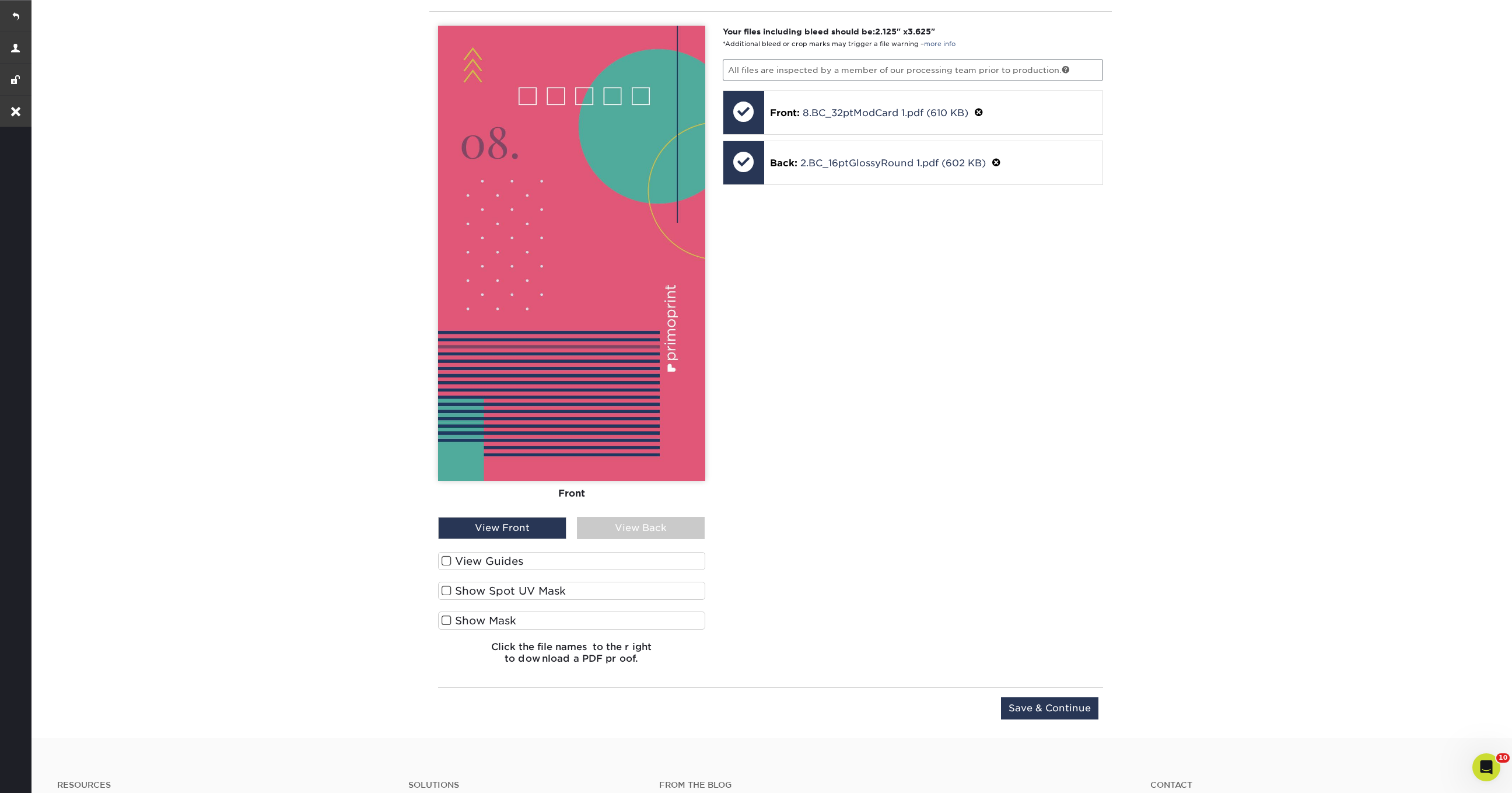
scroll to position [882, 0]
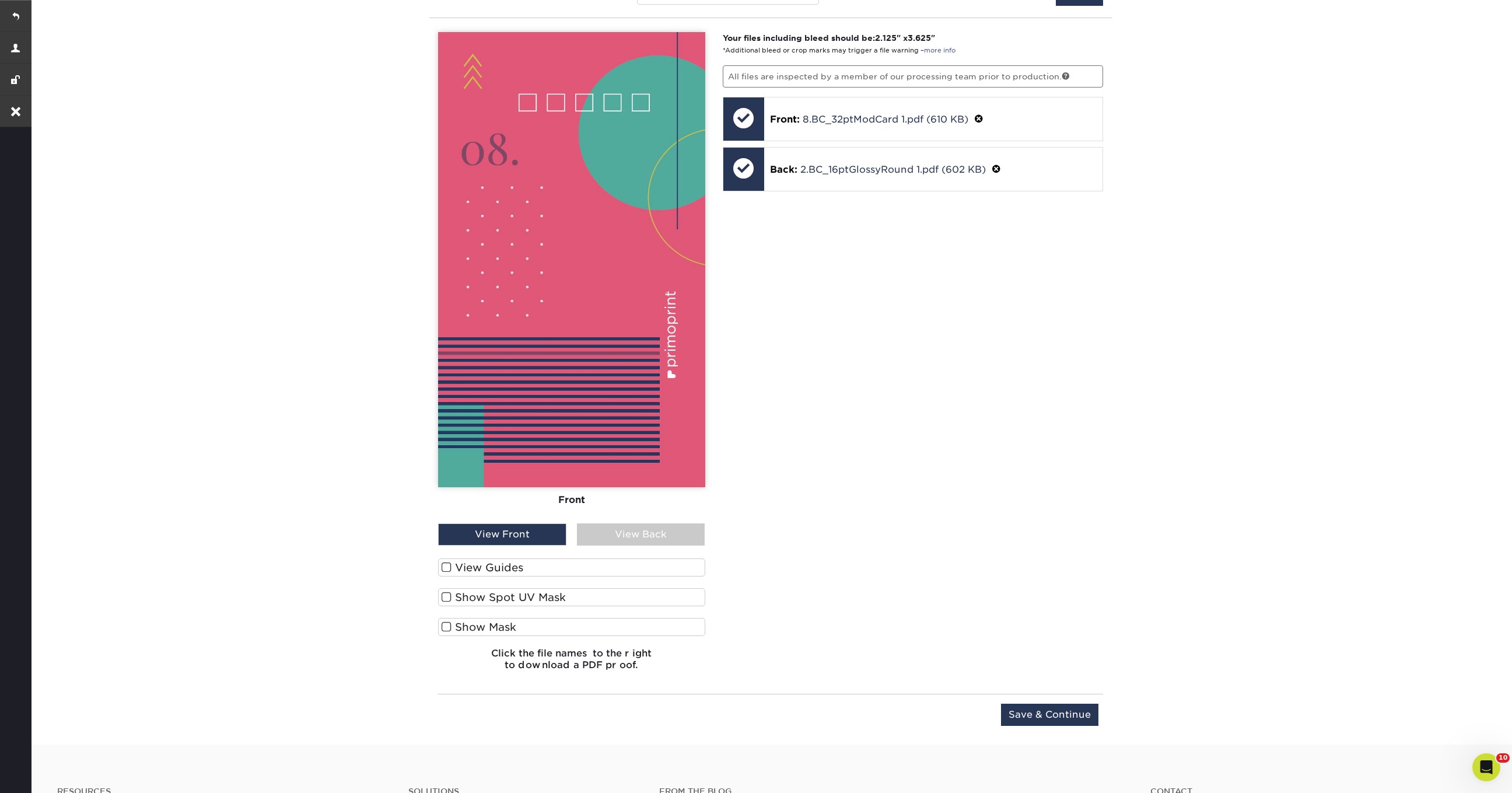
click at [619, 524] on div "View Back" at bounding box center [641, 534] width 128 height 22
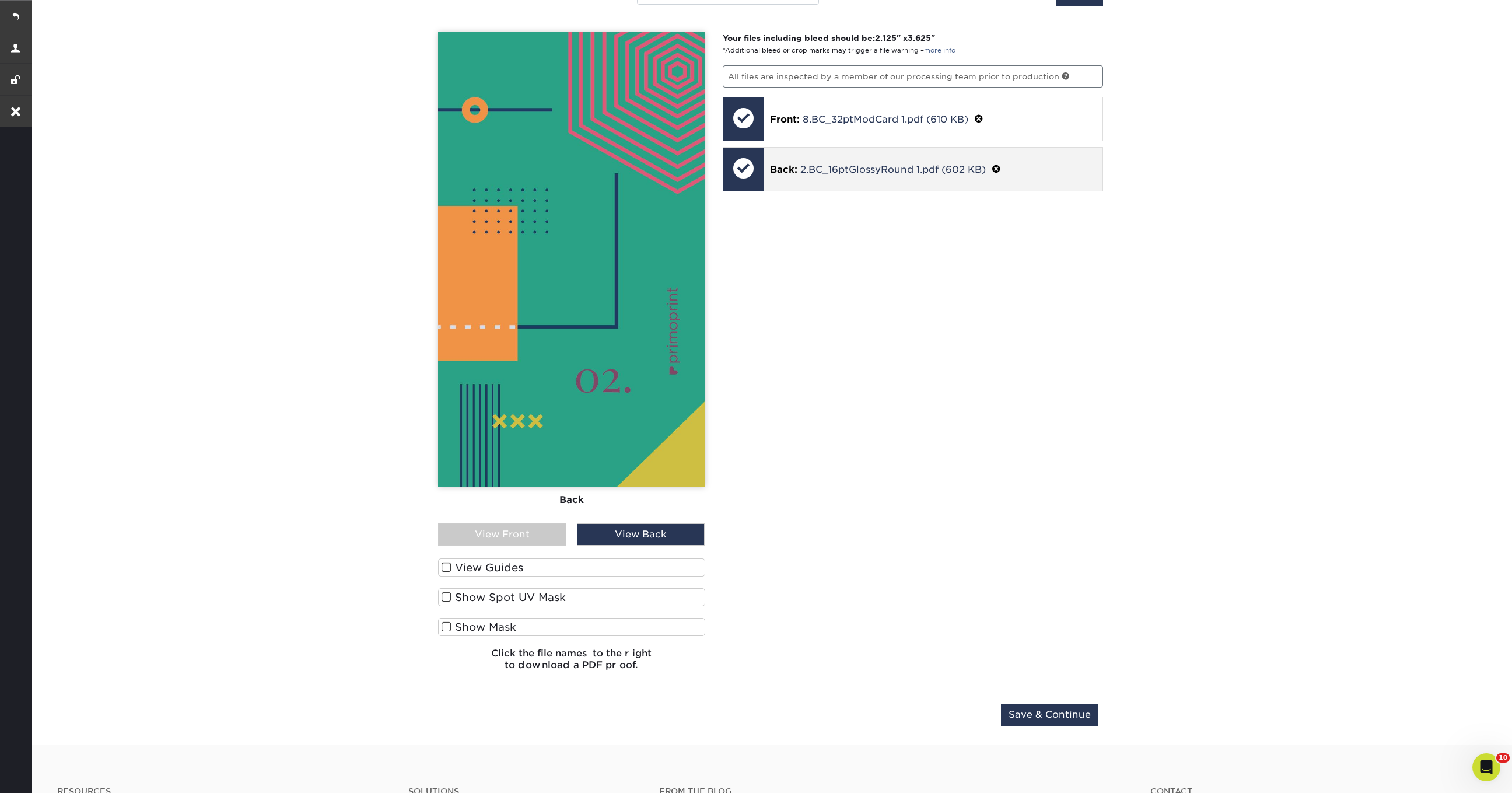
click at [1000, 164] on span at bounding box center [996, 169] width 9 height 11
click at [785, 187] on link "Ok" at bounding box center [784, 184] width 28 height 20
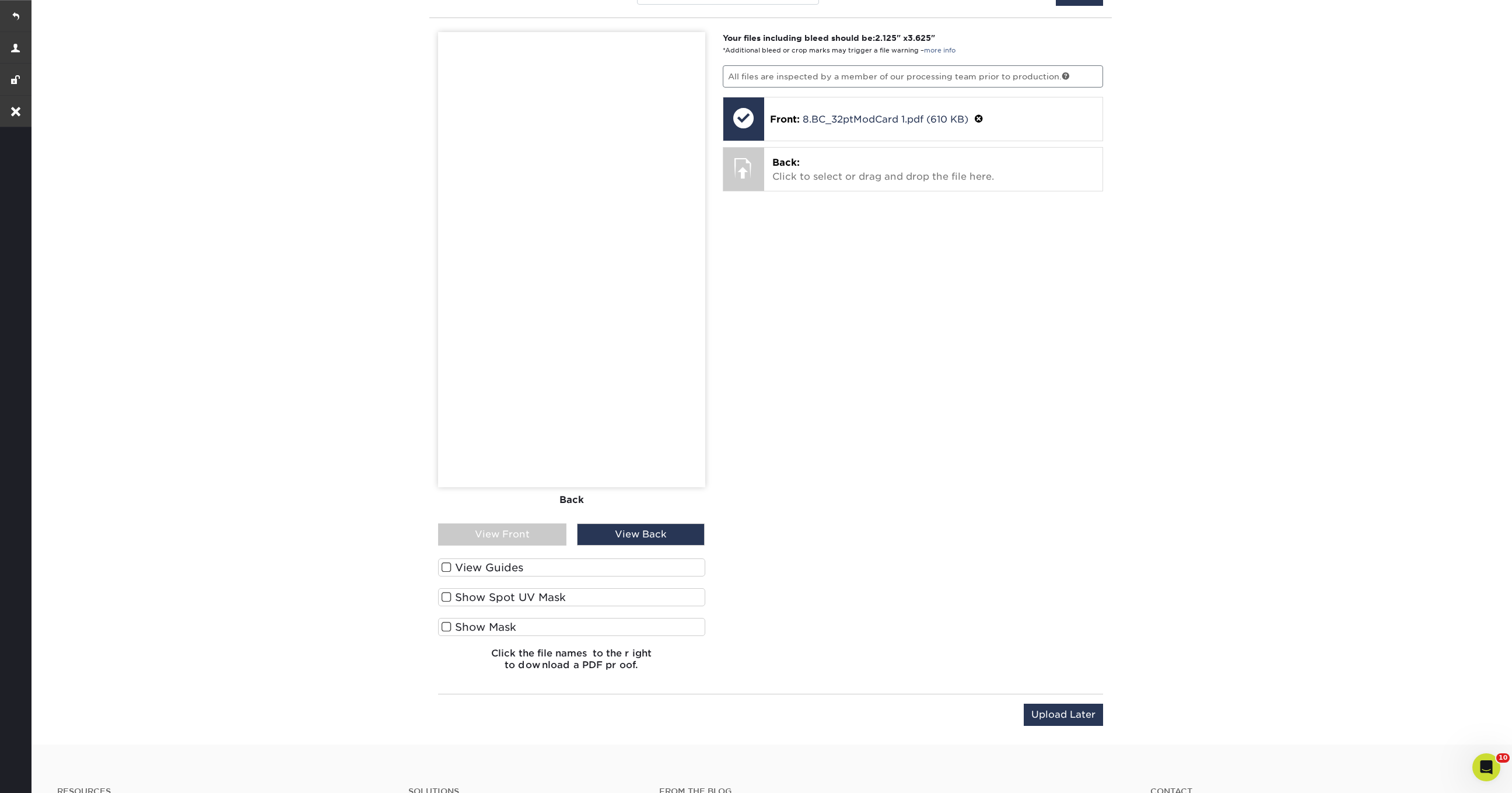
click at [633, 527] on div "View Back" at bounding box center [641, 534] width 128 height 22
click at [868, 148] on div "Back: Click to select or drag and drop the file here. Choose file 2.BC_16ptGlos…" at bounding box center [934, 169] width 339 height 43
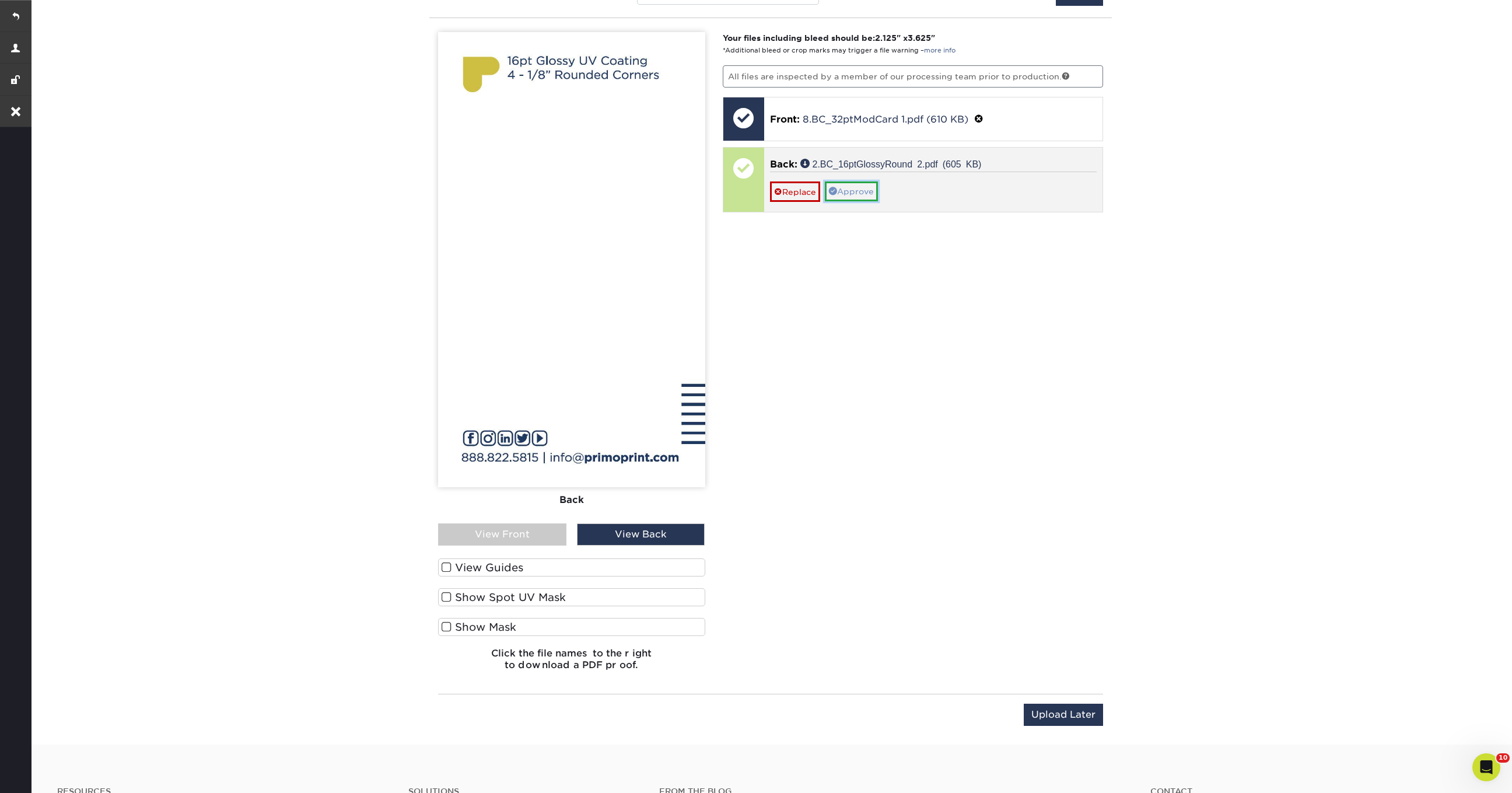
click at [860, 191] on link "Approve" at bounding box center [851, 191] width 53 height 20
click at [781, 198] on link "No" at bounding box center [784, 208] width 28 height 21
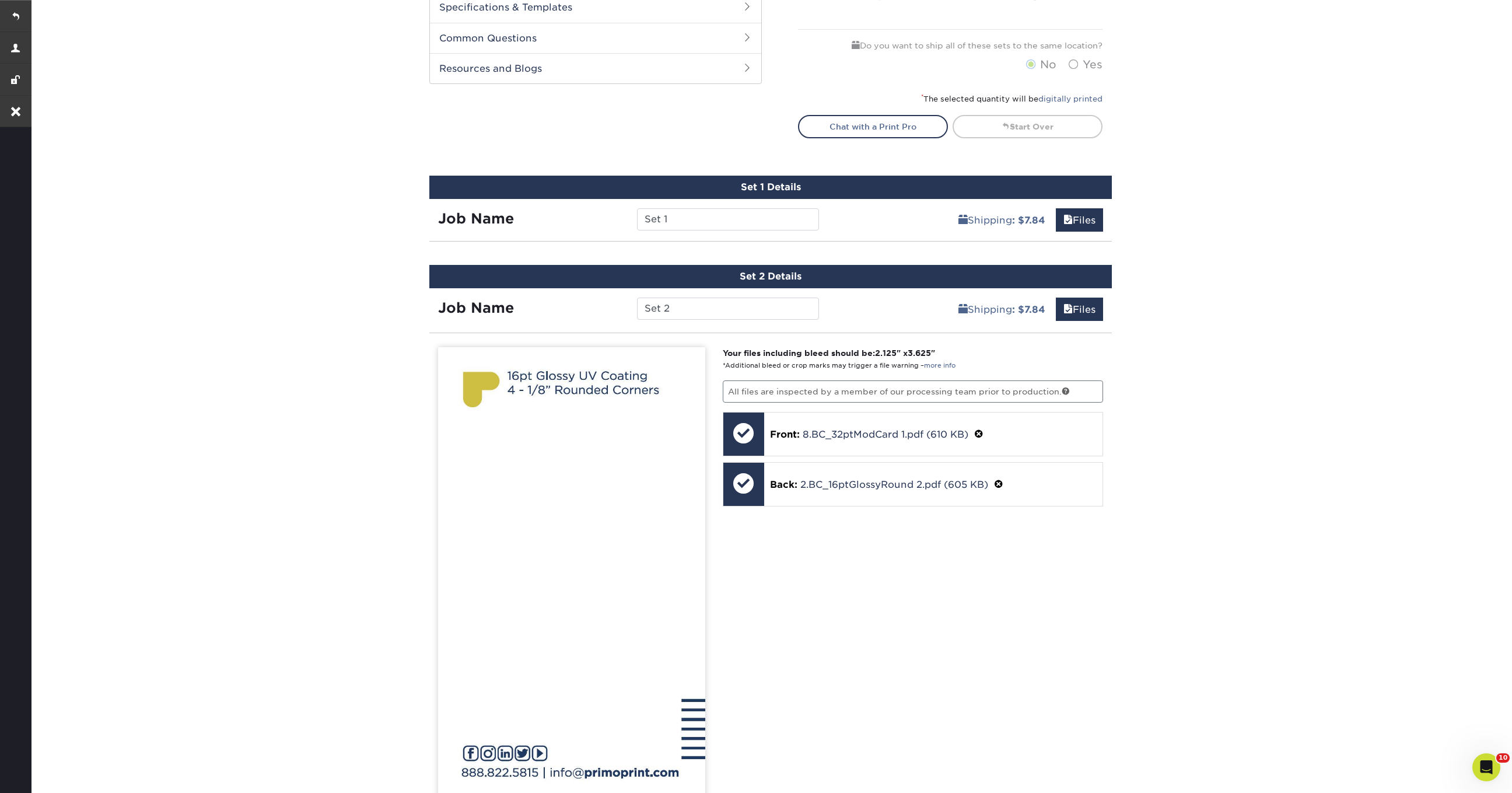
scroll to position [642, 0]
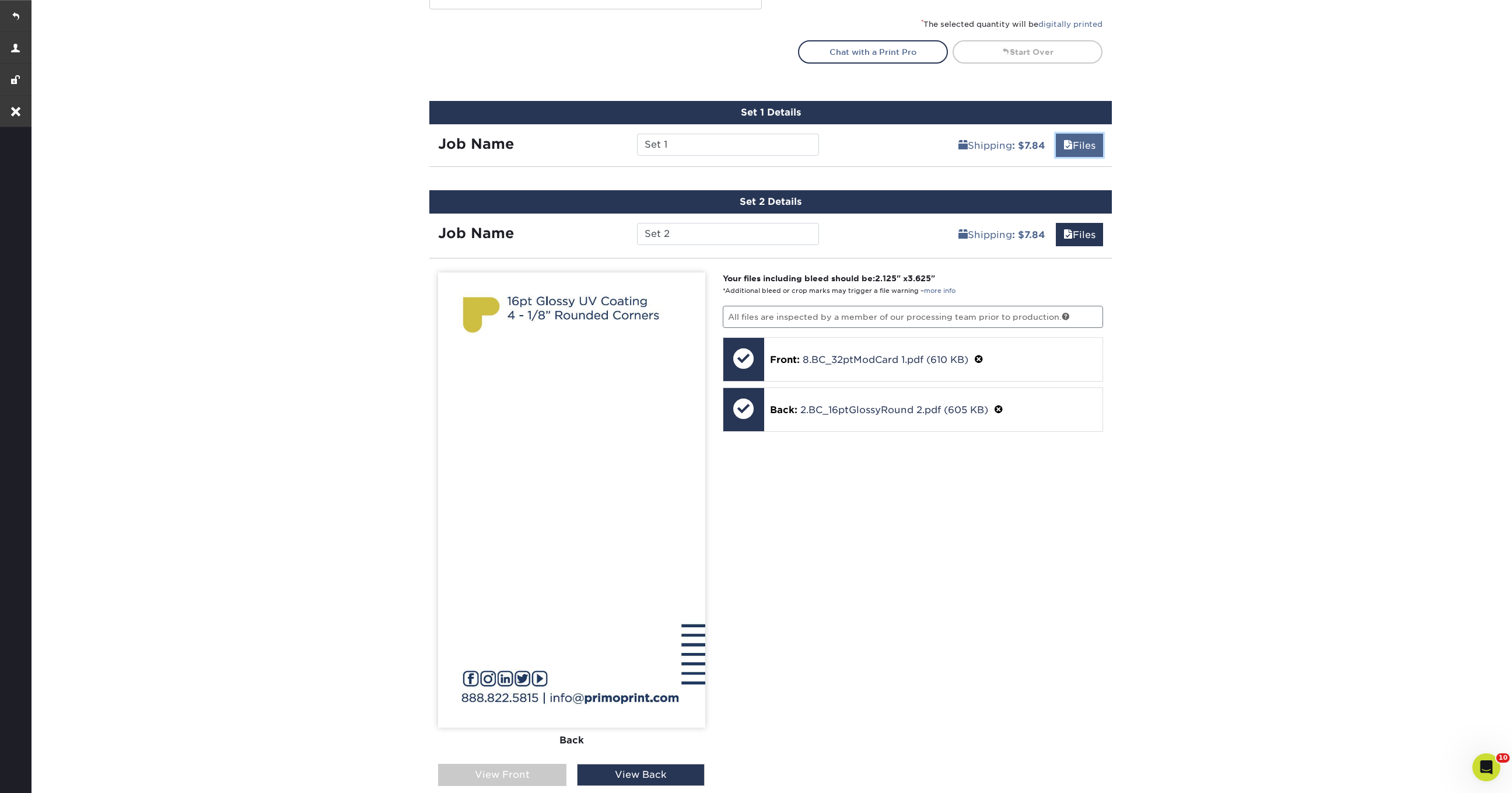
click at [1069, 143] on span at bounding box center [1068, 145] width 9 height 11
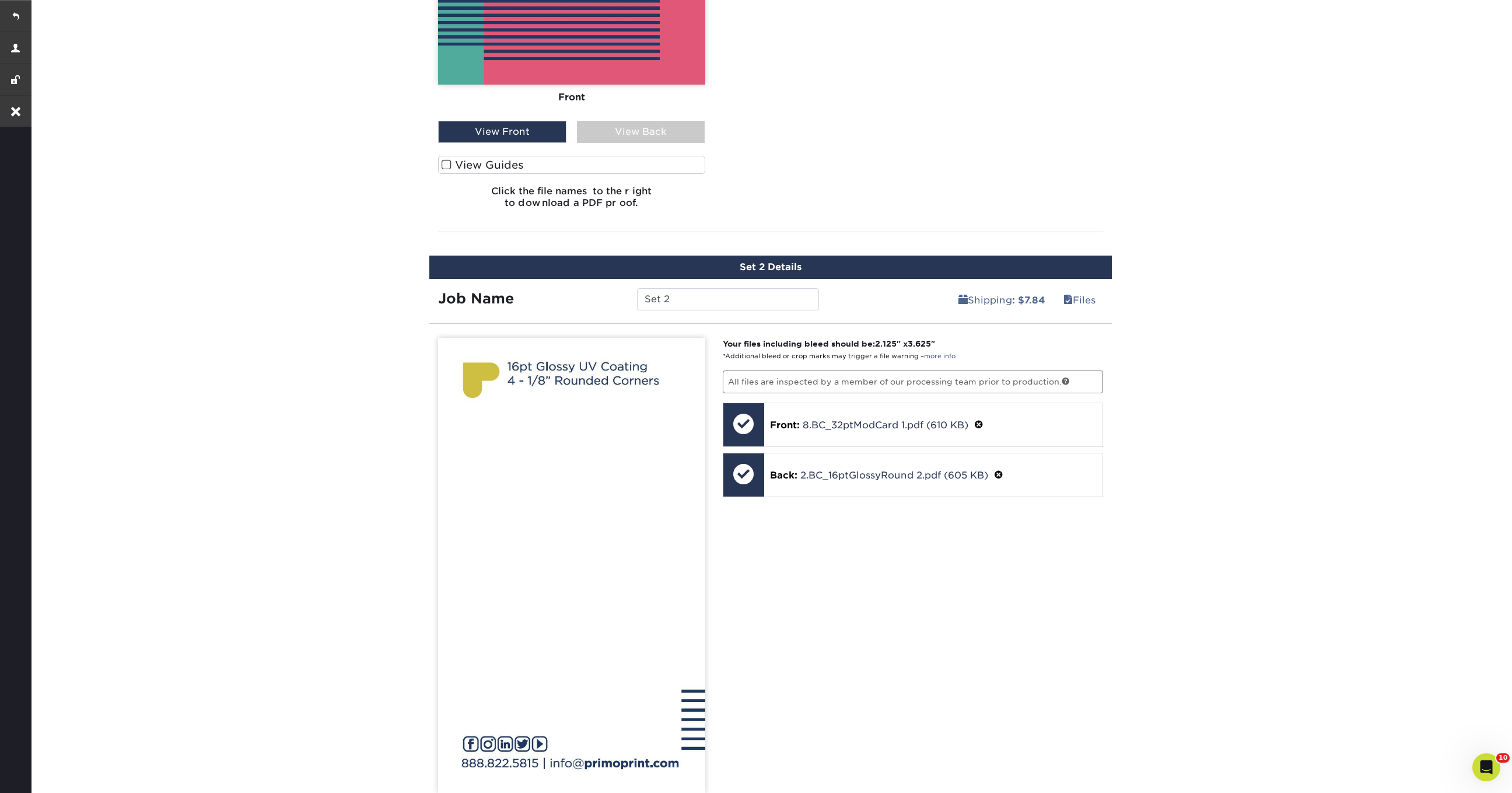
scroll to position [1195, 0]
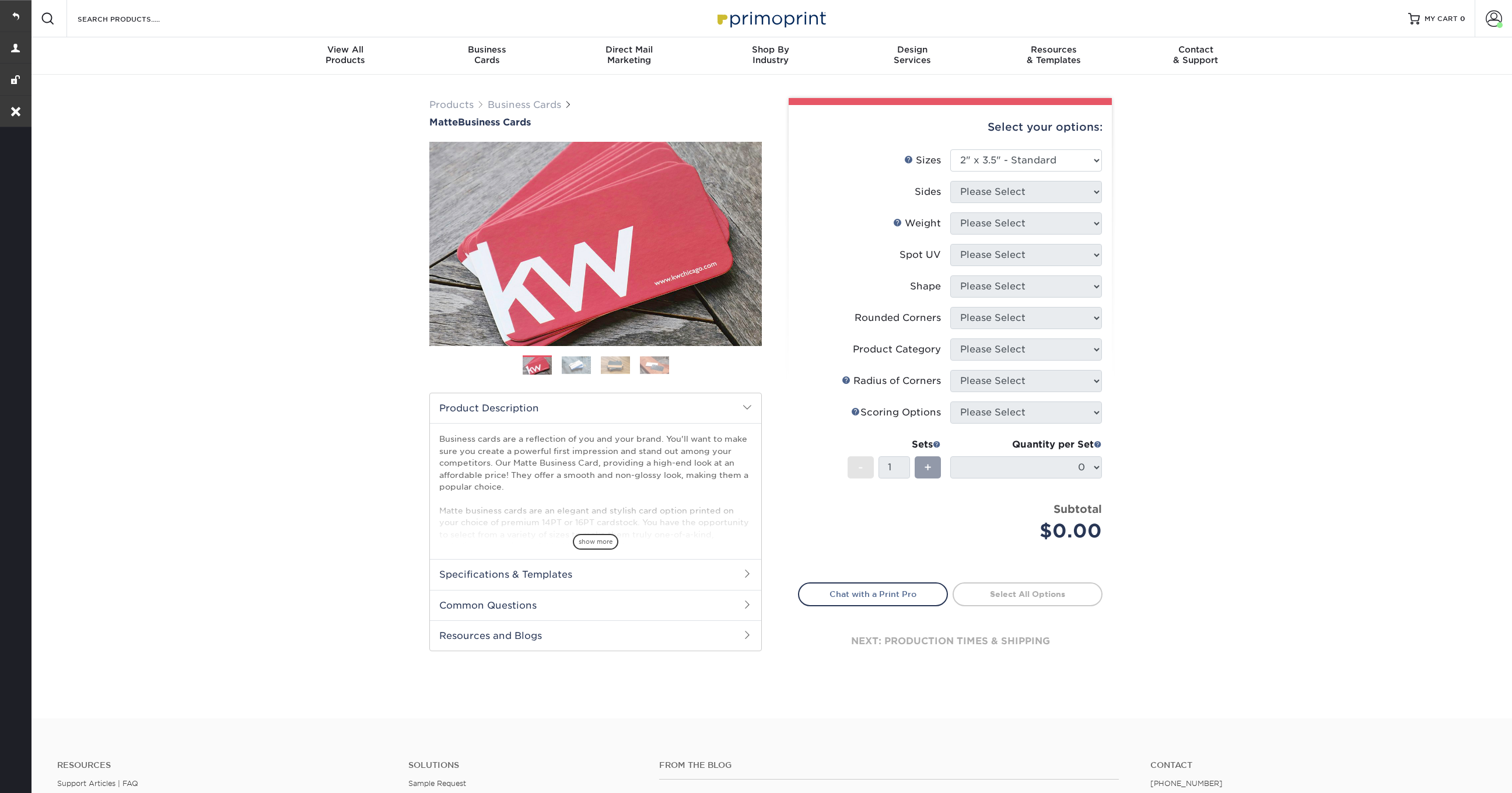
select select "2.00x3.50"
click at [1092, 154] on select "Please Select 1.5" x 3.5" - Mini 1.75" x 3.5" - Mini 2" x 2" - Square 2" x 3" -…" at bounding box center [1026, 160] width 152 height 22
click at [950, 149] on select "Please Select 1.5" x 3.5" - Mini 1.75" x 3.5" - Mini 2" x 2" - Square 2" x 3" -…" at bounding box center [1026, 160] width 152 height 22
click at [1065, 159] on select "Please Select 1.5" x 3.5" - Mini 1.75" x 3.5" - Mini 2" x 2" - Square 2" x 3" -…" at bounding box center [1026, 160] width 152 height 22
click at [950, 149] on select "Please Select 1.5" x 3.5" - Mini 1.75" x 3.5" - Mini 2" x 2" - Square 2" x 3" -…" at bounding box center [1026, 160] width 152 height 22
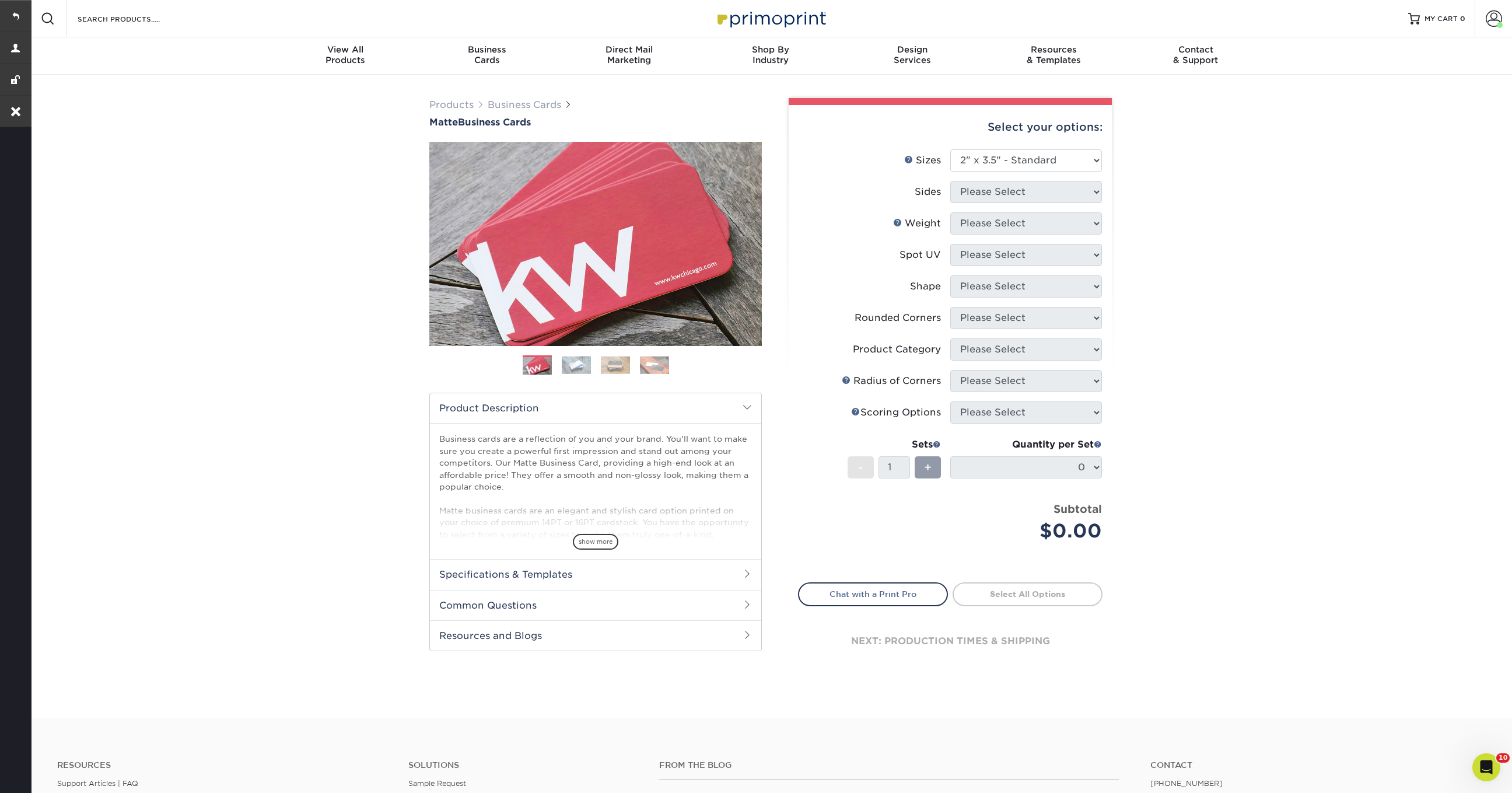
click at [260, 209] on div "Products Business Cards Matte Business Cards Previous Next 100 $ 9" at bounding box center [770, 396] width 1483 height 643
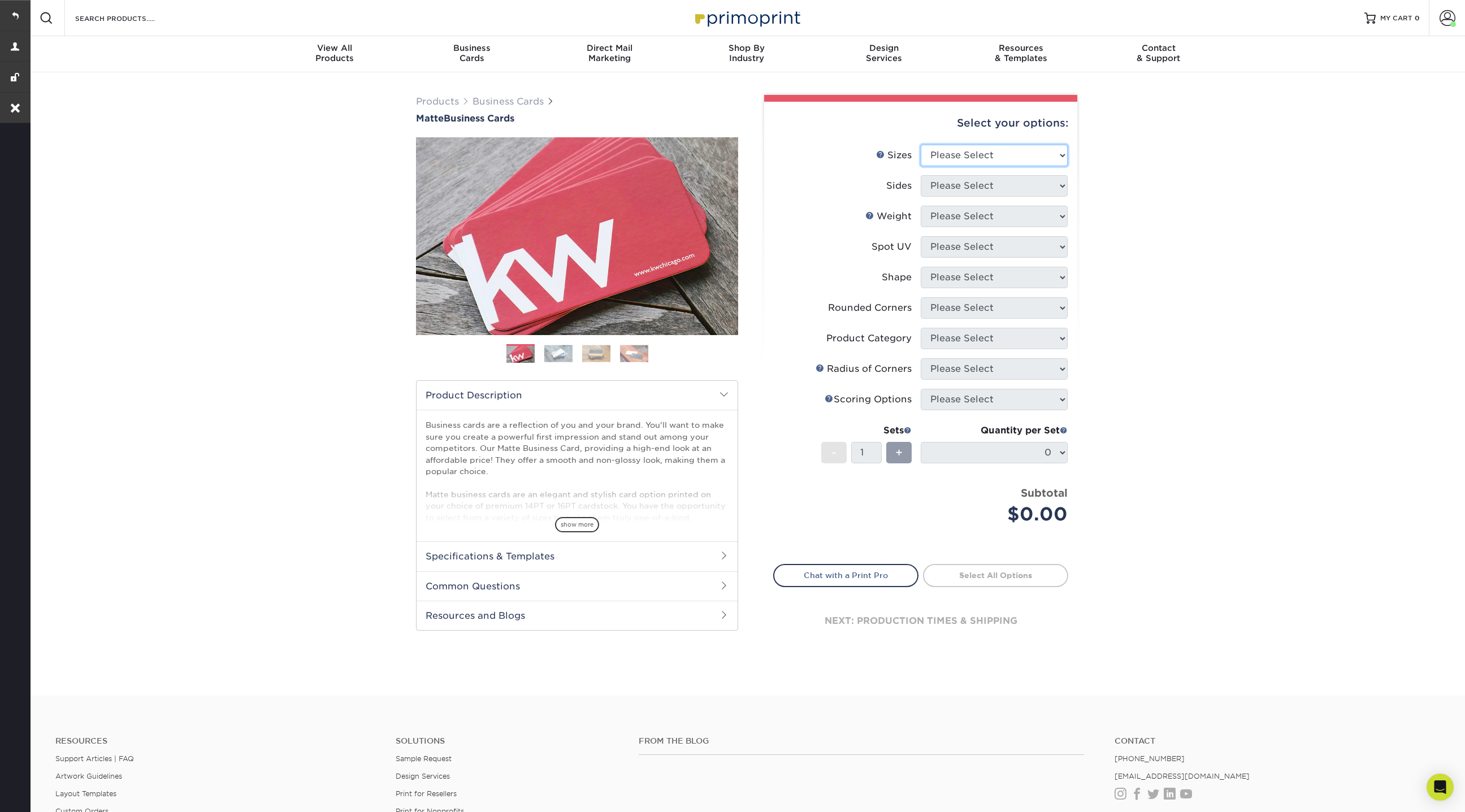
click at [1048, 154] on select "Please Select 1.5" x 3.5" - Mini 1.75" x 3.5" - Mini 2" x 2" - Square 2" x 3" -…" at bounding box center [994, 155] width 147 height 21
select select "1.75x3.50"
click at [921, 144] on select "Please Select 1.5" x 3.5" - Mini 1.75" x 3.5" - Mini 2" x 2" - Square 2" x 3" -…" at bounding box center [994, 155] width 147 height 21
click at [992, 185] on select "Please Select Print Both Sides Print Front Only" at bounding box center [994, 185] width 147 height 21
select select "13abbda7-1d64-4f25-8bb2-c179b224825d"
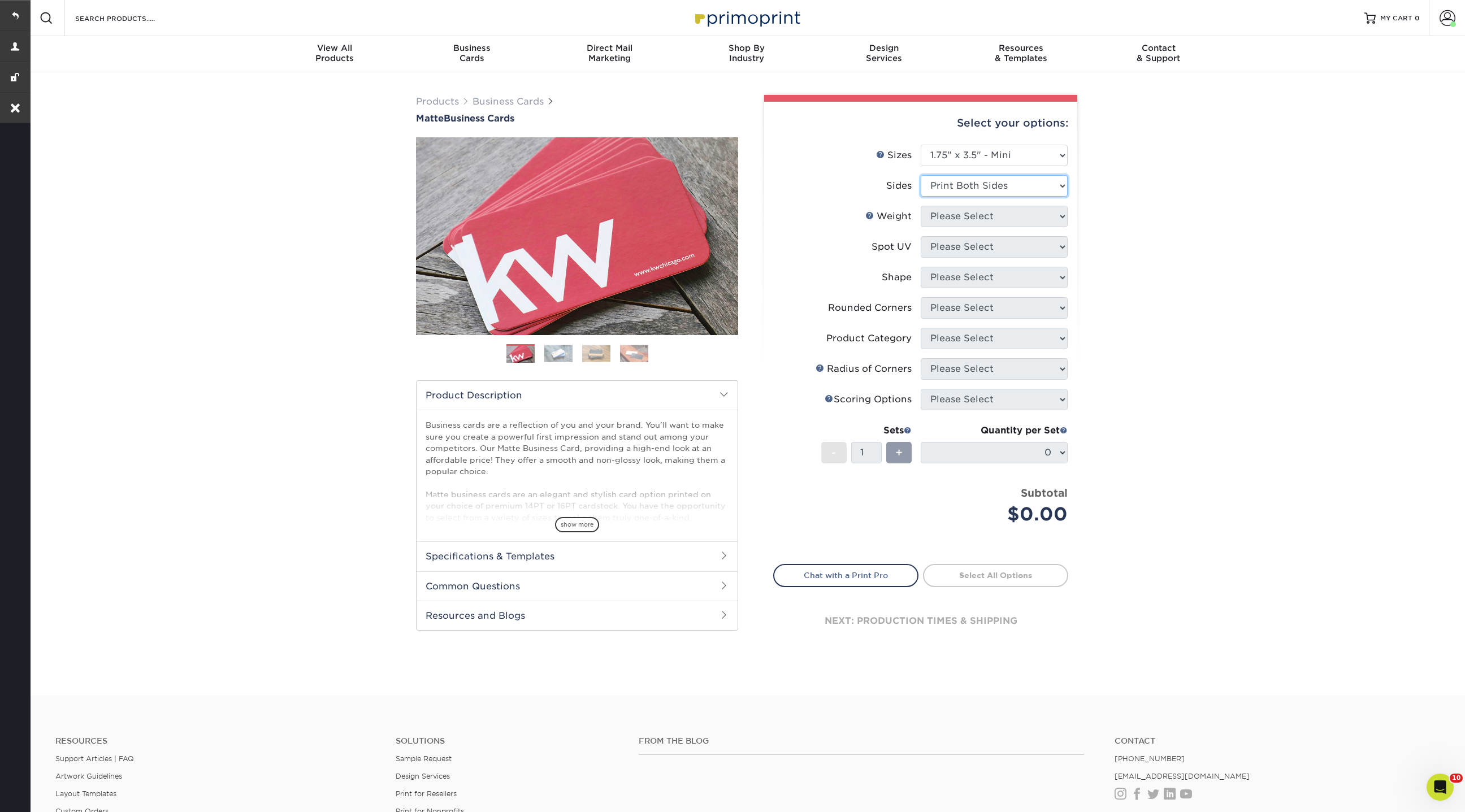
click at [921, 175] on select "Please Select Print Both Sides Print Front Only" at bounding box center [994, 185] width 147 height 21
click at [975, 216] on select "Please Select 16PT 14PT" at bounding box center [994, 216] width 147 height 21
select select "16PT"
click at [921, 206] on select "Please Select 16PT 14PT" at bounding box center [994, 216] width 147 height 21
click at [977, 244] on select "Please Select No Spot UV Front and Back (Both Sides) Front Only Back Only" at bounding box center [994, 246] width 147 height 21
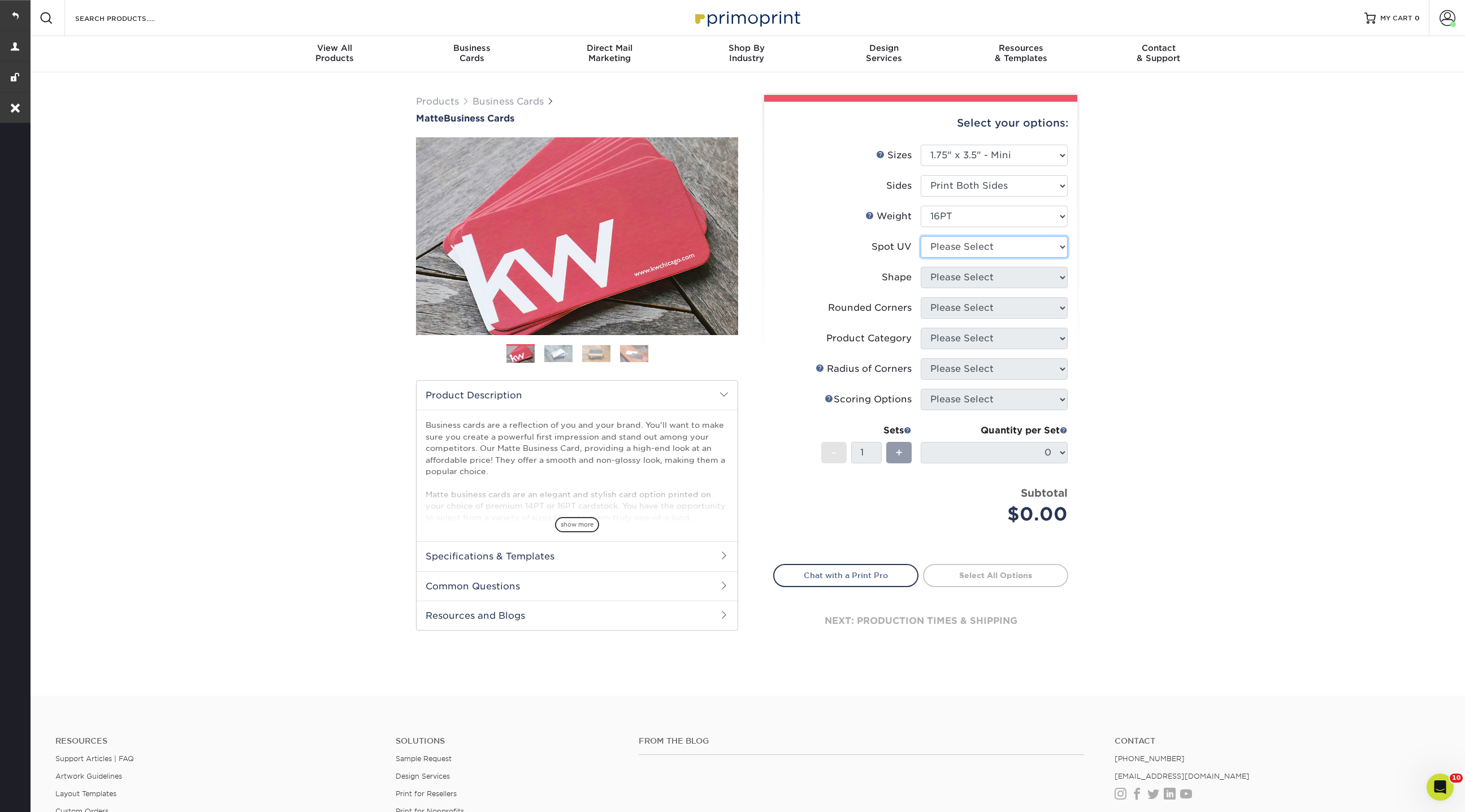
select select "3"
click at [921, 236] on select "Please Select No Spot UV Front and Back (Both Sides) Front Only Back Only" at bounding box center [994, 246] width 147 height 21
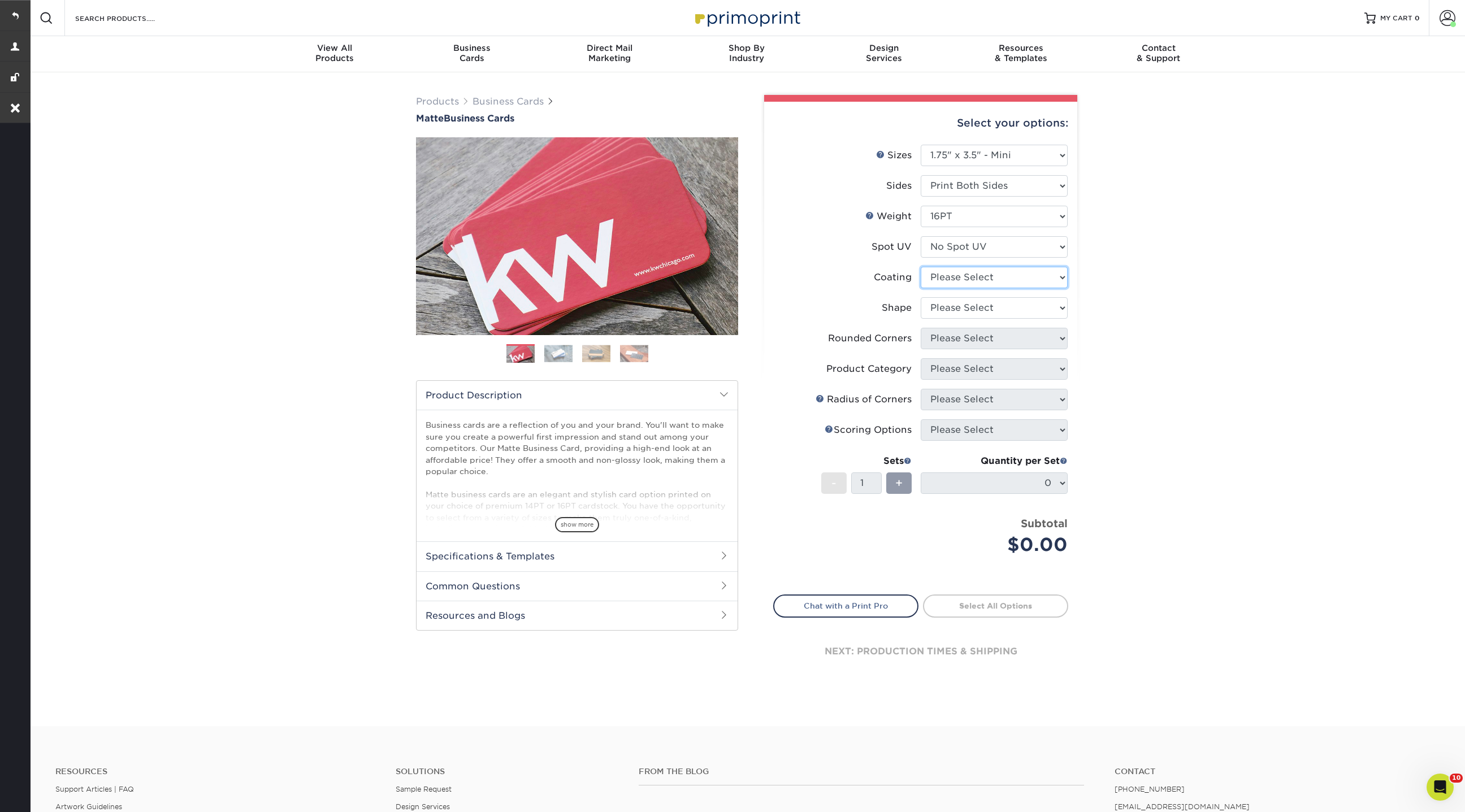
click at [969, 275] on select at bounding box center [994, 277] width 147 height 21
select select "121bb7b5-3b4d-429f-bd8d-bbf80e953313"
click at [921, 267] on select at bounding box center [994, 277] width 147 height 21
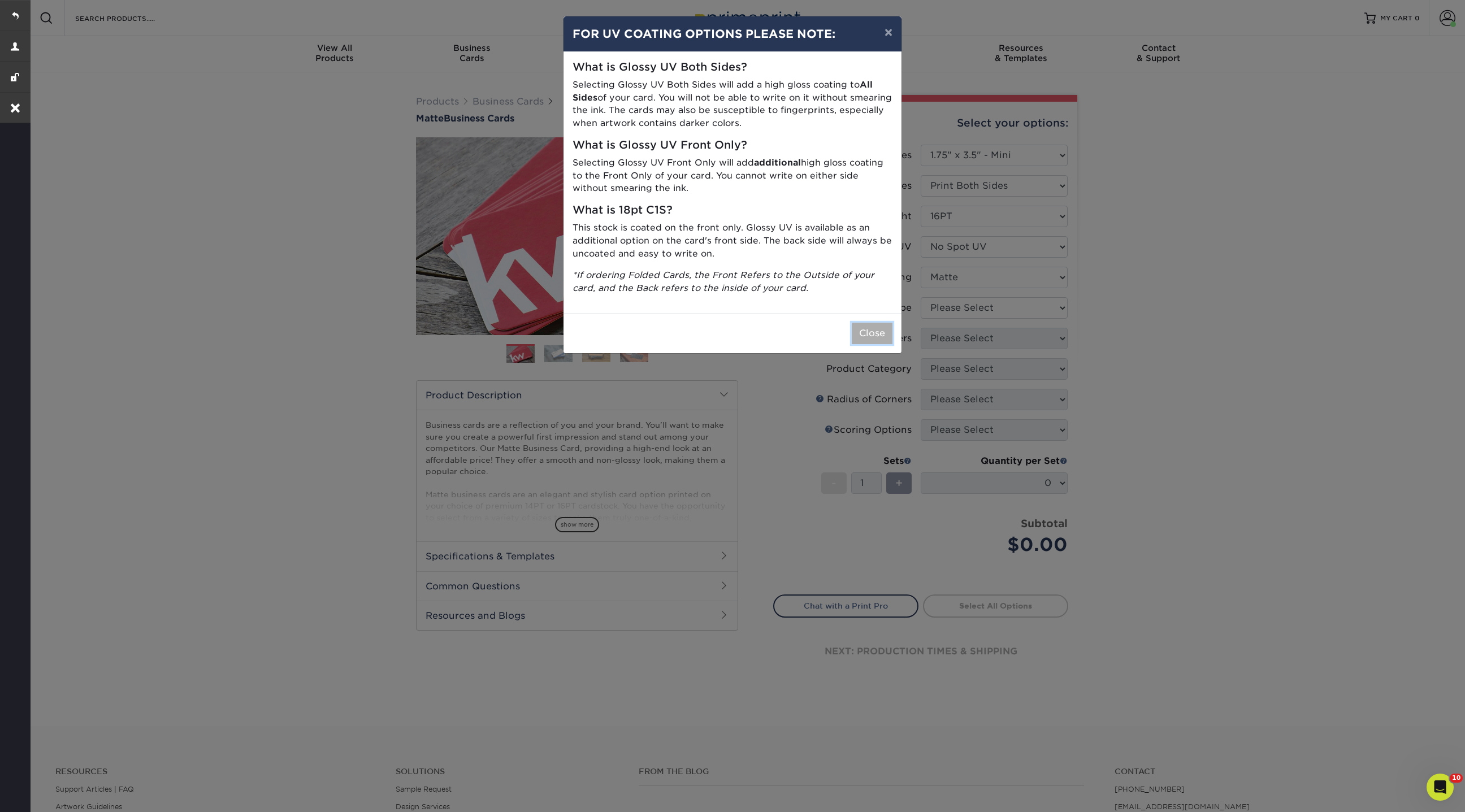
click at [867, 323] on button "Close" at bounding box center [871, 333] width 40 height 21
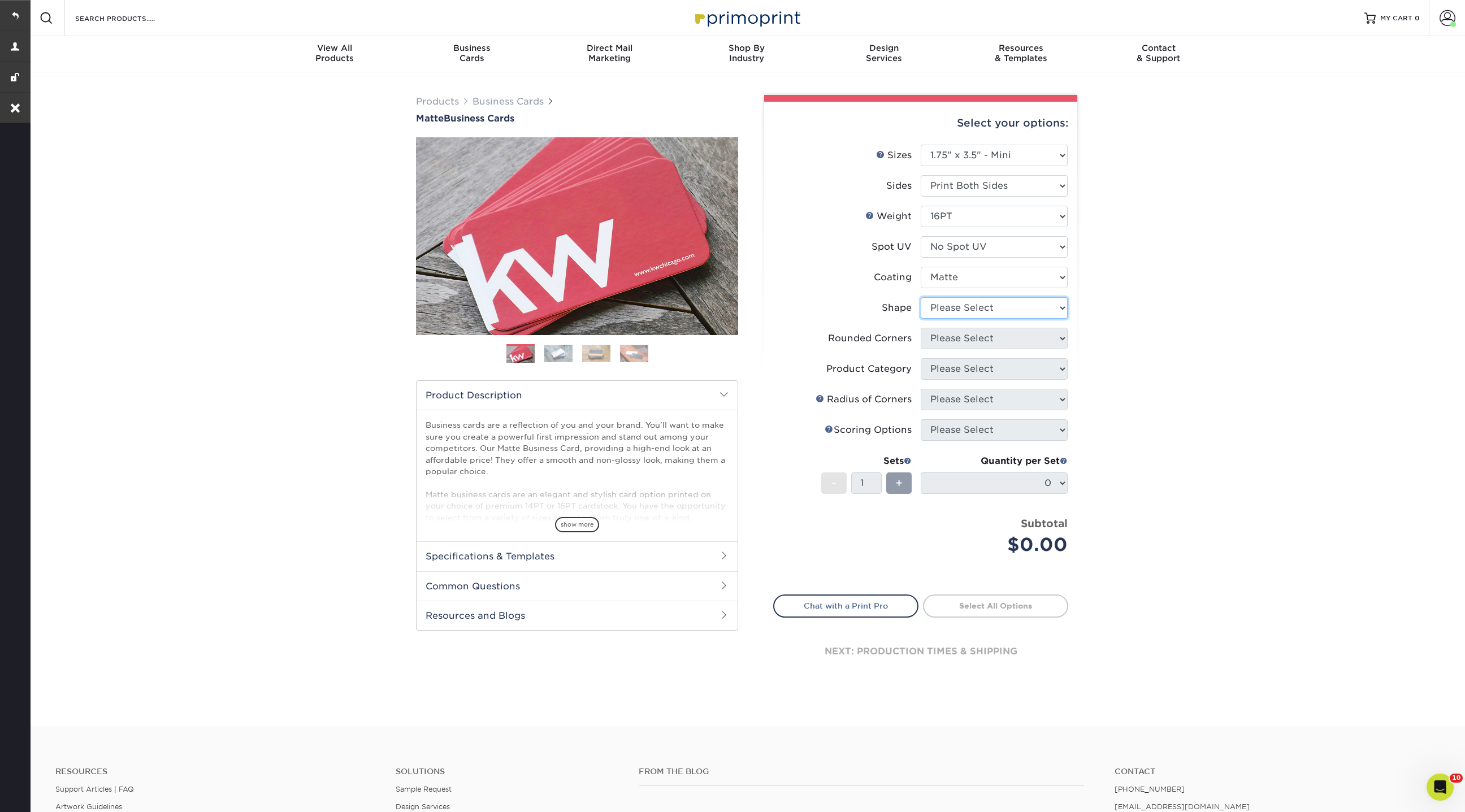
click at [1053, 301] on select "Please Select Standard" at bounding box center [994, 307] width 147 height 21
select select "standard"
click at [921, 297] on select "Please Select Standard" at bounding box center [994, 307] width 147 height 21
click at [1059, 330] on select "Please Select Yes - Round 2 Corners Yes - Round 4 Corners No" at bounding box center [994, 338] width 147 height 21
select select "0"
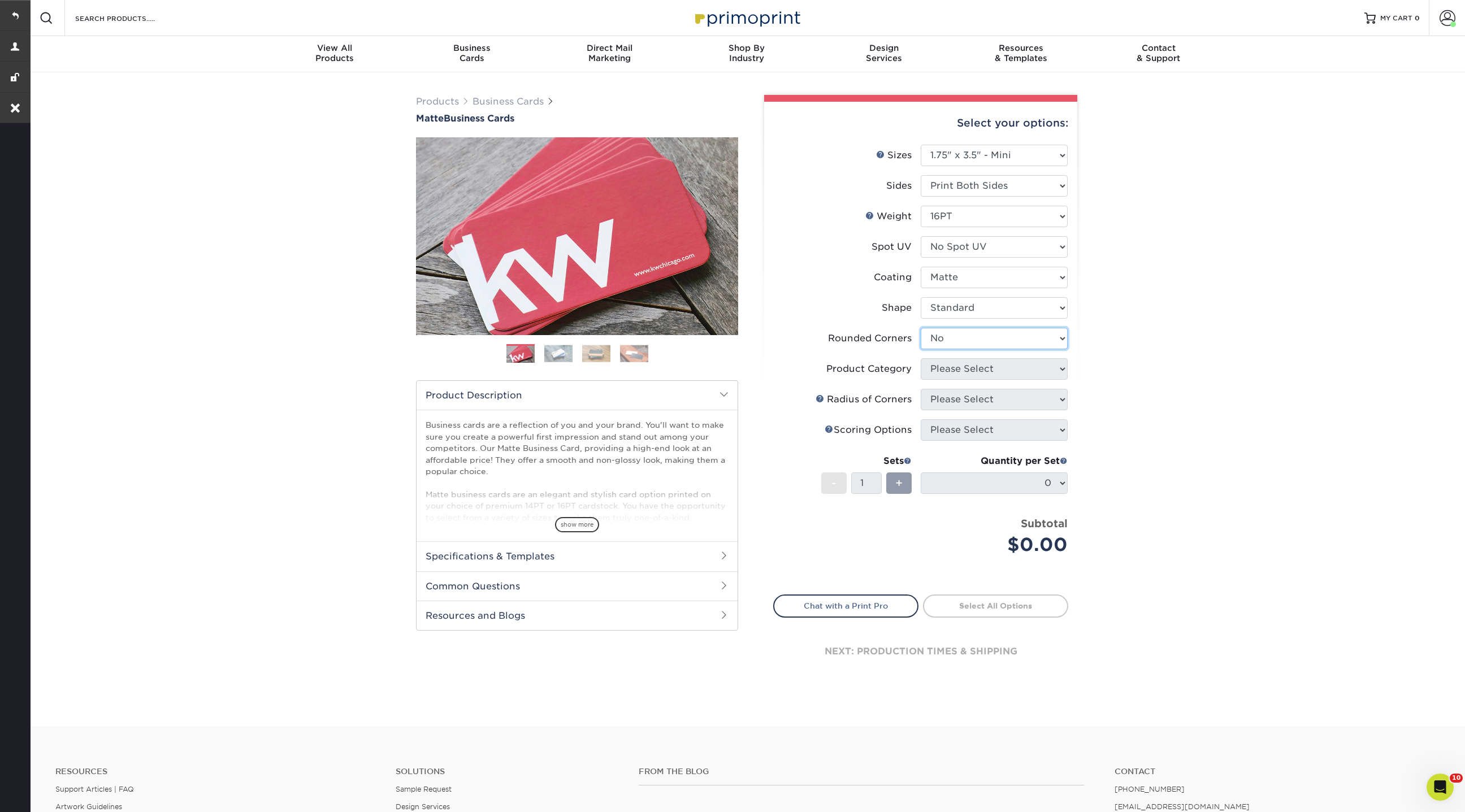
click at [921, 328] on select "Please Select Yes - Round 2 Corners Yes - Round 4 Corners No" at bounding box center [994, 338] width 147 height 21
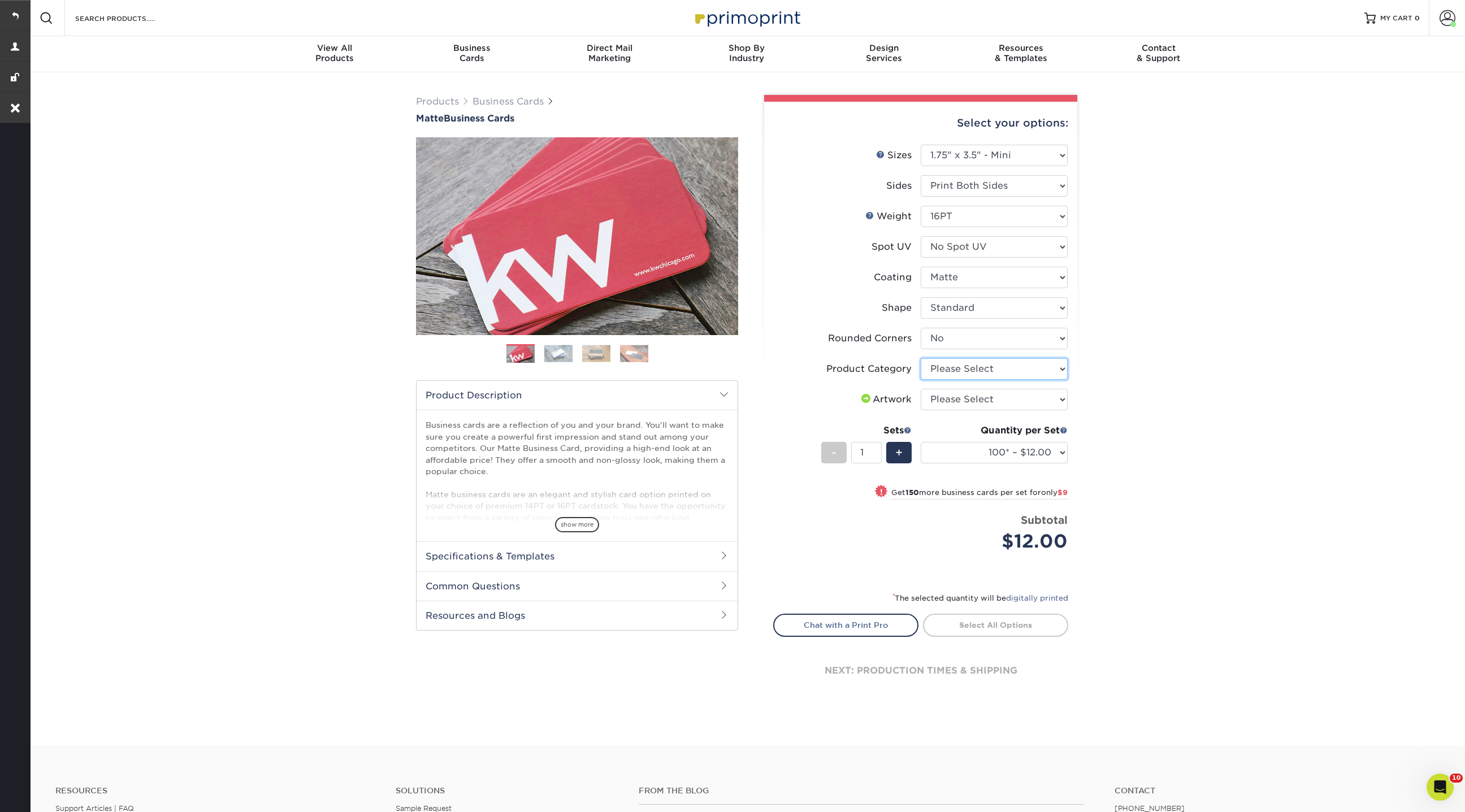
click at [1055, 363] on select "Please Select Business Cards" at bounding box center [994, 368] width 147 height 21
select select "3b5148f1-0588-4f88-a218-97bcfdce65c1"
click at [921, 358] on select "Please Select Business Cards" at bounding box center [994, 368] width 147 height 21
click at [1054, 398] on select "Please Select I will upload files I need a design - $100" at bounding box center [994, 399] width 147 height 21
select select "upload"
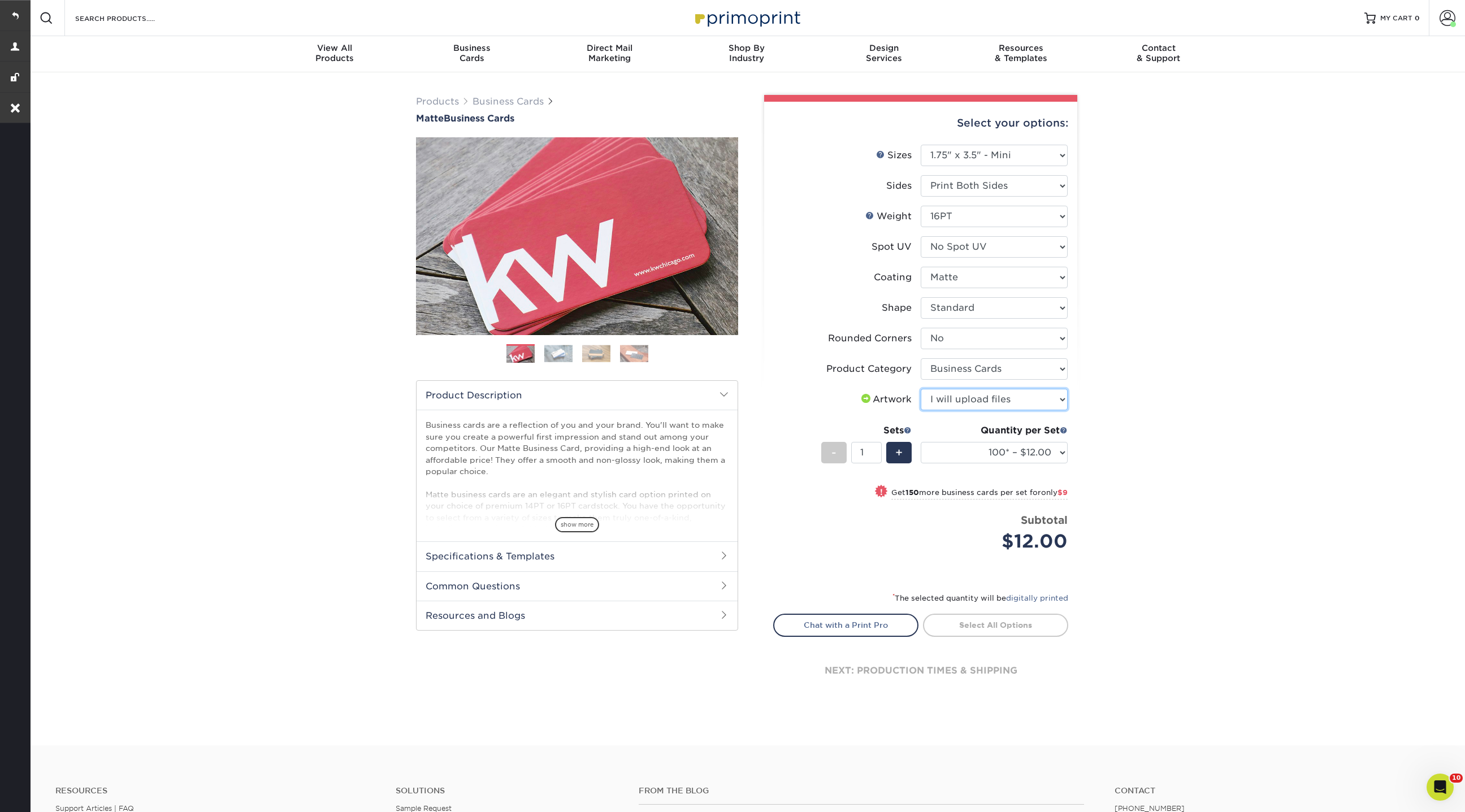
click at [921, 389] on select "Please Select I will upload files I need a design - $100" at bounding box center [994, 399] width 147 height 21
click at [1007, 620] on link "Proceed to Shipping" at bounding box center [995, 623] width 145 height 21
type input "Set 1"
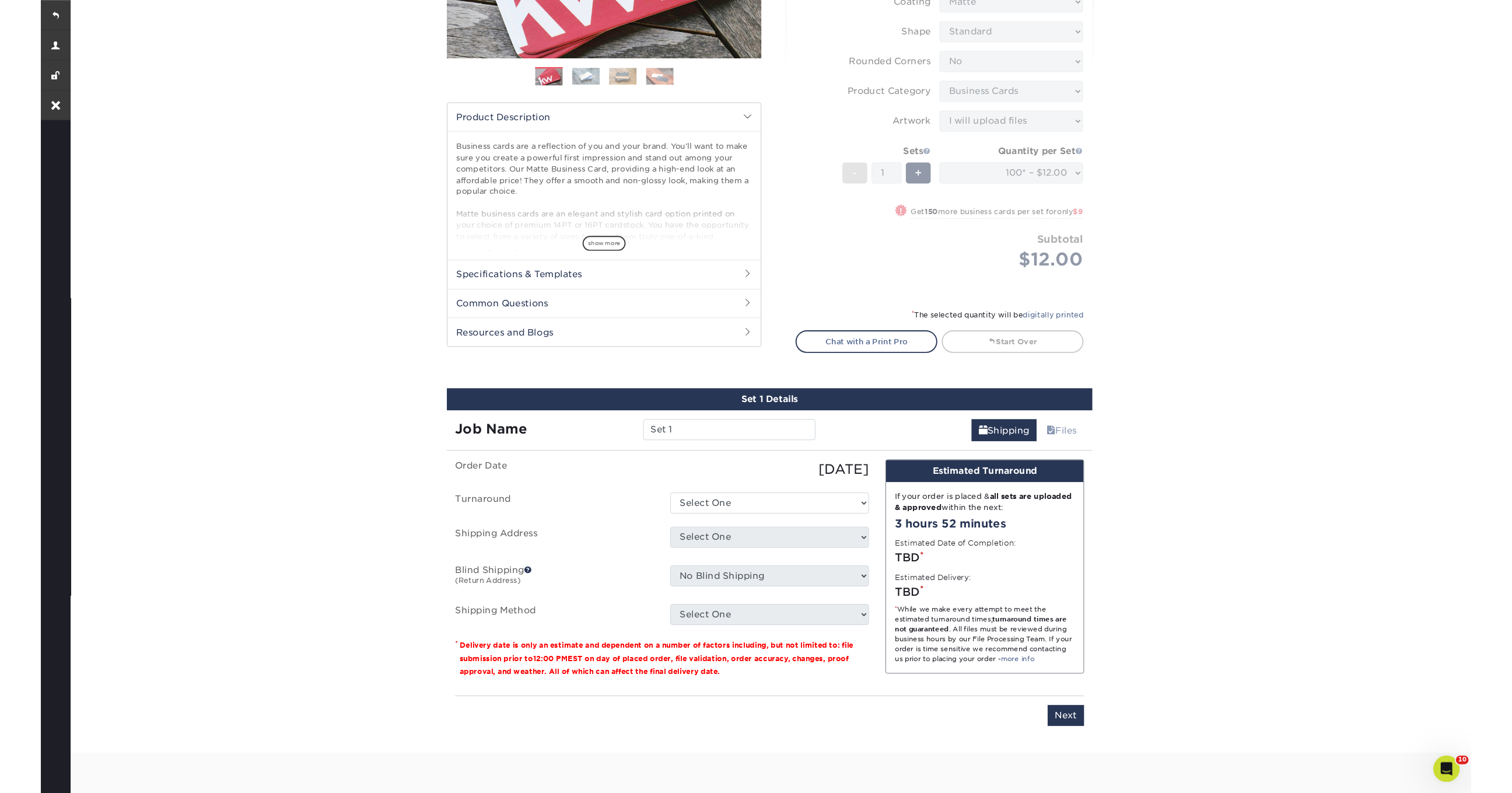
scroll to position [580, 0]
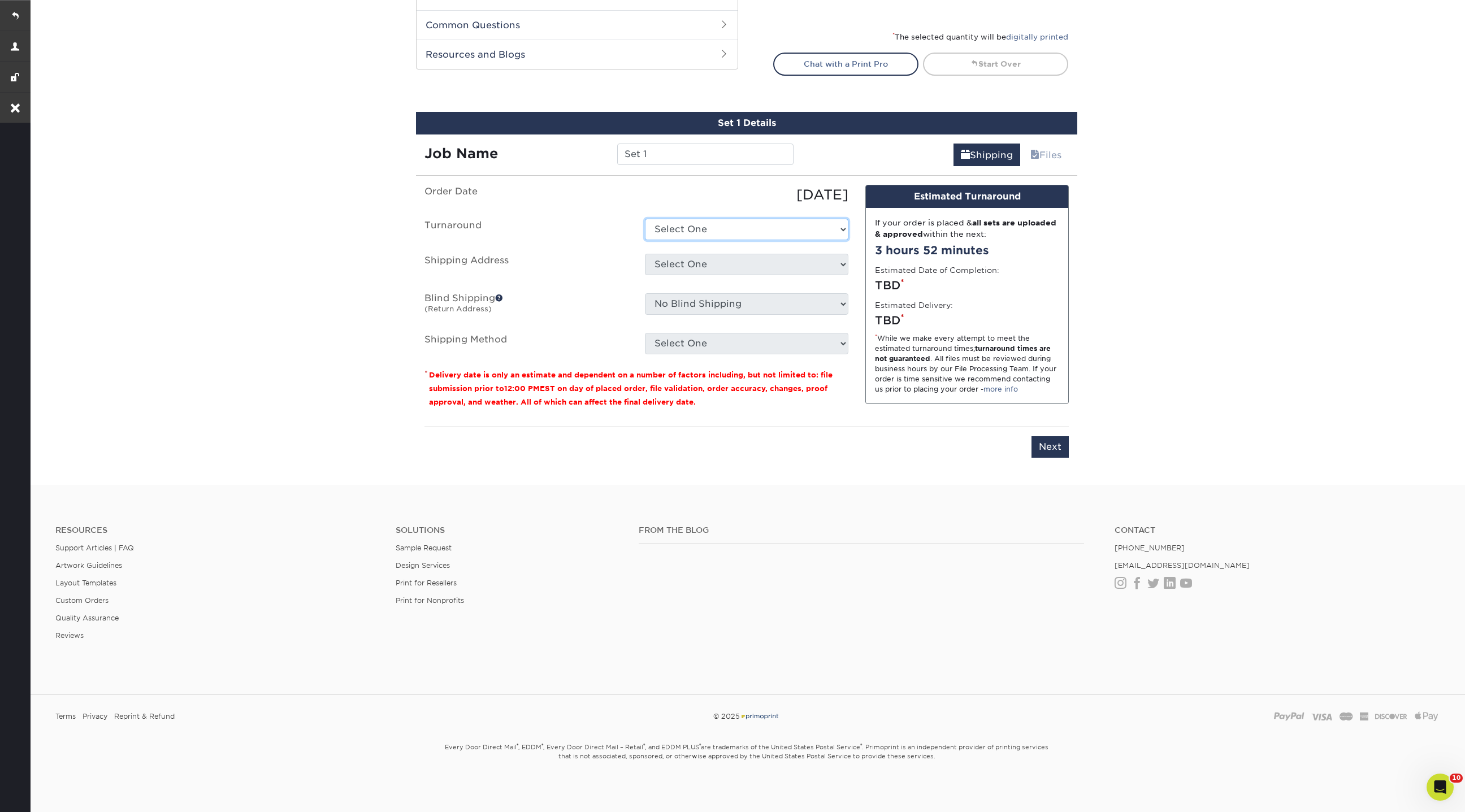
click at [703, 224] on select "Select One 2-4 Business Days 2 Day Next Business Day" at bounding box center [746, 229] width 203 height 21
select select "a14817ab-4f18-41cc-a7f7-68e8ff70b188"
click at [645, 219] on select "Select One 2-4 Business Days 2 Day Next Business Day" at bounding box center [746, 229] width 203 height 21
click at [690, 262] on select "Select One [PERSON_NAME] NYC Test Address [PERSON_NAME] Xhenis + Add New Address" at bounding box center [746, 264] width 203 height 21
select select "276418"
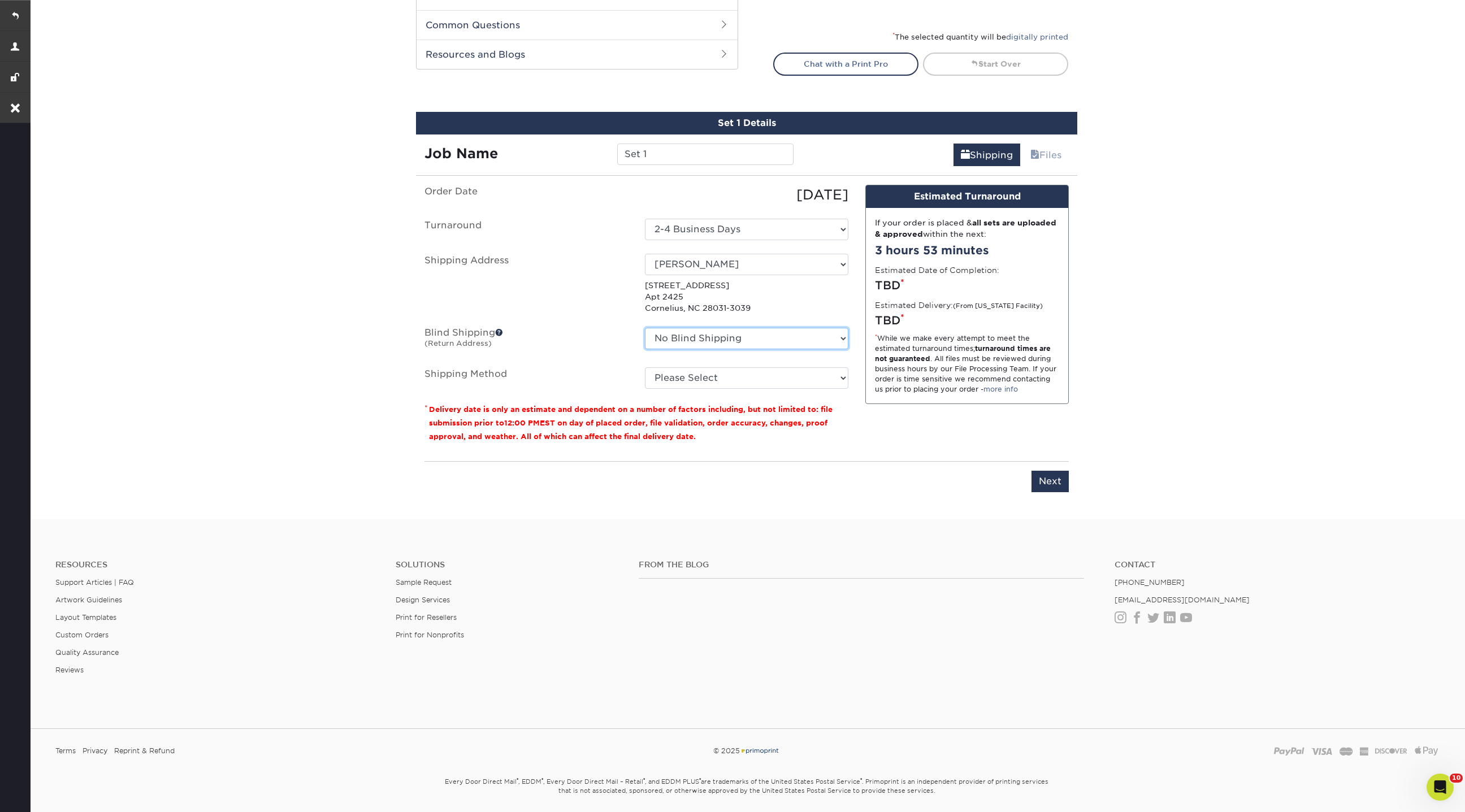
click at [705, 334] on select "No Blind Shipping [PERSON_NAME] [GEOGRAPHIC_DATA] Test Address [PERSON_NAME] Xh…" at bounding box center [746, 338] width 203 height 21
select select "276418"
click at [645, 328] on select "No Blind Shipping [PERSON_NAME] [GEOGRAPHIC_DATA] Test Address [PERSON_NAME] Xh…" at bounding box center [746, 338] width 203 height 21
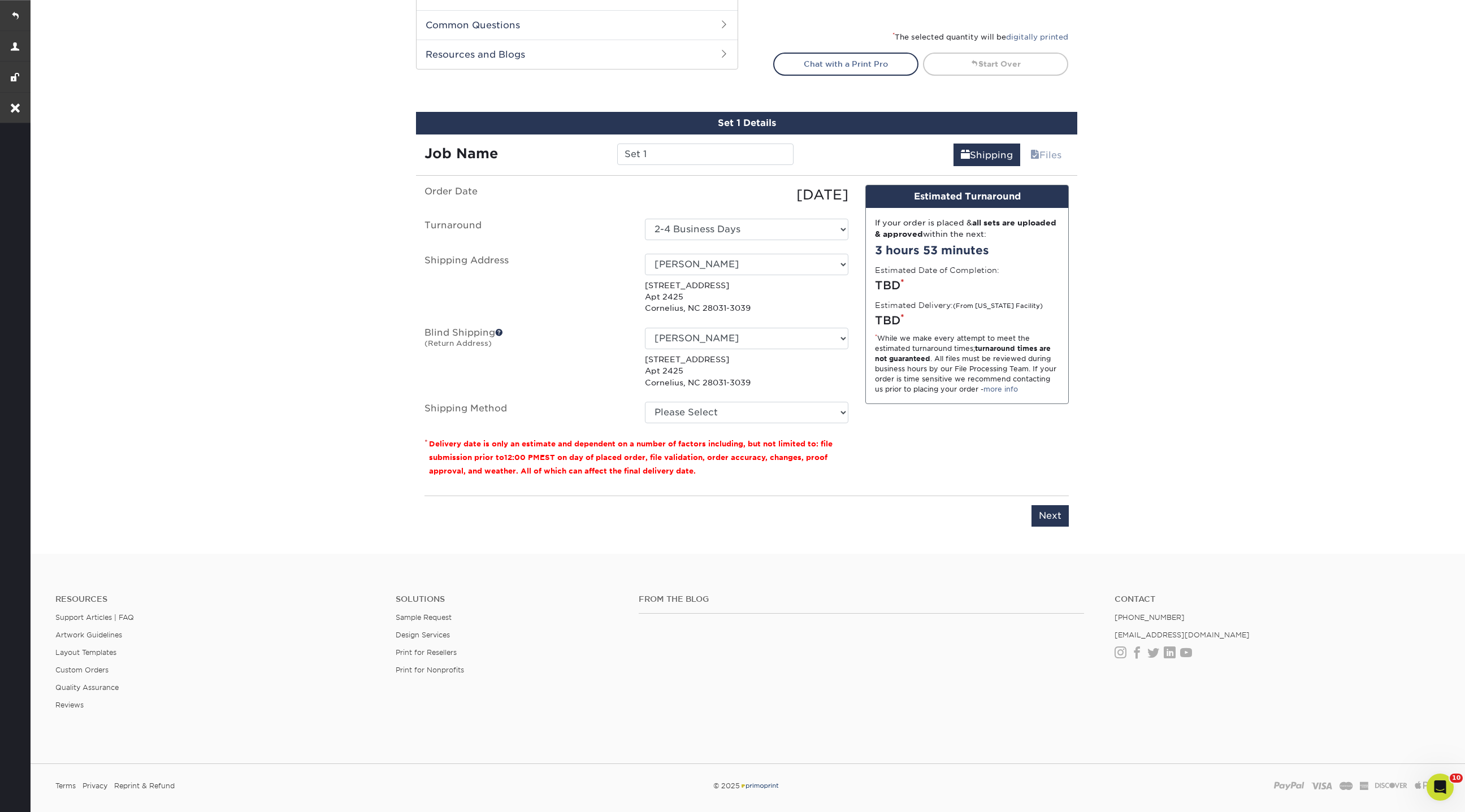
click at [697, 373] on p "[STREET_ADDRESS]" at bounding box center [746, 371] width 203 height 35
click at [696, 416] on select "Please Select Ground Shipping (+$7.84) 3 Day Shipping Service (+$20.04) 2 Day A…" at bounding box center [746, 412] width 203 height 21
select select "03"
click at [645, 402] on select "Please Select Ground Shipping (+$7.84) 3 Day Shipping Service (+$20.04) 2 Day A…" at bounding box center [746, 412] width 203 height 21
click at [1056, 505] on input "Next" at bounding box center [1050, 515] width 37 height 21
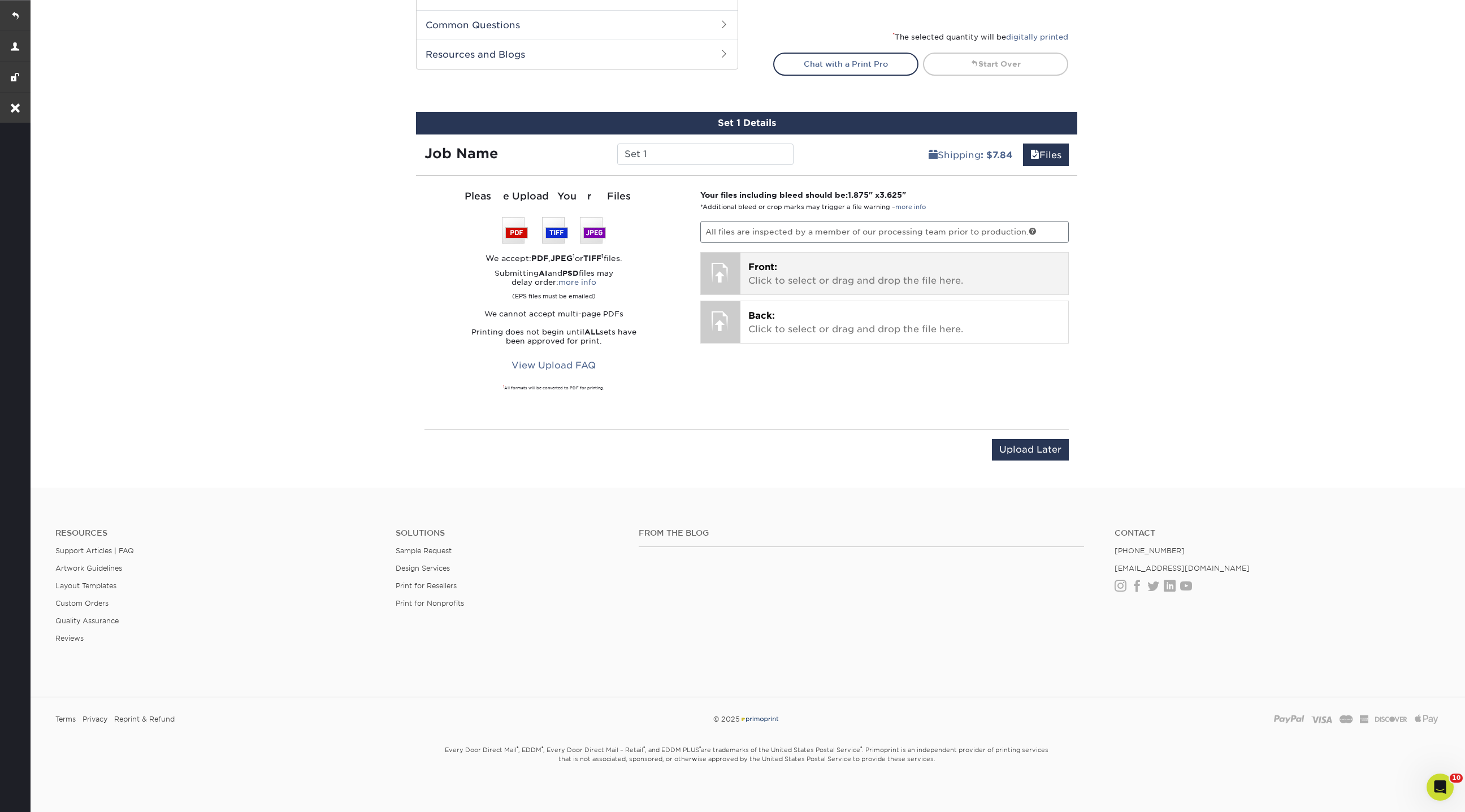
click at [779, 261] on p "Front: Click to select or drag and drop the file here." at bounding box center [904, 274] width 313 height 27
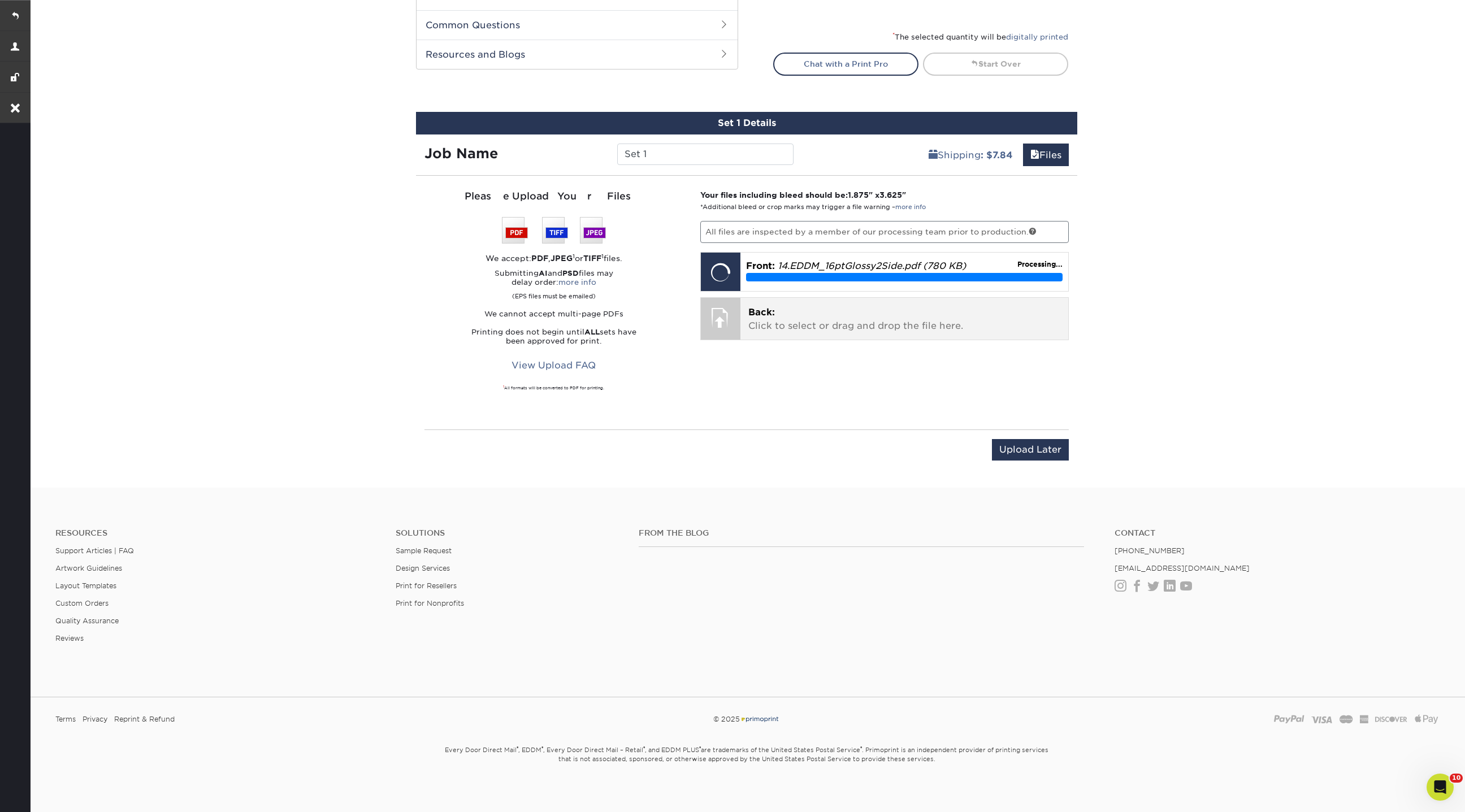
click at [783, 325] on p "Back: Click to select or drag and drop the file here." at bounding box center [904, 319] width 313 height 27
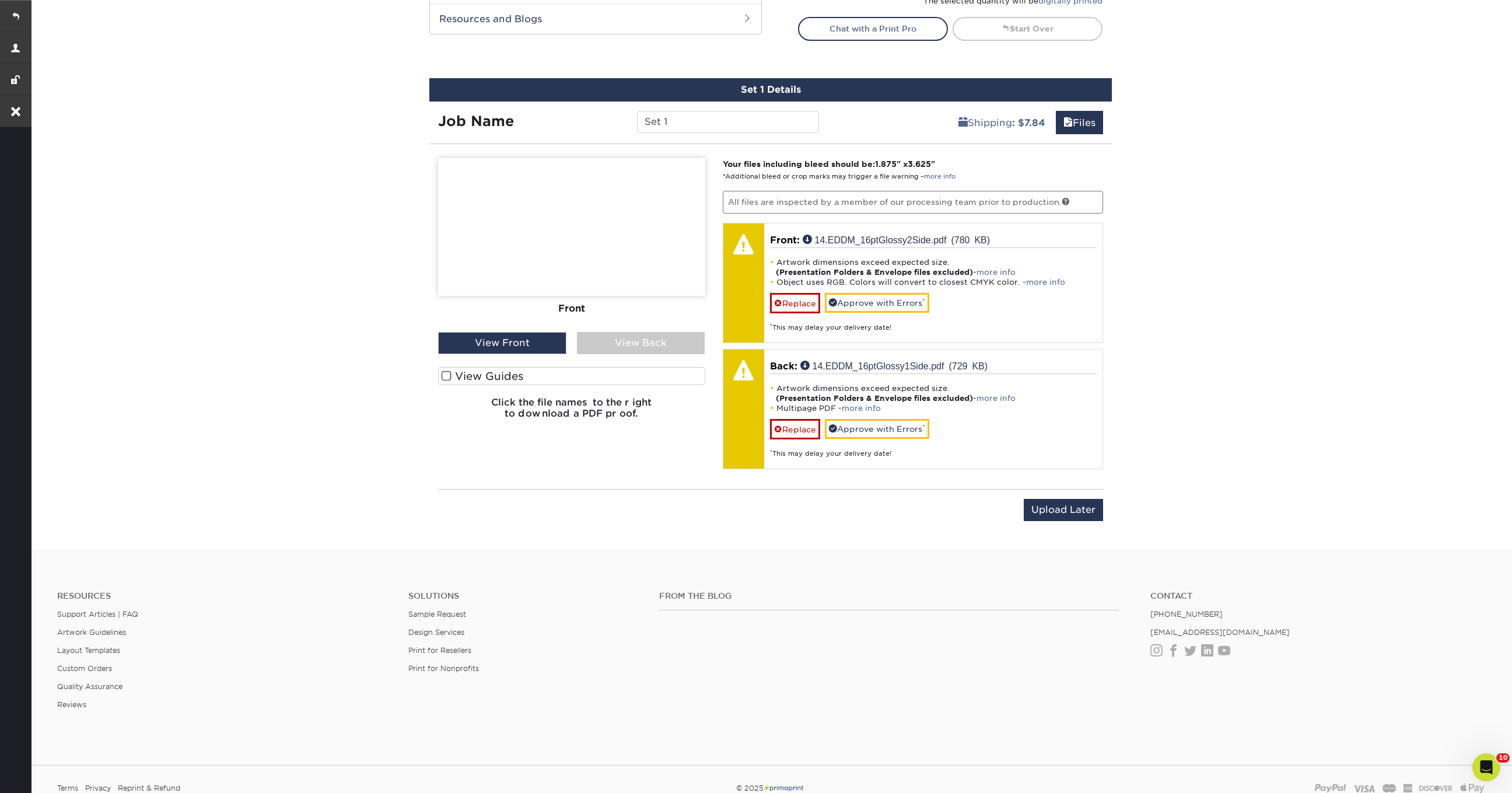
scroll to position [623, 0]
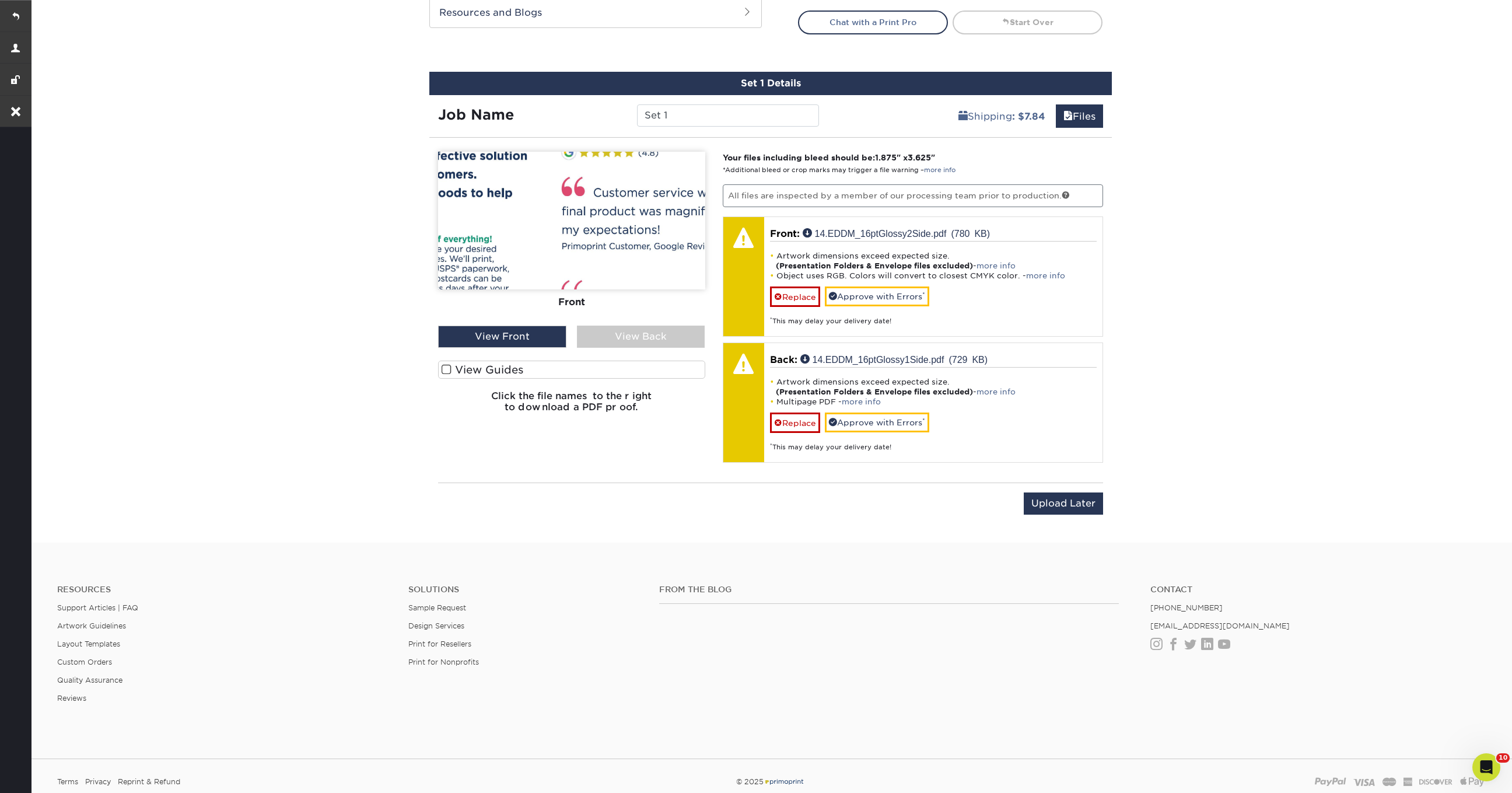
click at [644, 331] on div "View Back" at bounding box center [641, 336] width 128 height 22
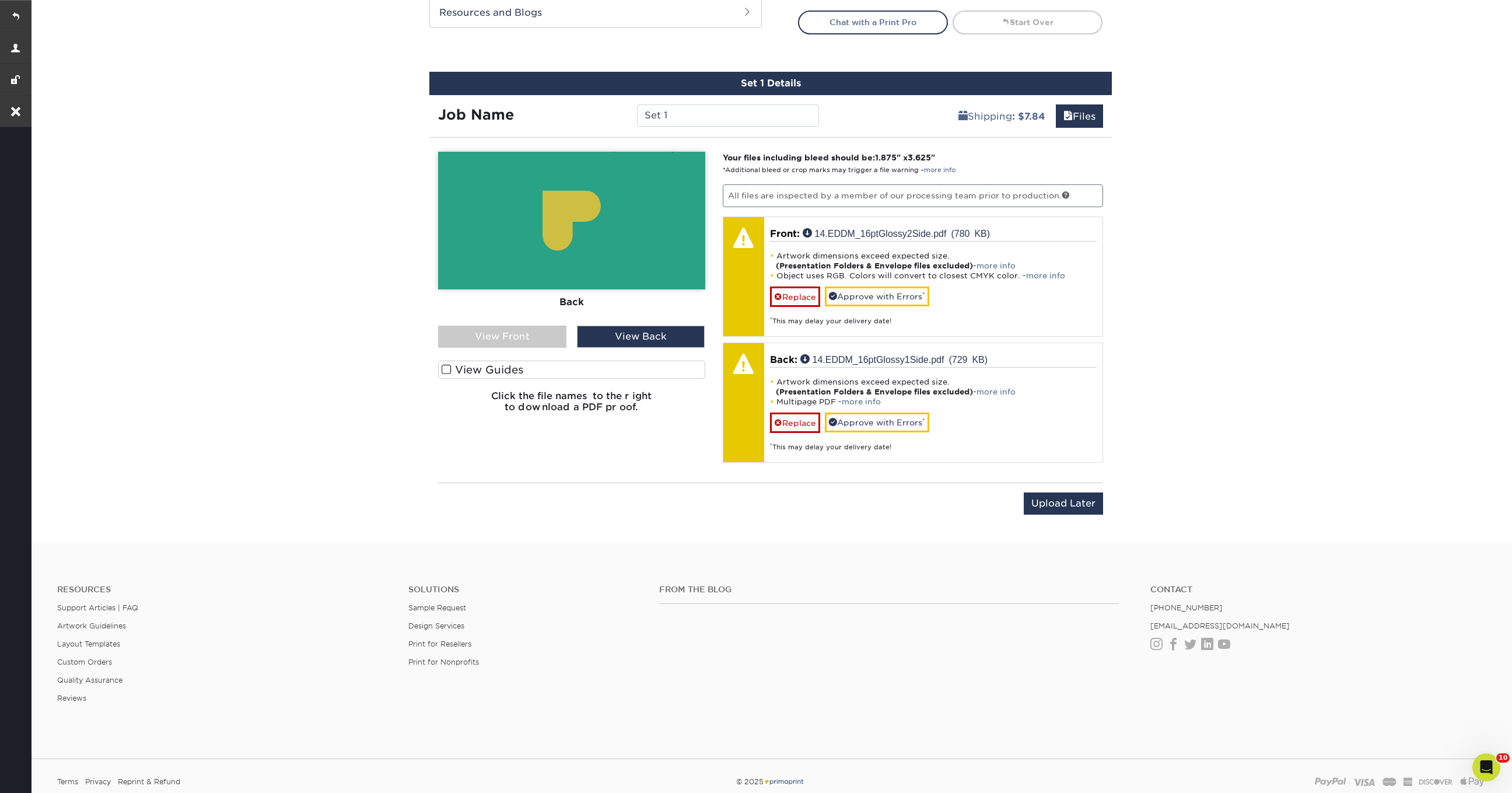
click at [529, 333] on div "View Front" at bounding box center [502, 336] width 128 height 22
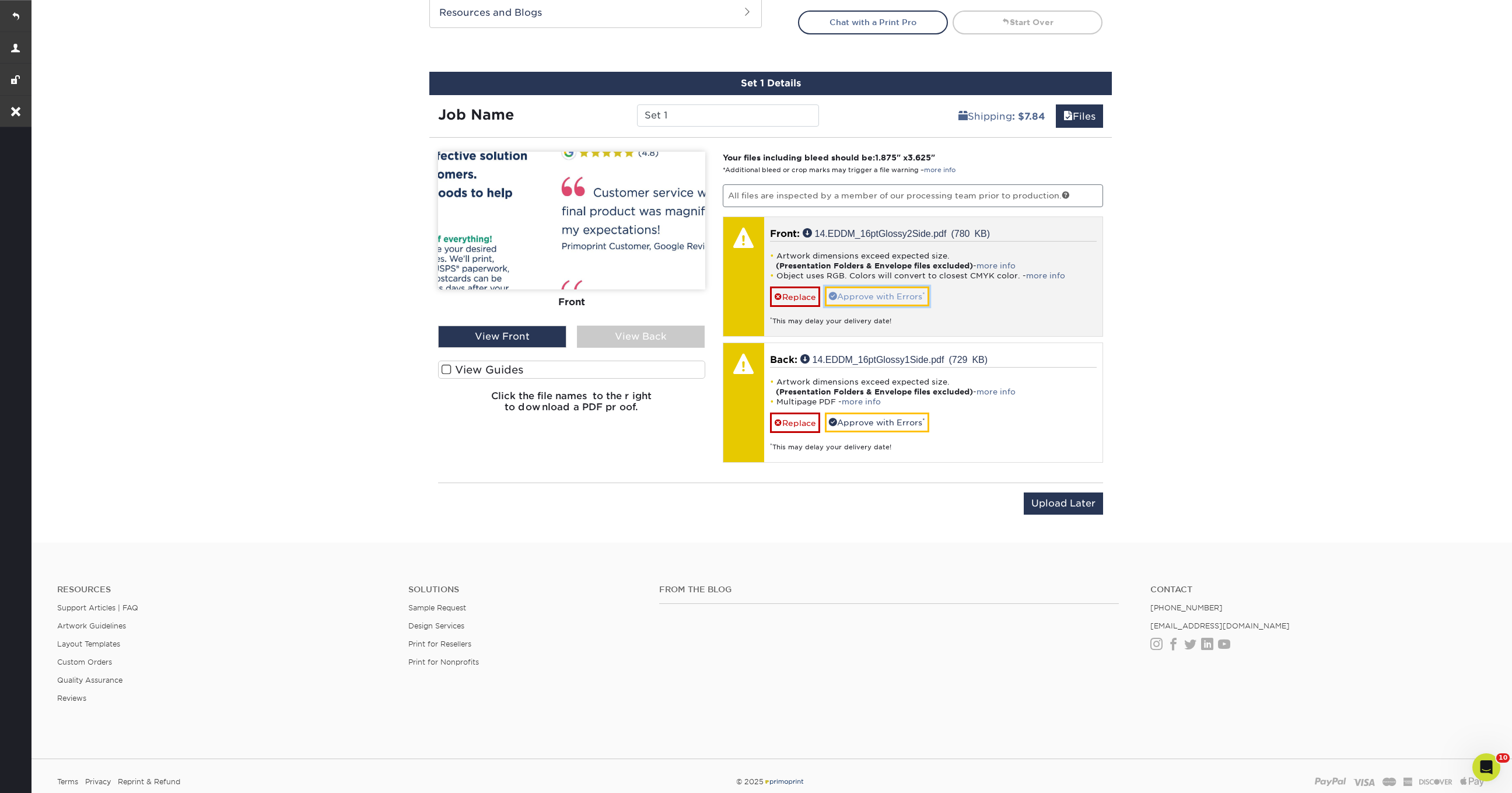
click at [903, 298] on link "Approve with Errors *" at bounding box center [877, 296] width 105 height 20
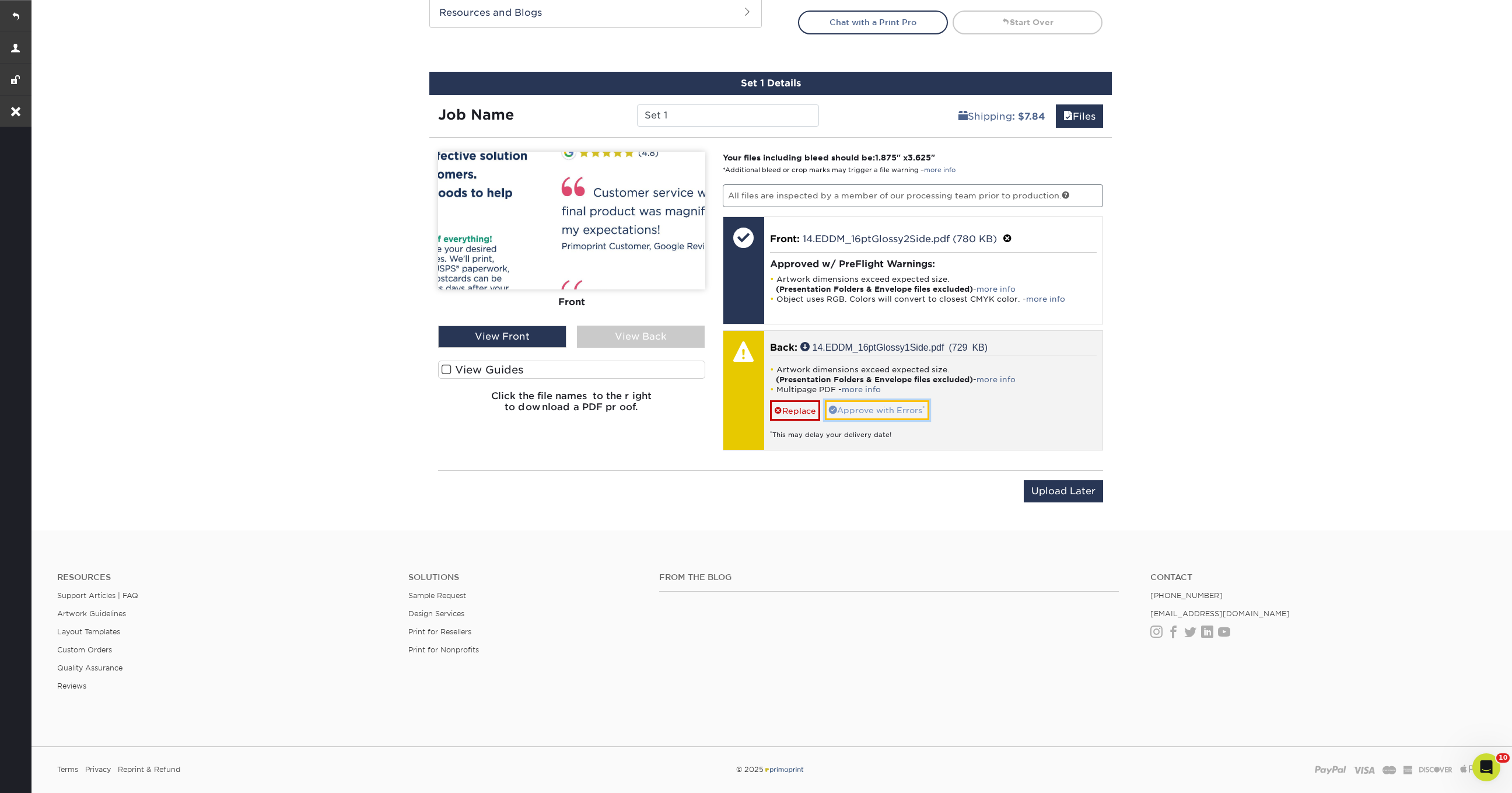
click at [884, 413] on link "Approve with Errors *" at bounding box center [877, 410] width 105 height 20
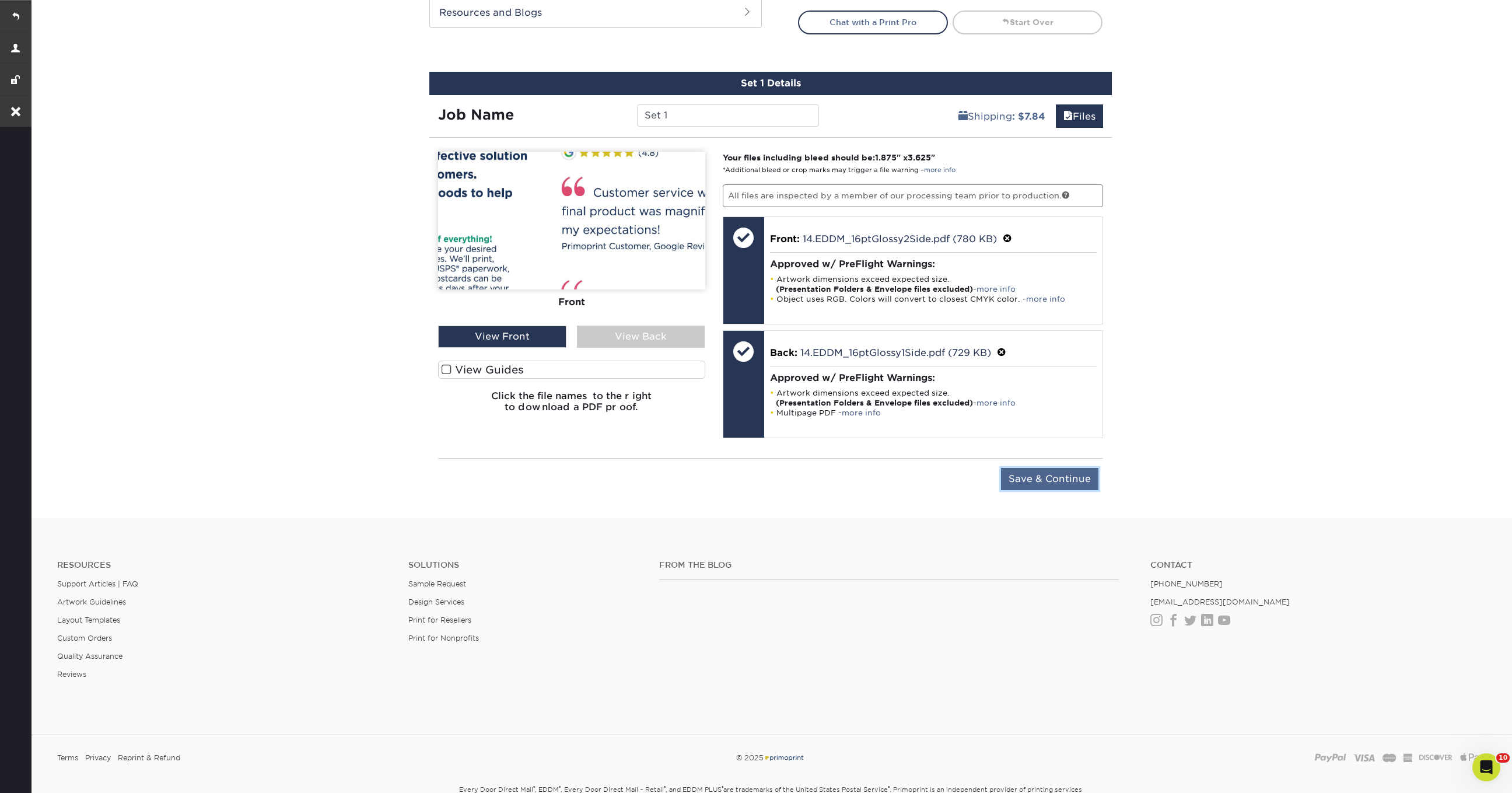
click at [1058, 476] on input "Save & Continue" at bounding box center [1049, 478] width 97 height 22
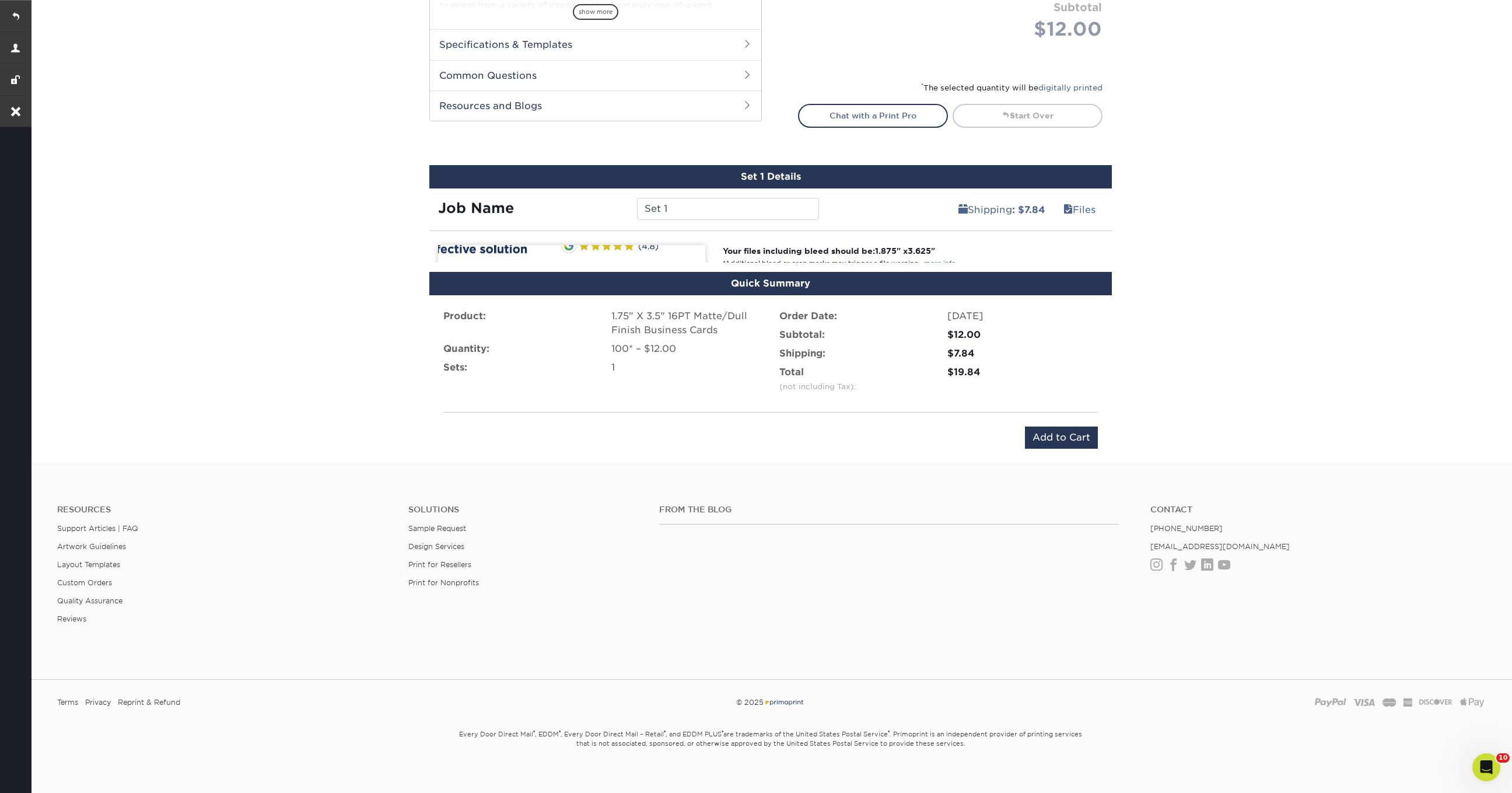
scroll to position [520, 0]
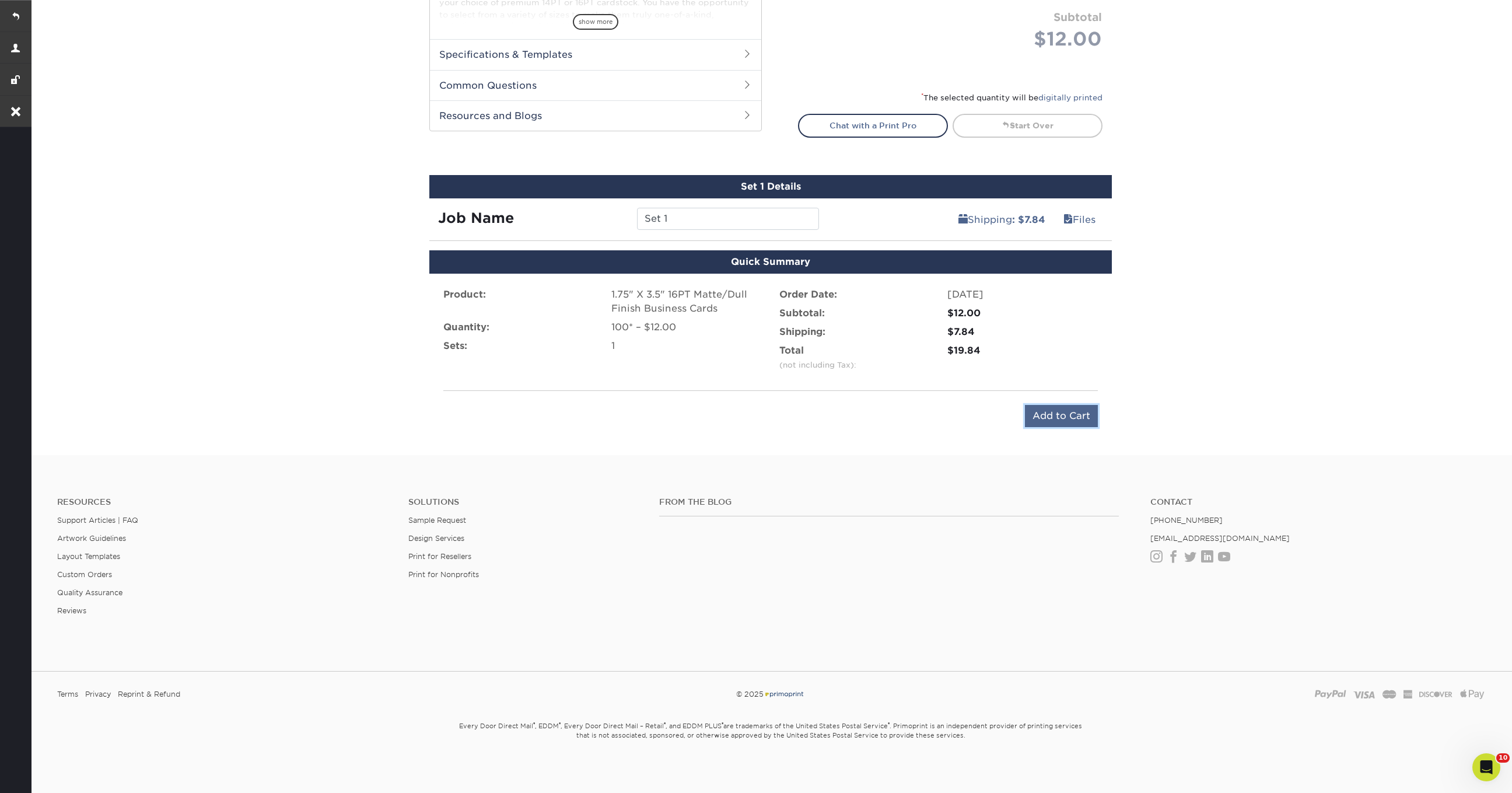
click at [1043, 418] on input "Add to Cart" at bounding box center [1061, 415] width 73 height 22
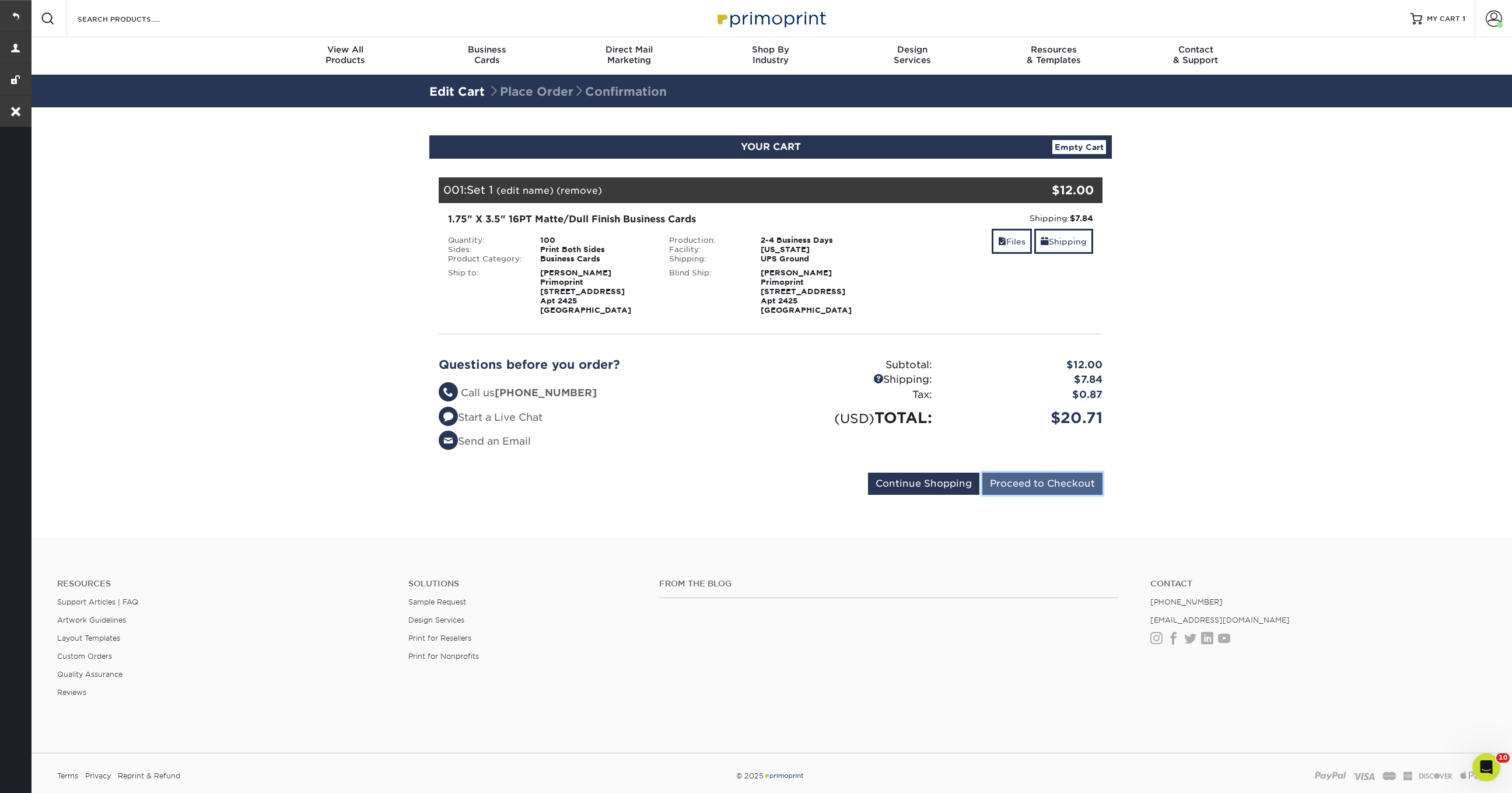
click at [1037, 479] on input "Proceed to Checkout" at bounding box center [1042, 483] width 120 height 22
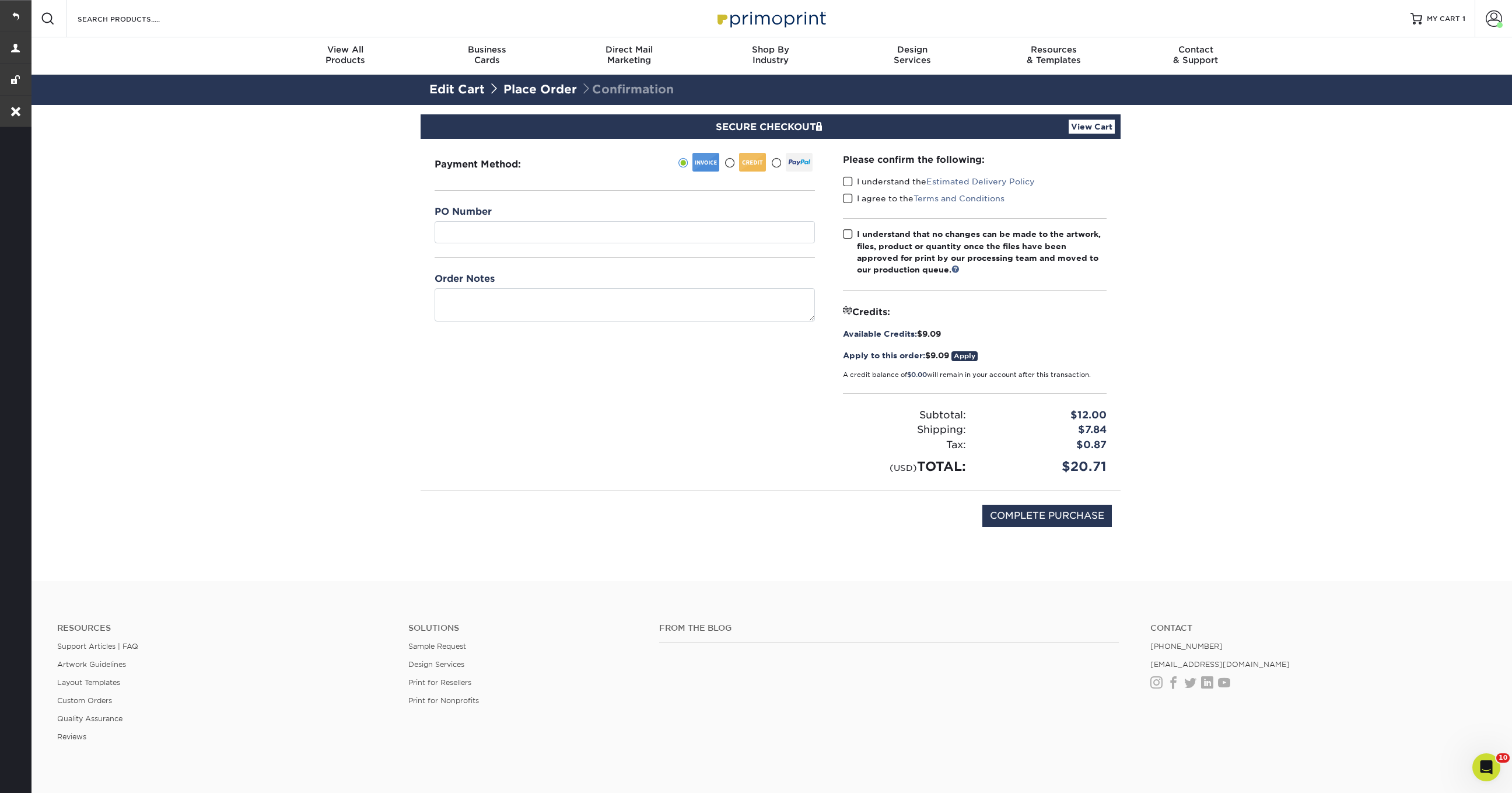
click at [843, 178] on span at bounding box center [848, 182] width 10 height 11
click at [0, 0] on input "I understand the Estimated Delivery Policy" at bounding box center [0, 0] width 0 height 0
click at [844, 201] on span at bounding box center [848, 199] width 10 height 11
click at [0, 0] on input "I agree to the Terms and Conditions" at bounding box center [0, 0] width 0 height 0
click at [848, 235] on span at bounding box center [848, 234] width 10 height 11
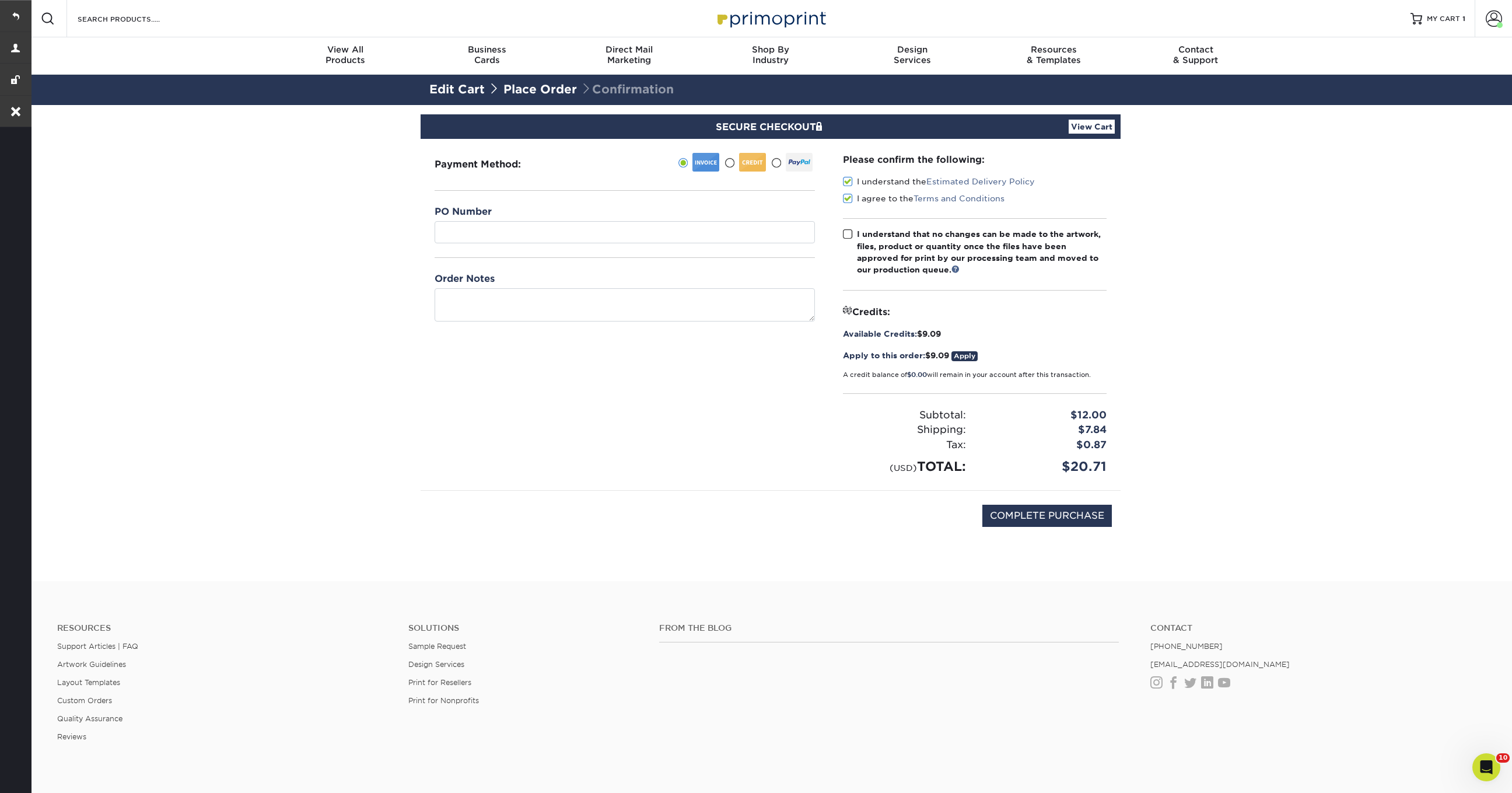
click at [0, 0] on input "I understand that no changes can be made to the artwork, files, product or quan…" at bounding box center [0, 0] width 0 height 0
click at [1054, 514] on input "COMPLETE PURCHASE" at bounding box center [1047, 515] width 130 height 22
type input "PROCESSING, PLEASE WAIT..."
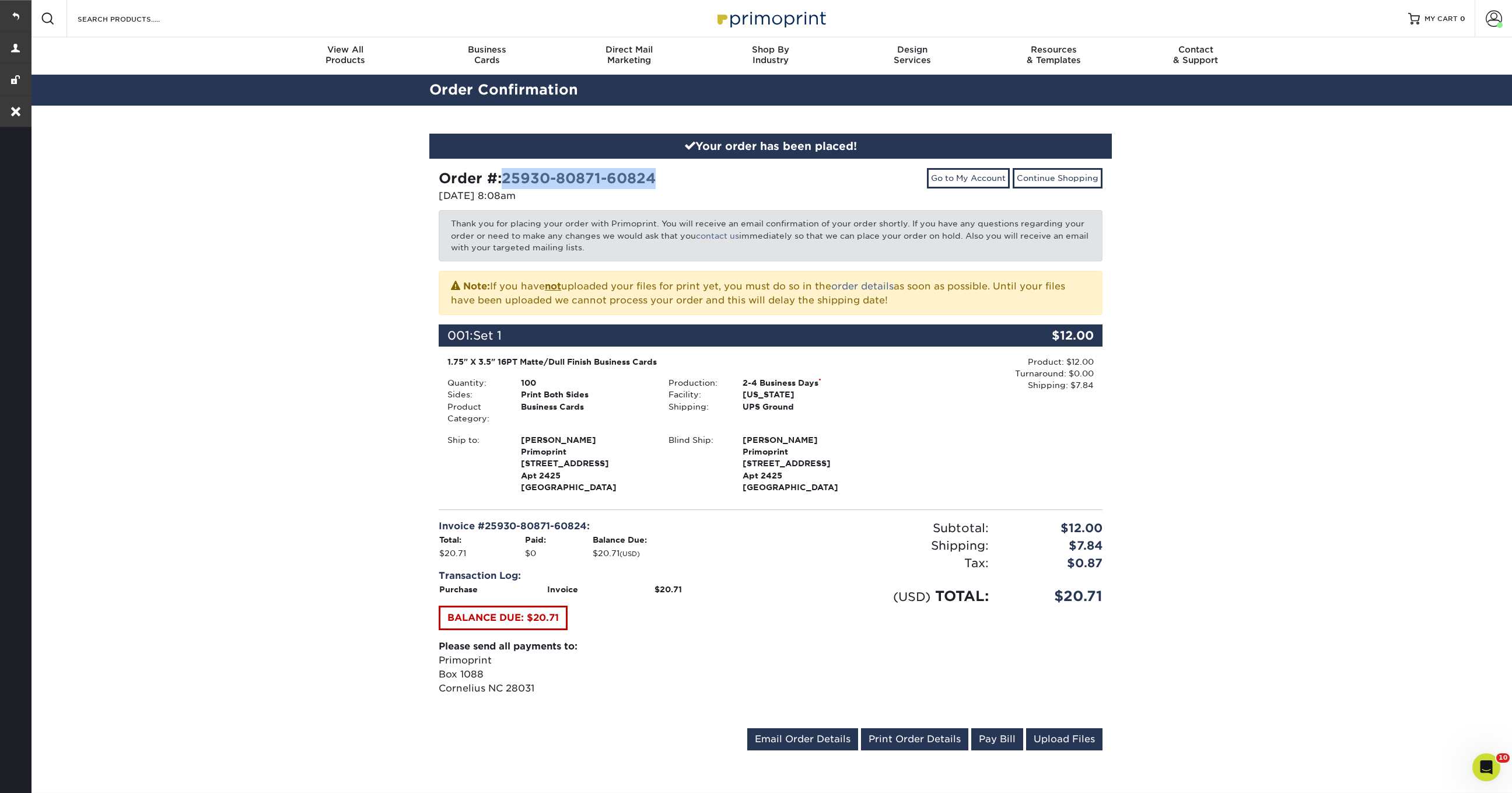
drag, startPoint x: 683, startPoint y: 187, endPoint x: 505, endPoint y: 185, distance: 178.0
click at [505, 185] on div "Order #: 25930-80871-60824" at bounding box center [600, 179] width 323 height 21
copy link "25930-80871-60824"
